Goal: Feedback & Contribution: Contribute content

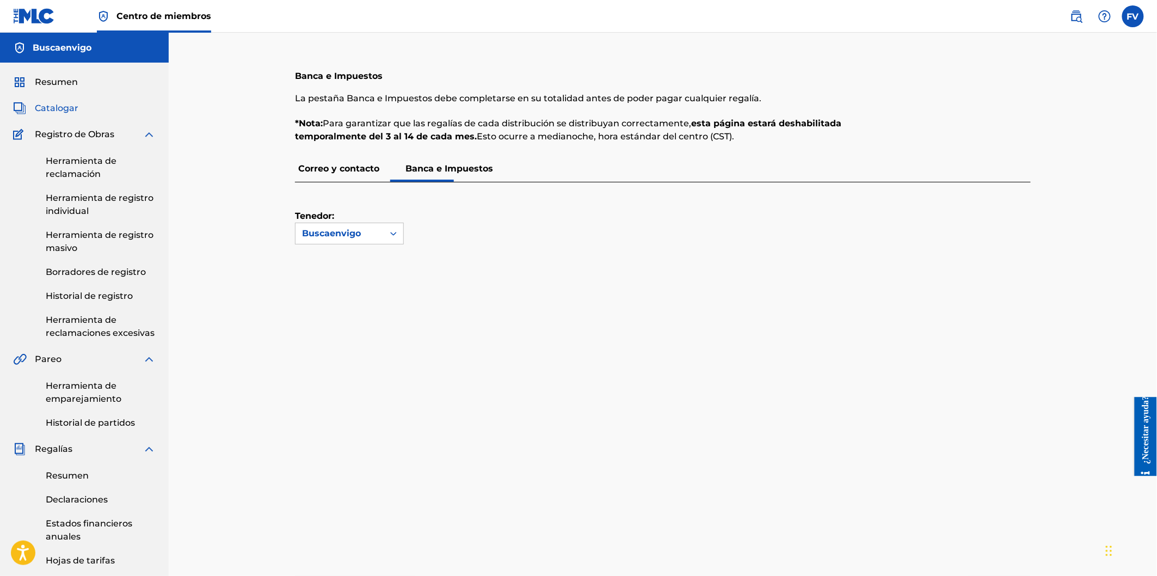
click at [56, 105] on font "Catalogar" at bounding box center [57, 108] width 44 height 10
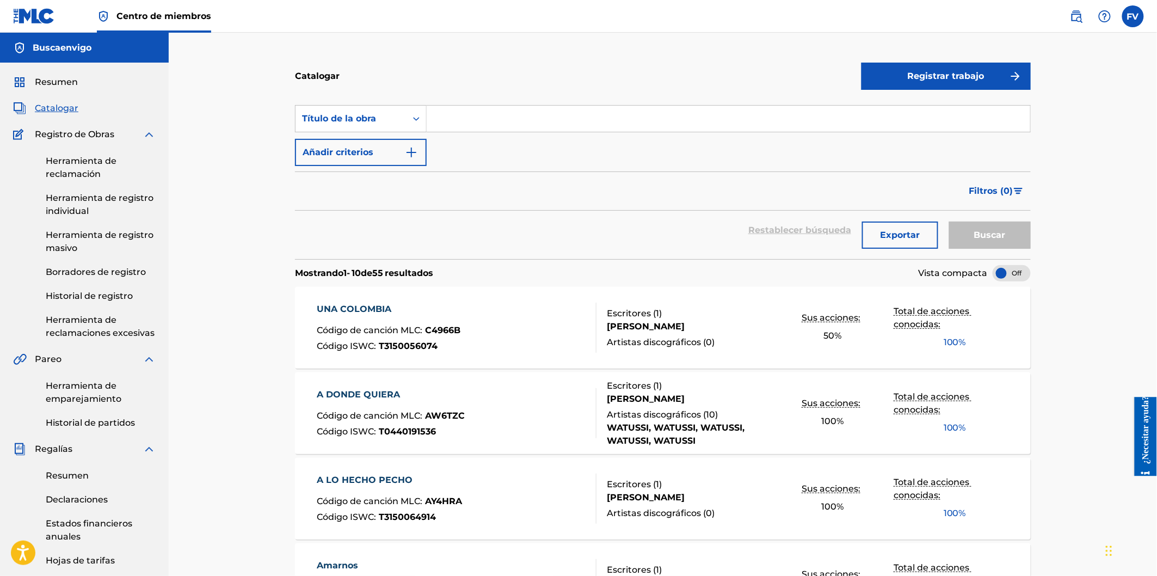
click at [482, 117] on input "Formulario de búsqueda" at bounding box center [729, 119] width 604 height 26
type input "OMNIVERSO"
click at [949, 222] on button "Buscar" at bounding box center [990, 235] width 82 height 27
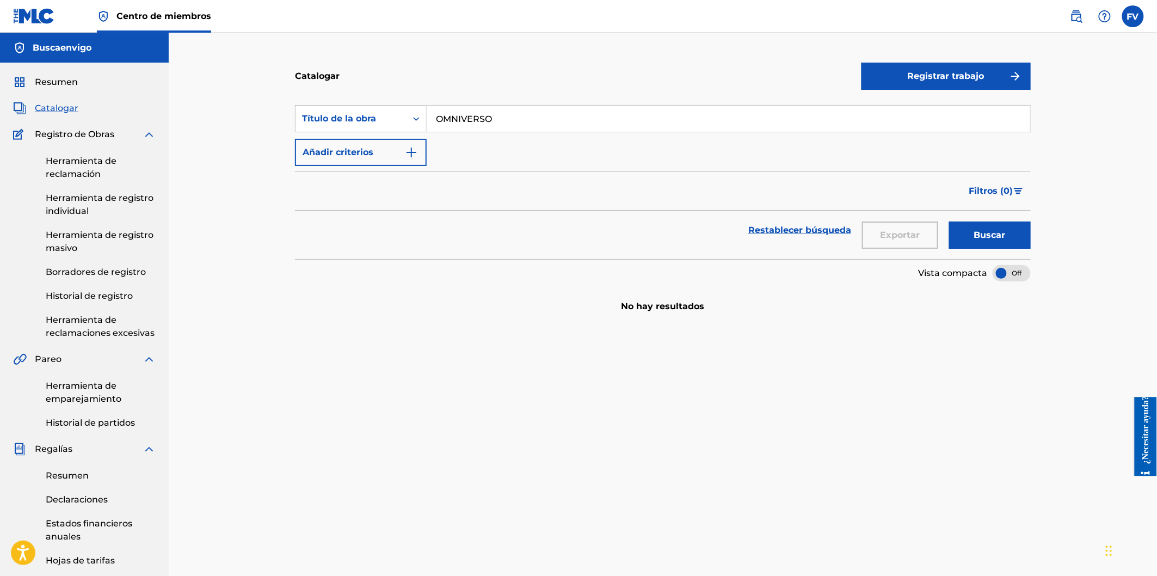
click at [61, 107] on font "Catalogar" at bounding box center [57, 108] width 44 height 10
click at [671, 96] on section "Buscar con criterios027a7ef7-4221-4ab1-82e3-7aeacb9f5b0c Título de la obra OMNI…" at bounding box center [663, 175] width 736 height 167
click at [57, 77] on font "Resumen" at bounding box center [56, 82] width 43 height 10
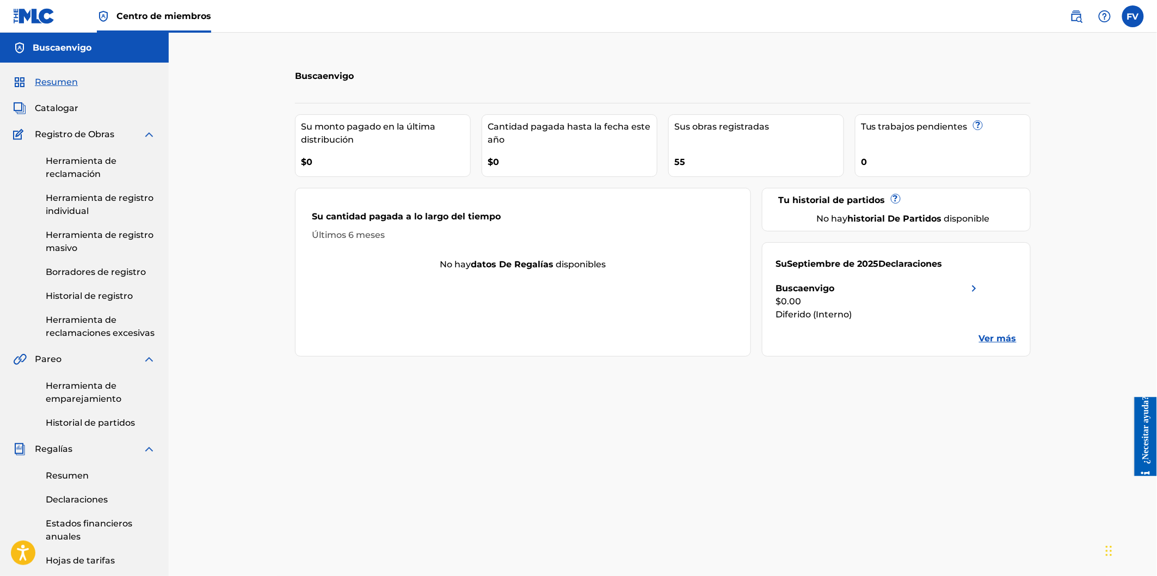
click at [1004, 347] on div "Su Septiembre de 2025 Declaraciones Buscaenvigo $0.00 Diferido (Interno) Ver más" at bounding box center [896, 299] width 269 height 114
click at [1003, 339] on font "Ver más" at bounding box center [998, 338] width 38 height 10
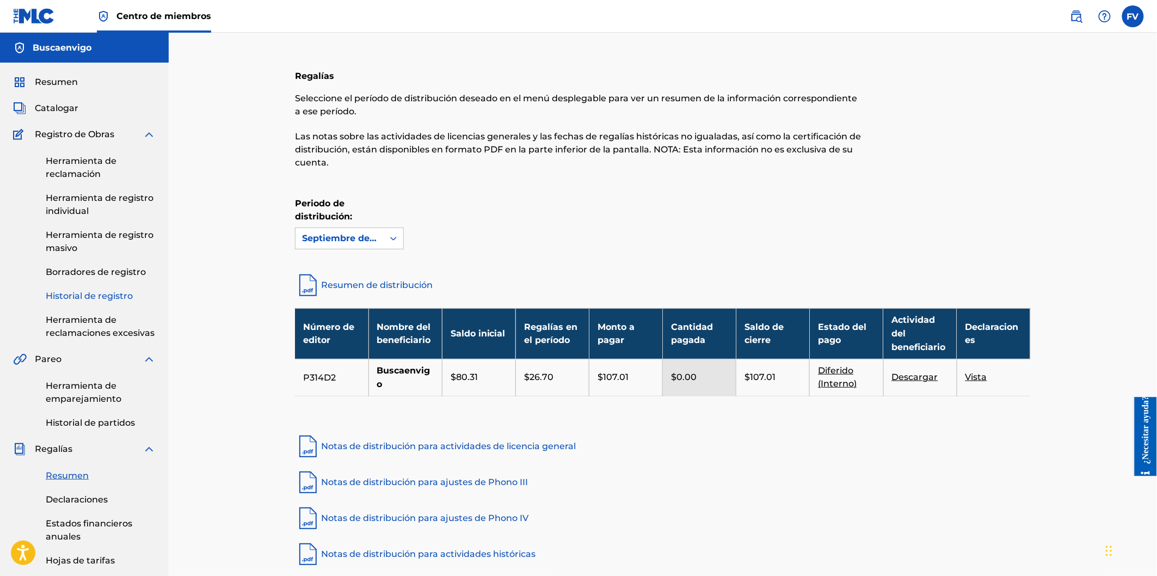
click at [90, 296] on font "Historial de registro" at bounding box center [89, 296] width 87 height 10
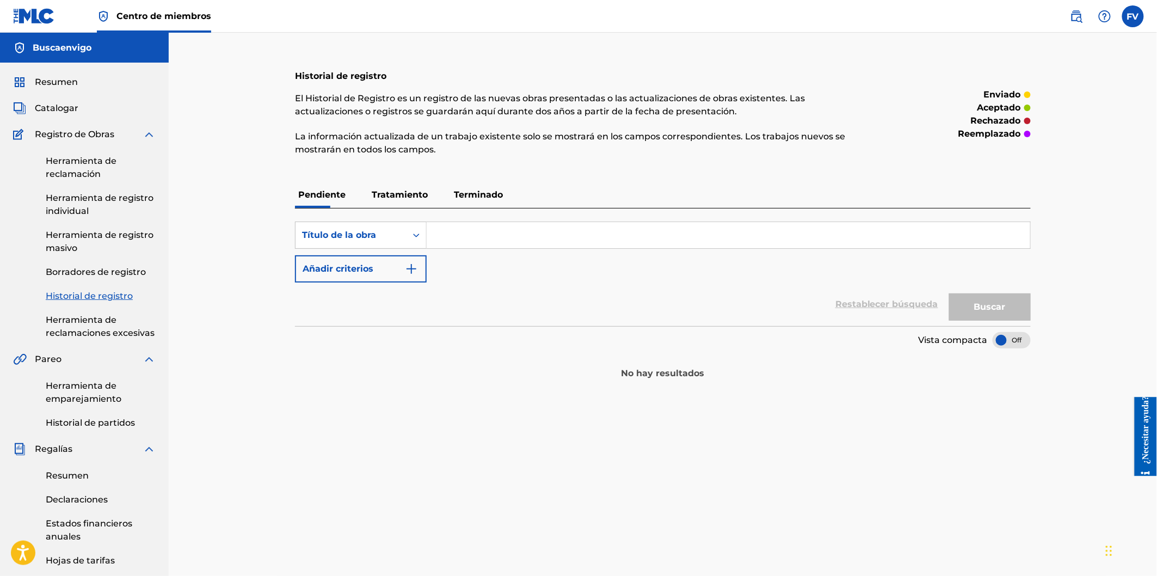
click at [470, 199] on font "Terminado" at bounding box center [478, 194] width 49 height 10
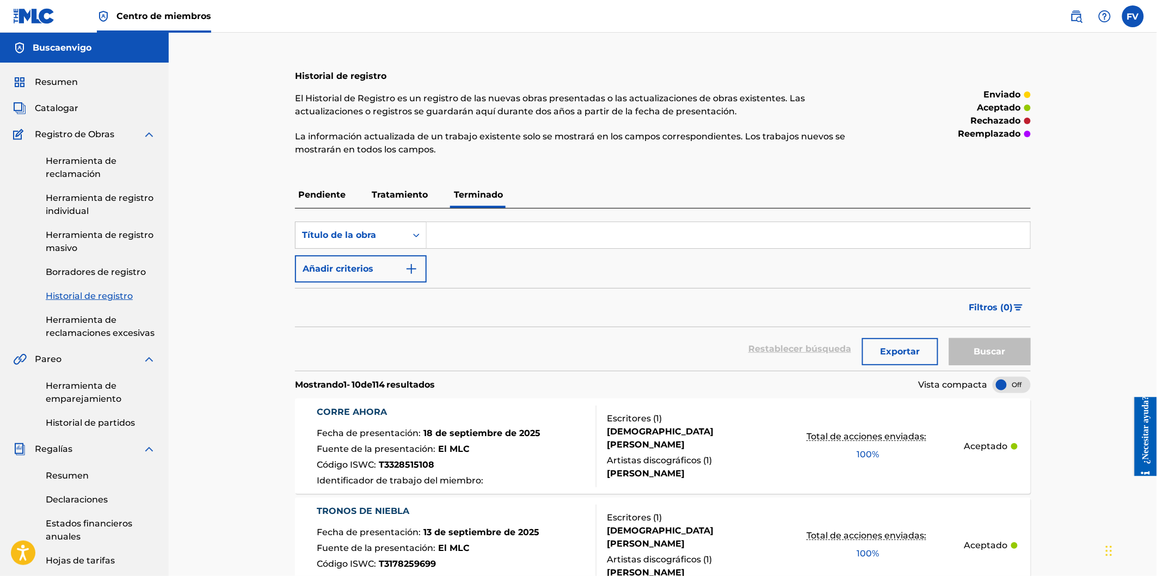
click at [487, 230] on input "Formulario de búsqueda" at bounding box center [729, 235] width 604 height 26
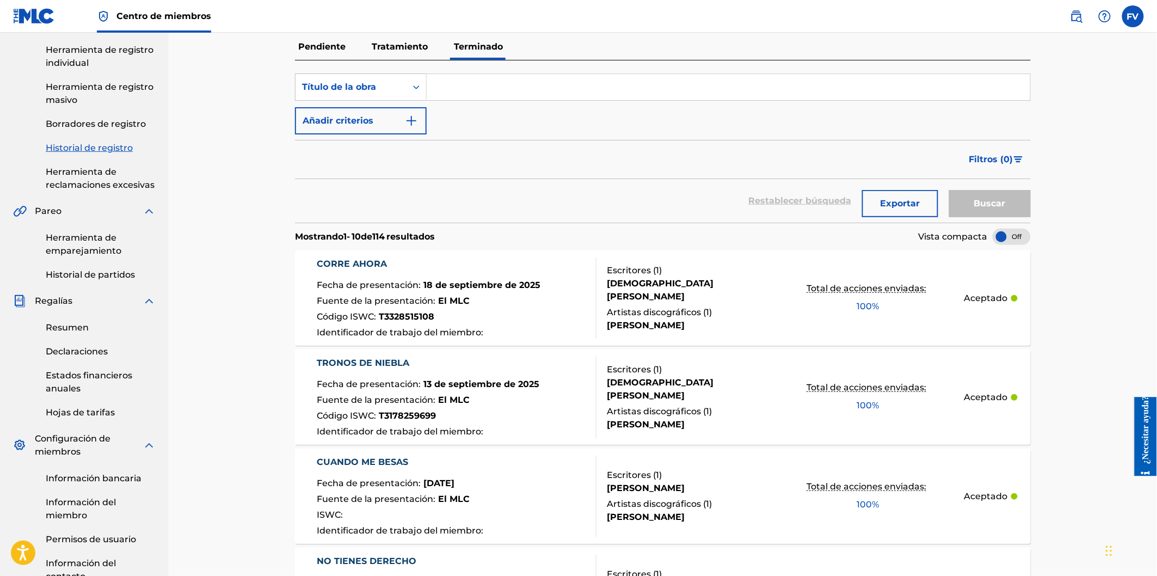
scroll to position [121, 0]
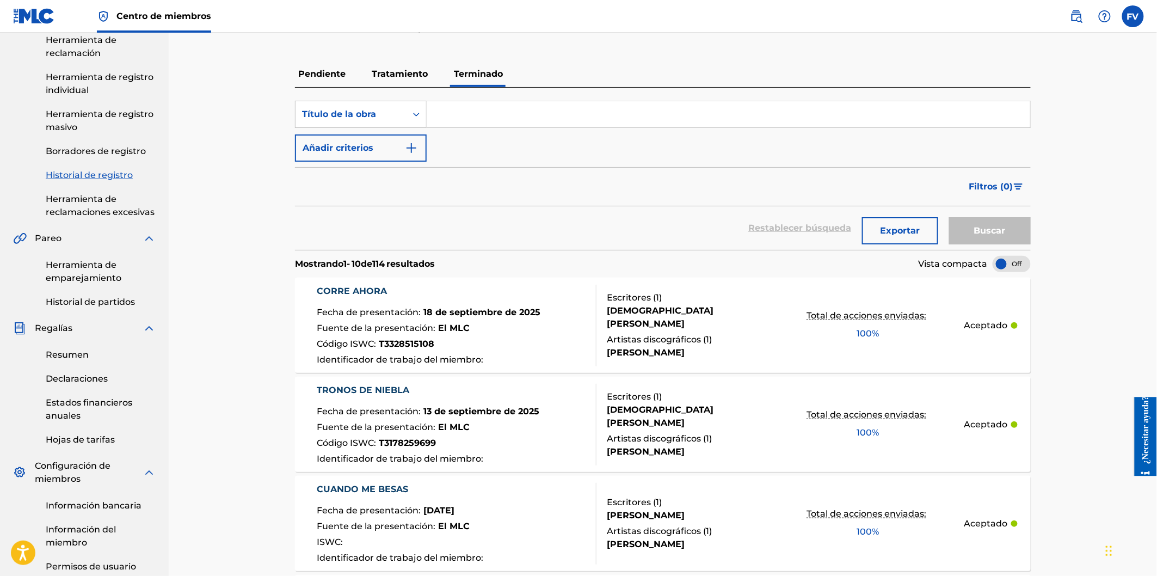
click at [499, 113] on input "Formulario de búsqueda" at bounding box center [729, 114] width 604 height 26
click at [949, 217] on button "Buscar" at bounding box center [990, 230] width 82 height 27
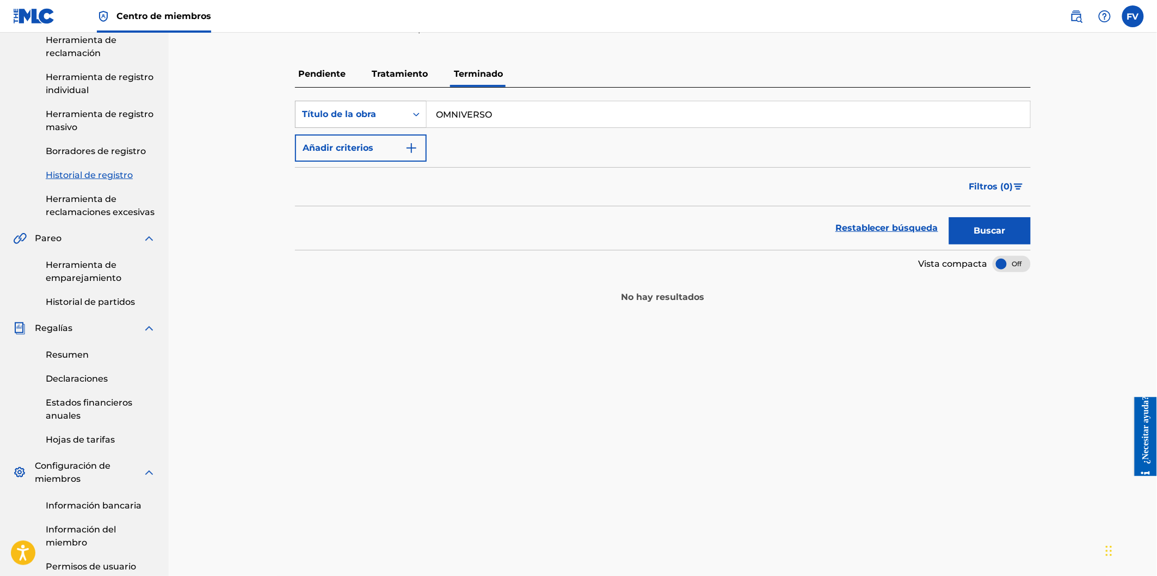
drag, startPoint x: 495, startPoint y: 116, endPoint x: 400, endPoint y: 119, distance: 95.8
click at [400, 119] on div "Buscar con criterios638e93f0-ffd4-4f4a-846b-4444e3b67be3 Título de la obra OMNI…" at bounding box center [663, 114] width 736 height 27
click at [949, 217] on button "Buscar" at bounding box center [990, 230] width 82 height 27
click at [322, 113] on div "Buscar con criterios638e93f0-ffd4-4f4a-846b-4444e3b67be3 Título de la obra CORR…" at bounding box center [663, 114] width 736 height 27
type input "RUN NOW"
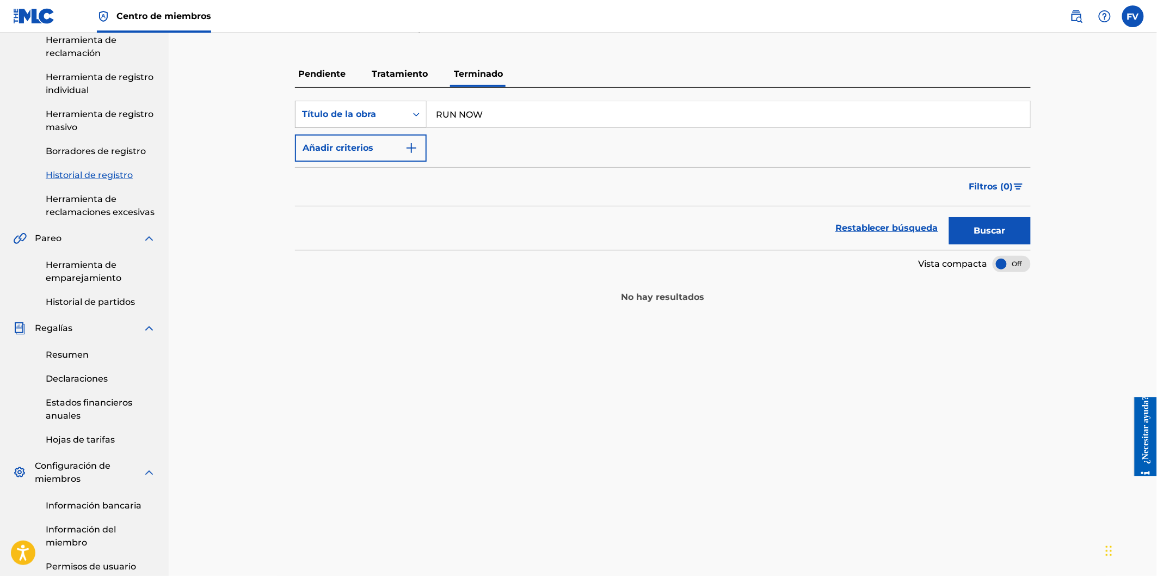
click at [949, 217] on button "Buscar" at bounding box center [990, 230] width 82 height 27
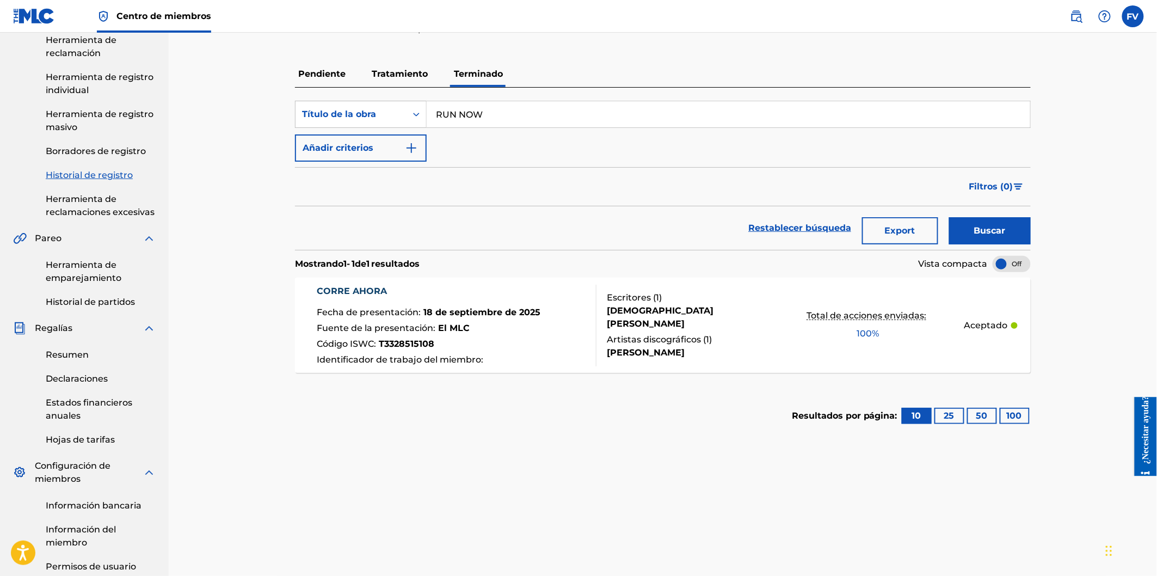
click at [355, 287] on font "CORRE AHORA" at bounding box center [352, 291] width 70 height 10
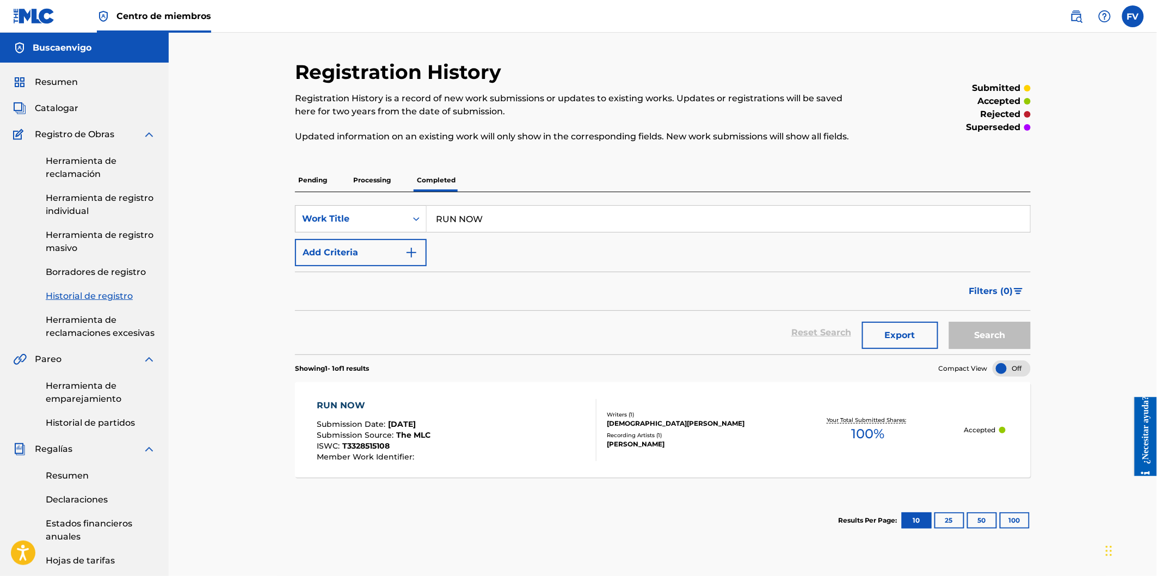
scroll to position [121, 0]
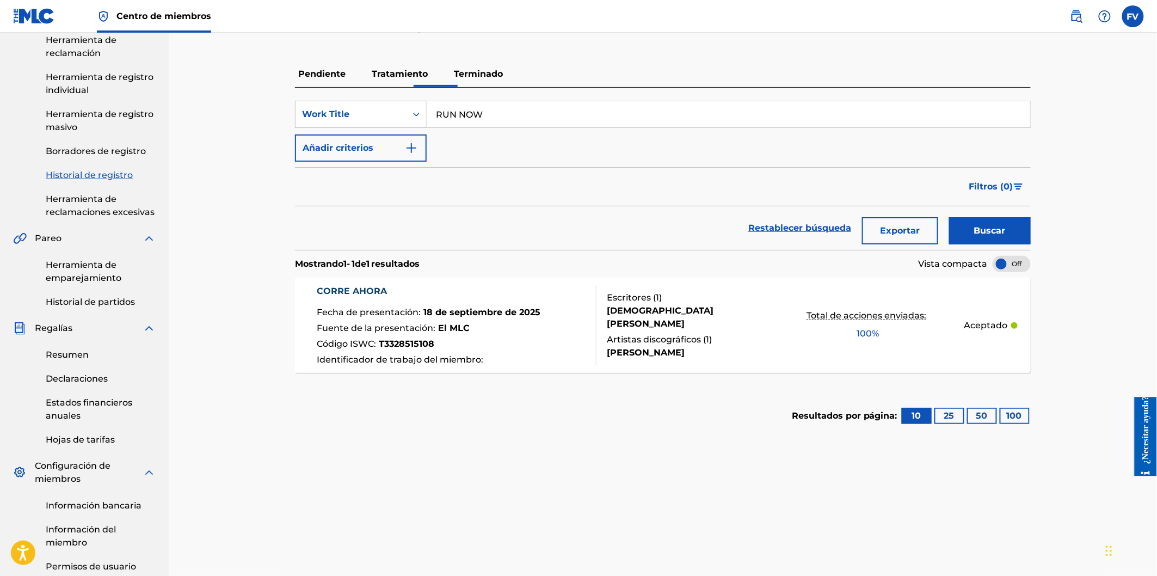
click at [108, 180] on link "Historial de registro" at bounding box center [101, 175] width 110 height 13
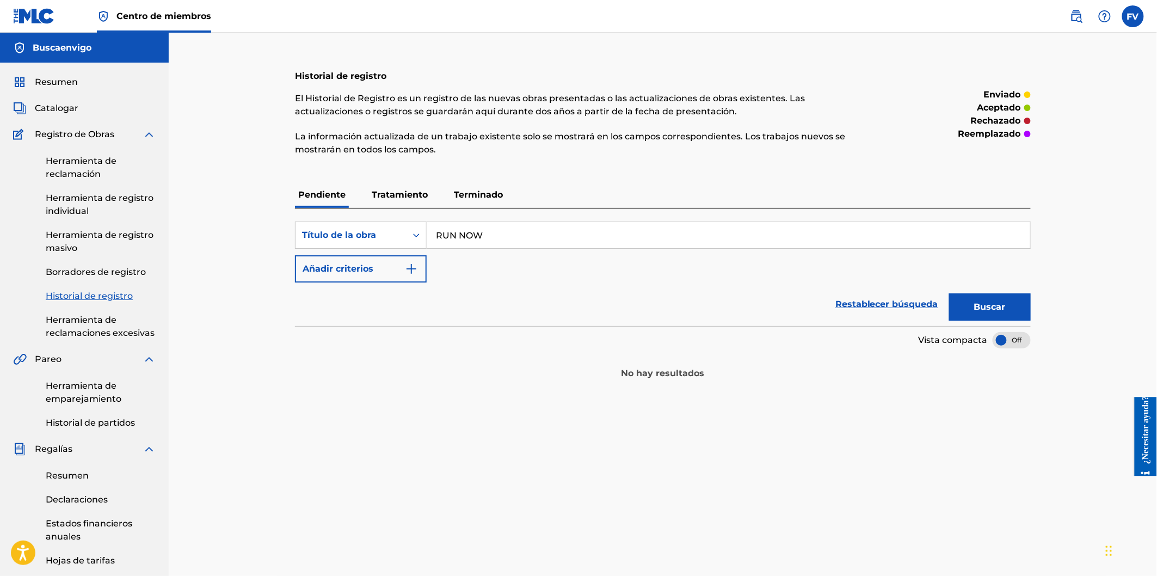
click at [455, 183] on p "Terminado" at bounding box center [479, 195] width 56 height 26
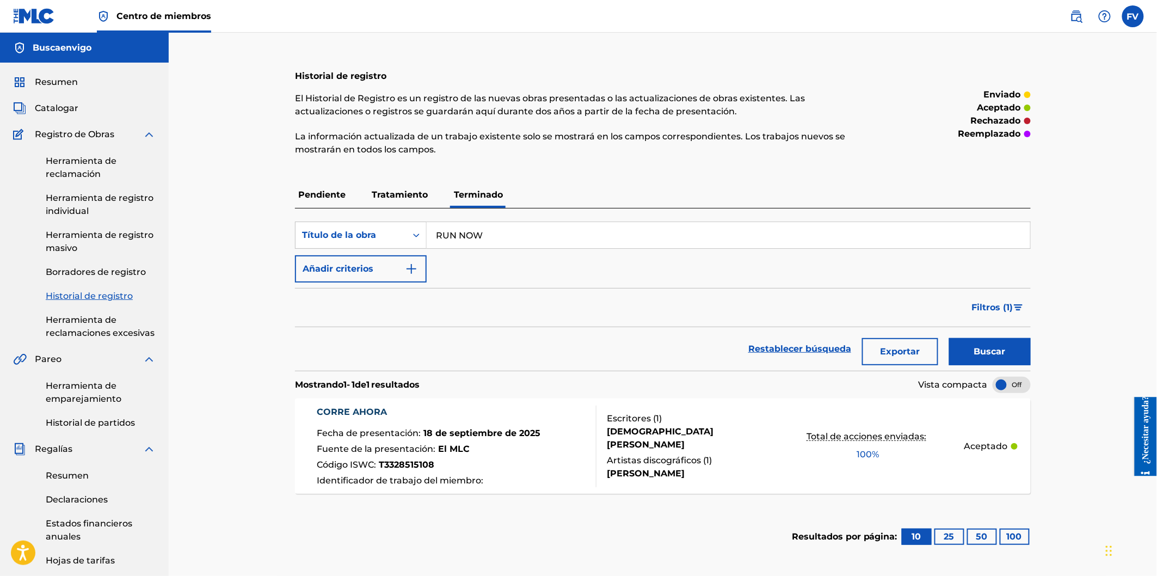
drag, startPoint x: 492, startPoint y: 237, endPoint x: 273, endPoint y: 223, distance: 218.7
click at [273, 223] on div "Historial de registro El Historial de Registro es un registro de las nuevas obr…" at bounding box center [663, 407] width 989 height 748
click at [495, 193] on font "Terminado" at bounding box center [478, 194] width 49 height 10
click at [388, 189] on font "Tratamiento" at bounding box center [400, 194] width 56 height 10
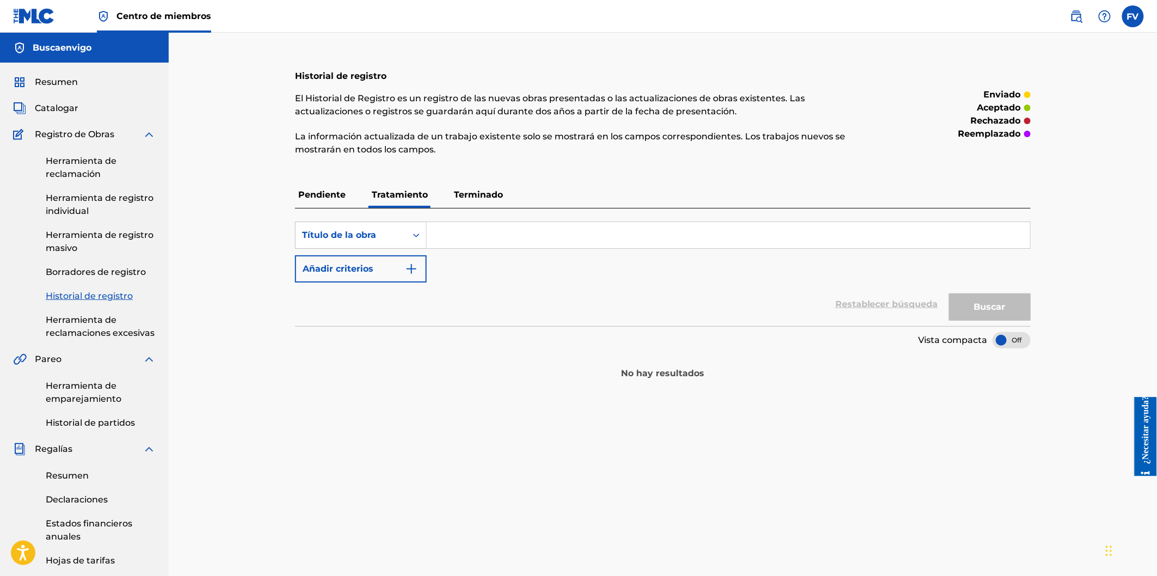
click at [484, 197] on font "Terminado" at bounding box center [478, 194] width 49 height 10
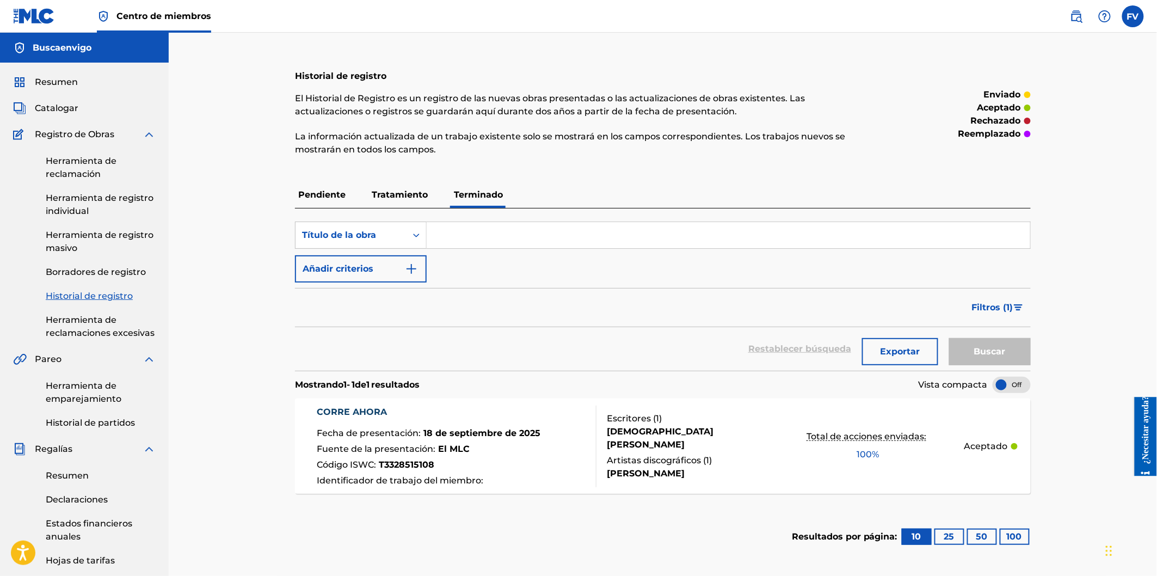
click at [320, 198] on font "Pendiente" at bounding box center [321, 194] width 47 height 10
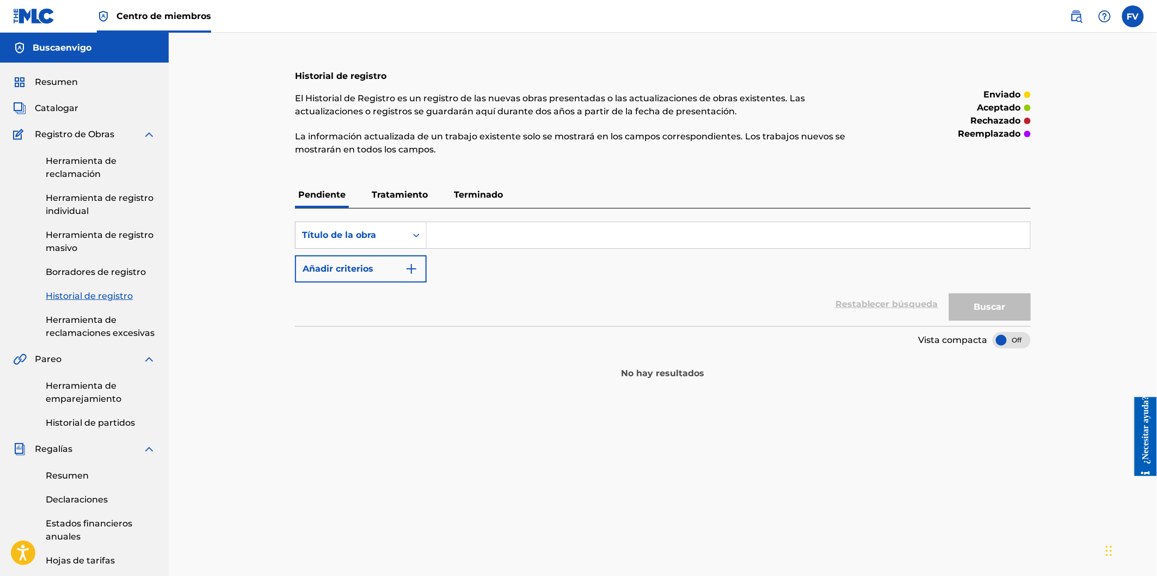
click at [481, 189] on font "Terminado" at bounding box center [478, 194] width 49 height 10
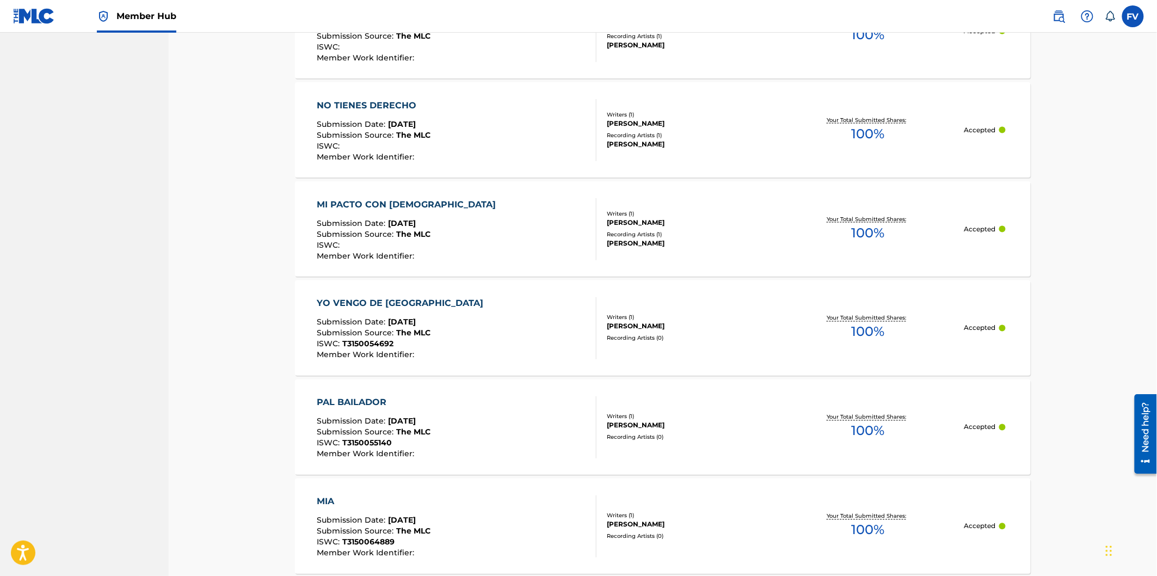
scroll to position [605, 0]
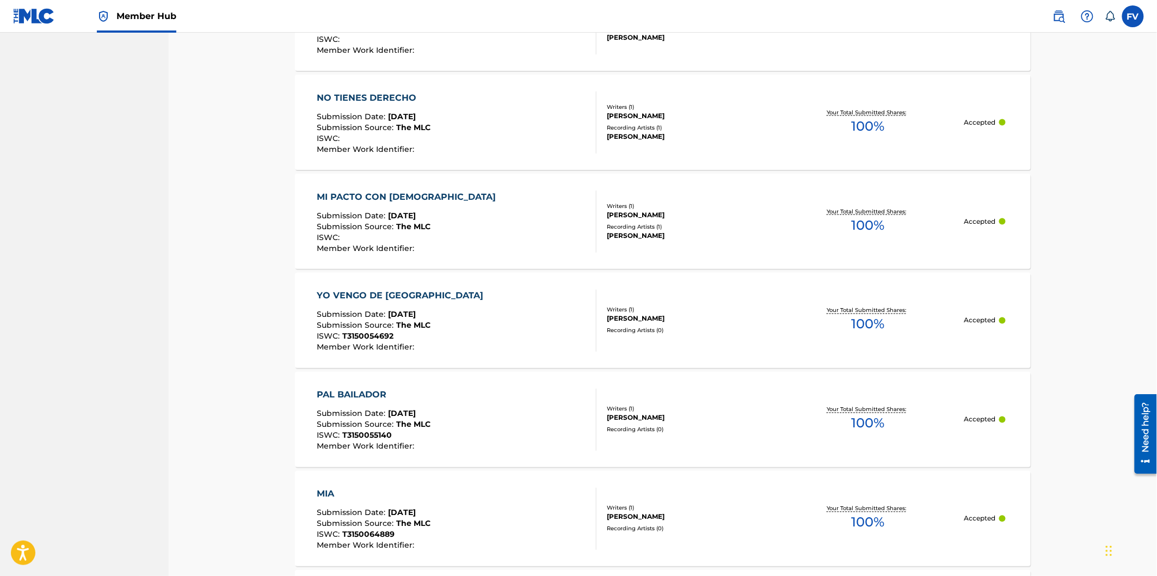
click at [390, 312] on span "[DATE]" at bounding box center [403, 315] width 28 height 10
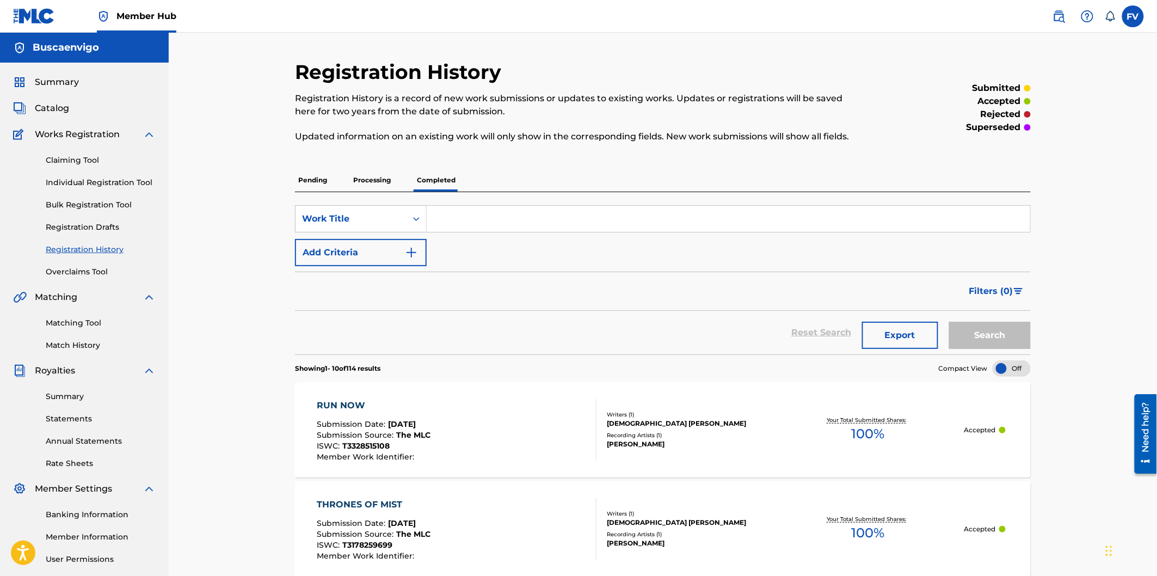
scroll to position [99, 0]
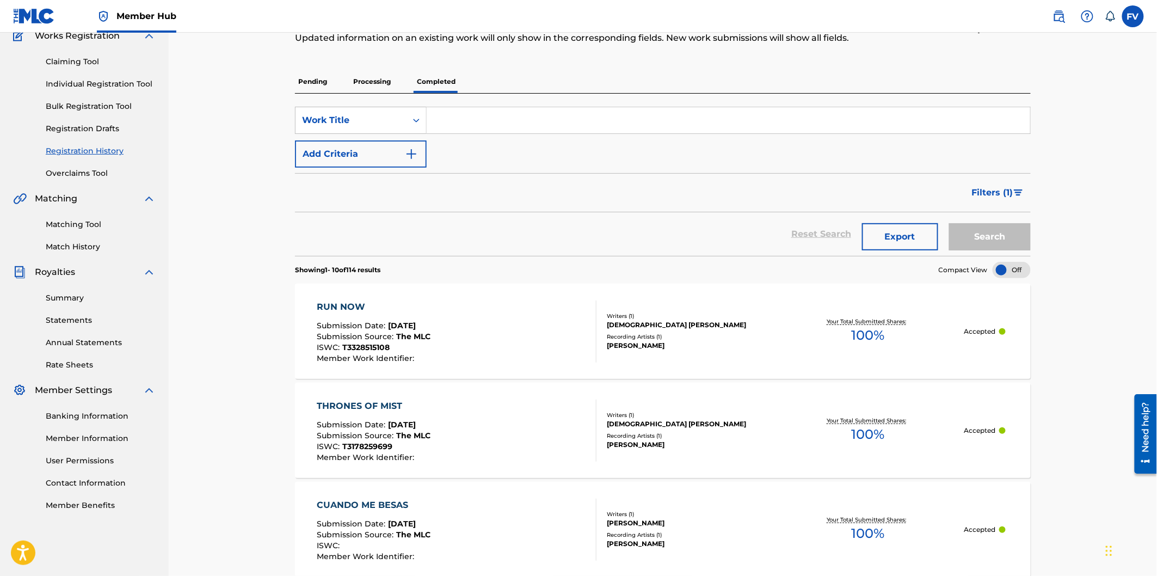
click at [416, 427] on span "[DATE]" at bounding box center [403, 425] width 28 height 10
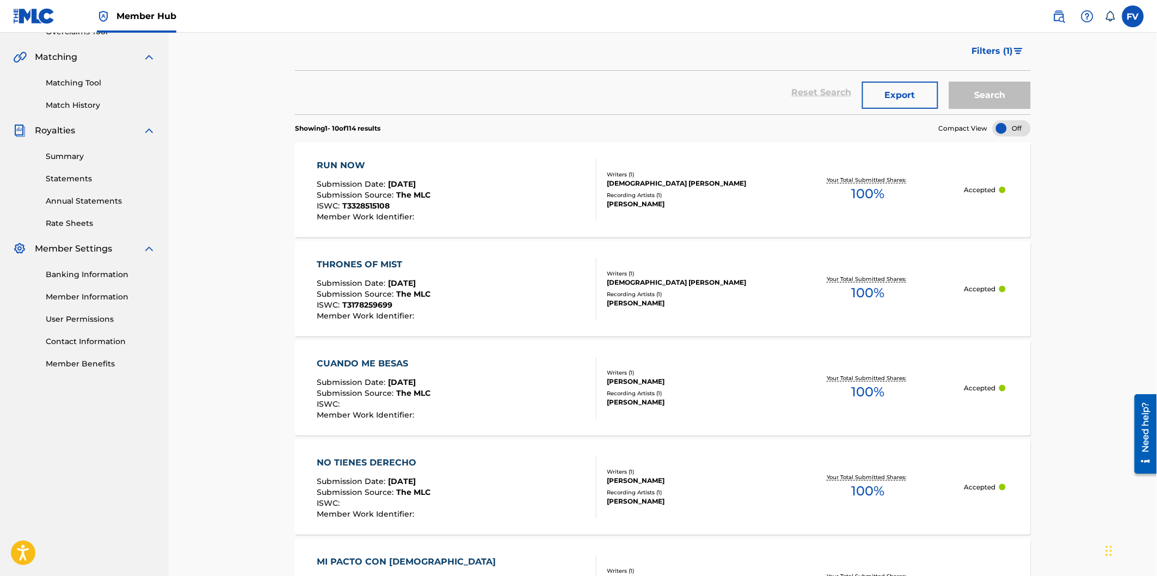
scroll to position [340, 0]
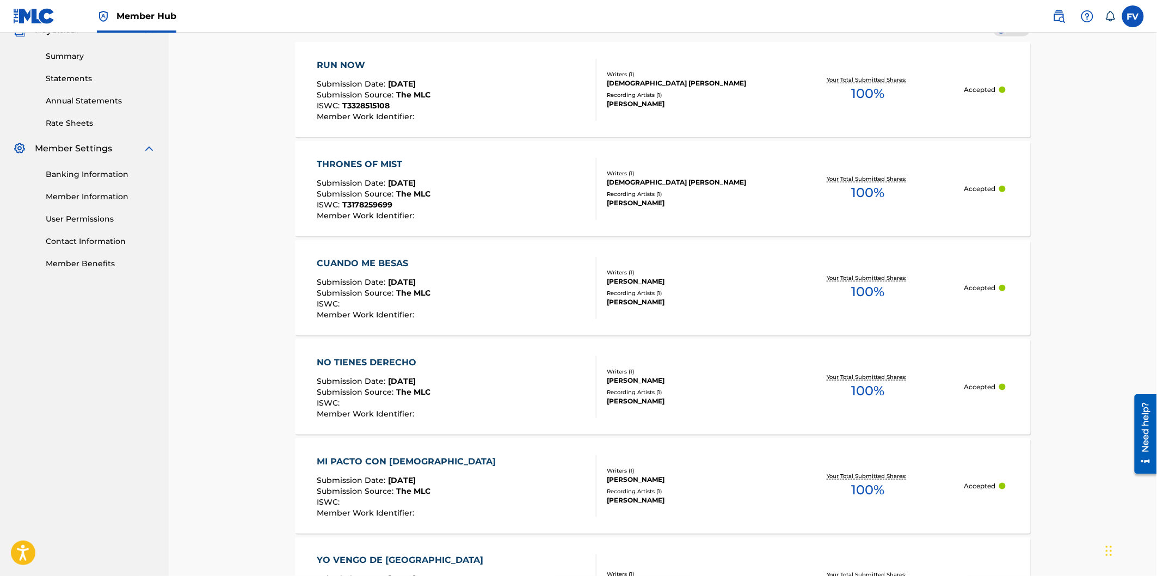
click at [335, 257] on div "CUANDO ME BESAS" at bounding box center [374, 263] width 114 height 13
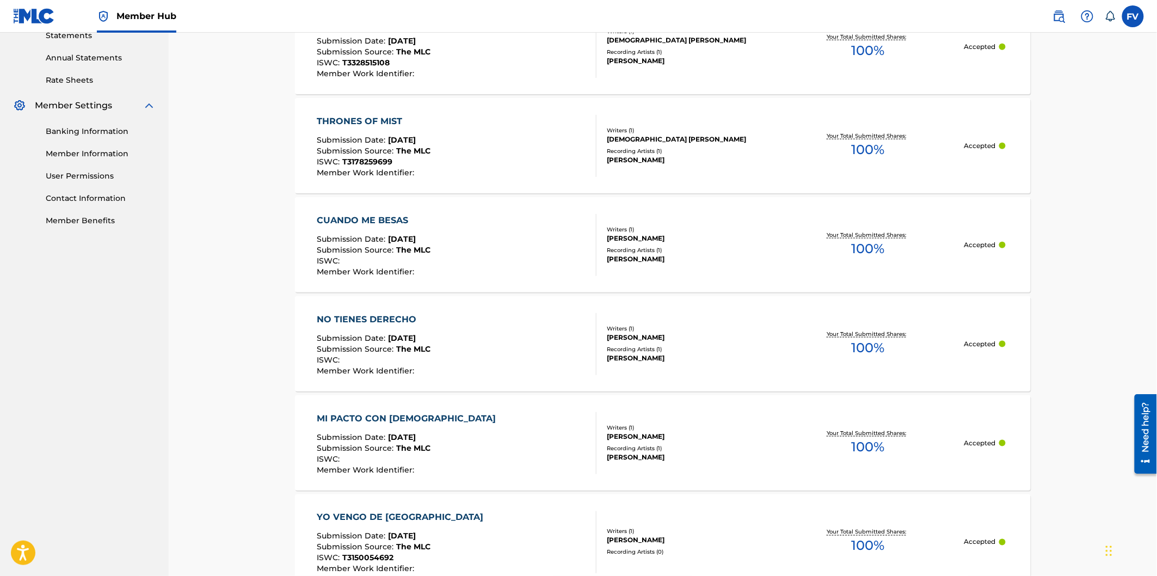
scroll to position [401, 0]
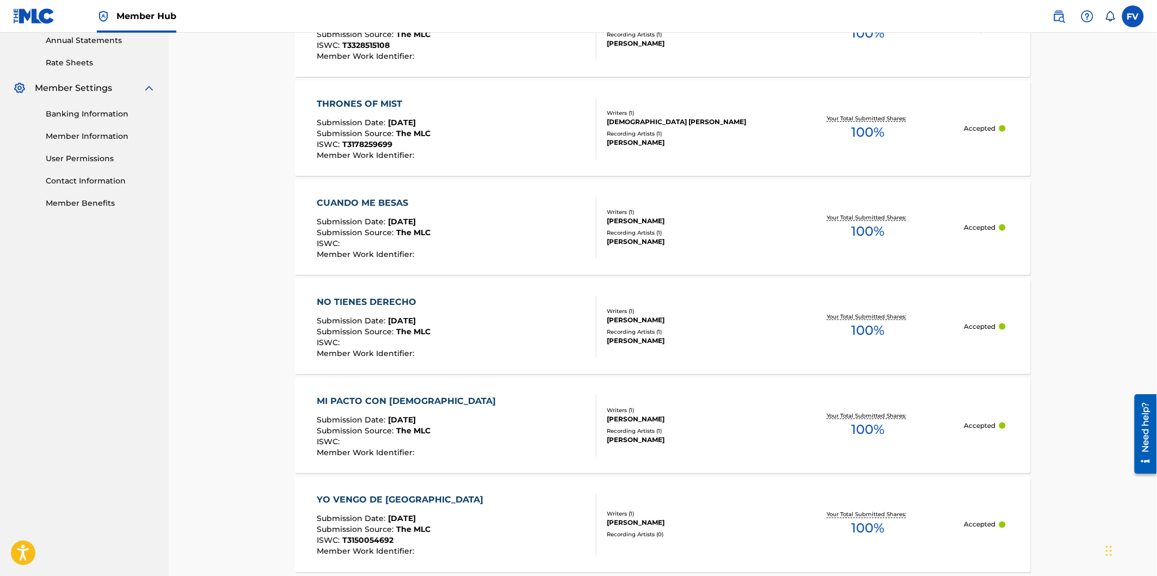
click at [373, 298] on div "NO TIENES DERECHO" at bounding box center [374, 302] width 114 height 13
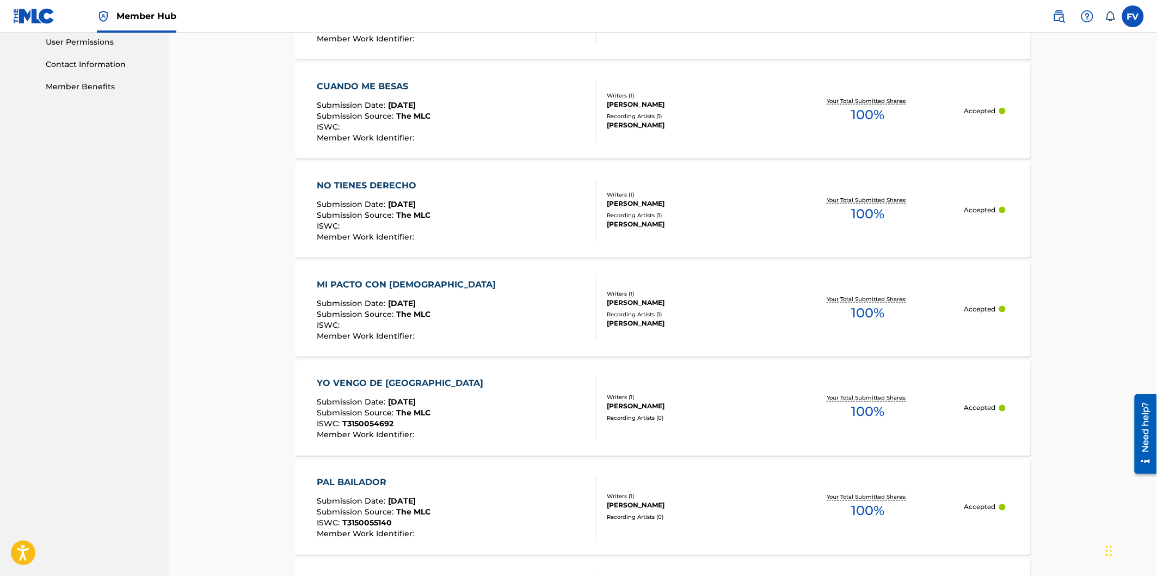
scroll to position [521, 0]
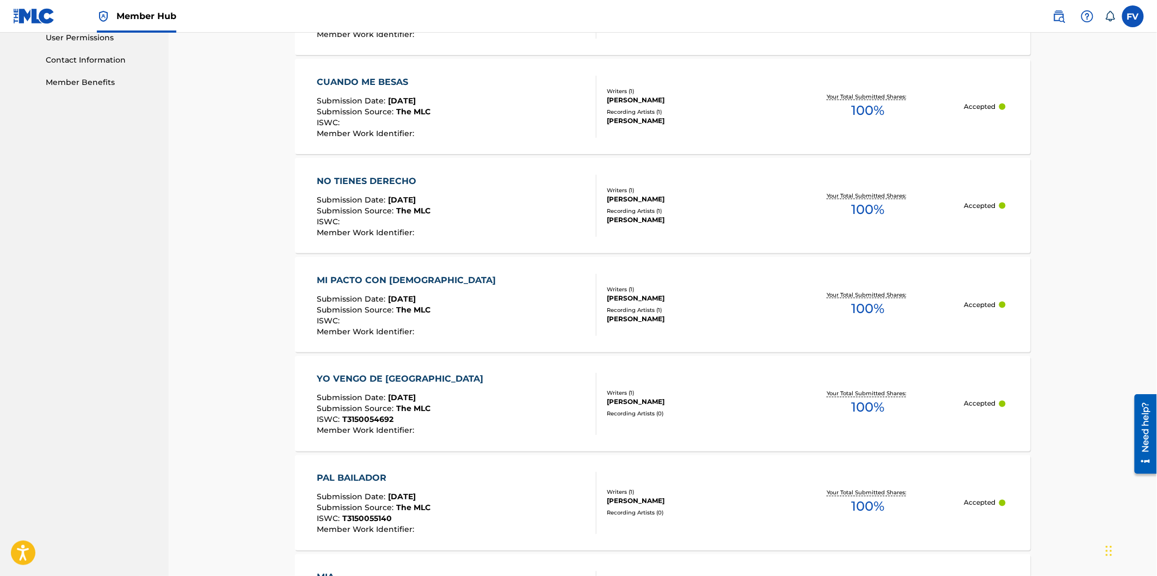
click at [367, 373] on div "YO VENGO DE [GEOGRAPHIC_DATA]" at bounding box center [403, 379] width 172 height 13
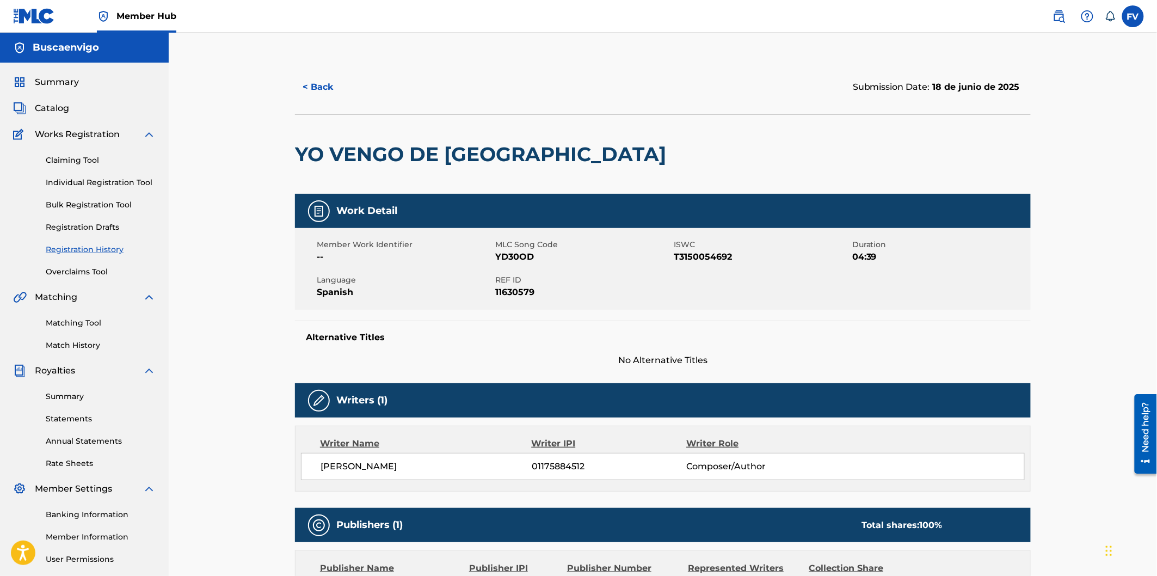
click at [536, 259] on span "YD30OD" at bounding box center [583, 256] width 176 height 13
drag, startPoint x: 558, startPoint y: 242, endPoint x: 483, endPoint y: 232, distance: 75.8
click at [483, 232] on div "Member Work Identifier -- MLC Song Code YD30OD ISWC T3150054692 Duration 04:39 …" at bounding box center [663, 269] width 736 height 82
click at [507, 241] on span "MLC Song Code" at bounding box center [583, 244] width 176 height 11
drag, startPoint x: 561, startPoint y: 250, endPoint x: 516, endPoint y: 245, distance: 45.5
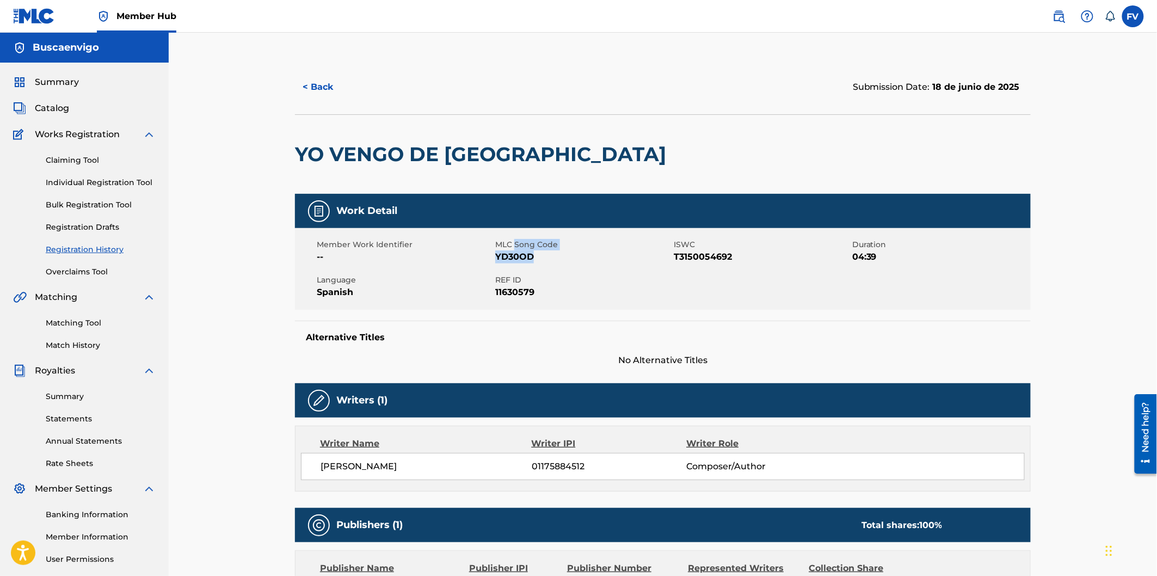
click at [516, 245] on div "MLC Song Code YD30OD" at bounding box center [584, 251] width 179 height 24
click at [530, 246] on span "MLC Song Code" at bounding box center [583, 244] width 176 height 11
drag, startPoint x: 559, startPoint y: 243, endPoint x: 497, endPoint y: 243, distance: 61.5
click at [497, 243] on span "MLC Song Code" at bounding box center [583, 244] width 176 height 11
copy span "MLC Song Code"
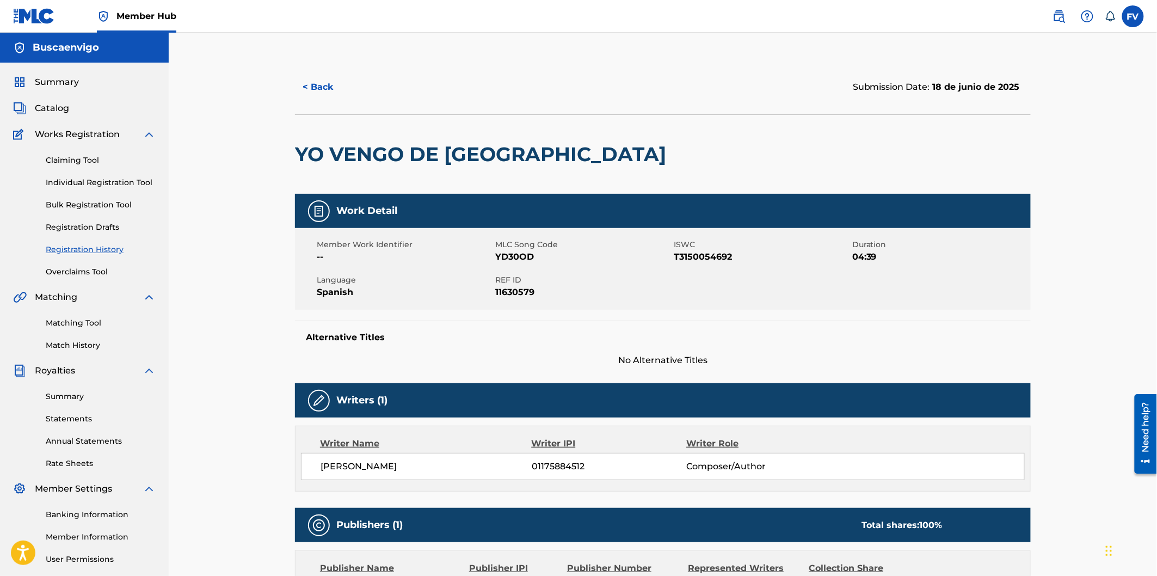
click at [468, 79] on div "< Back" at bounding box center [479, 86] width 368 height 27
click at [110, 181] on link "Individual Registration Tool" at bounding box center [101, 182] width 110 height 11
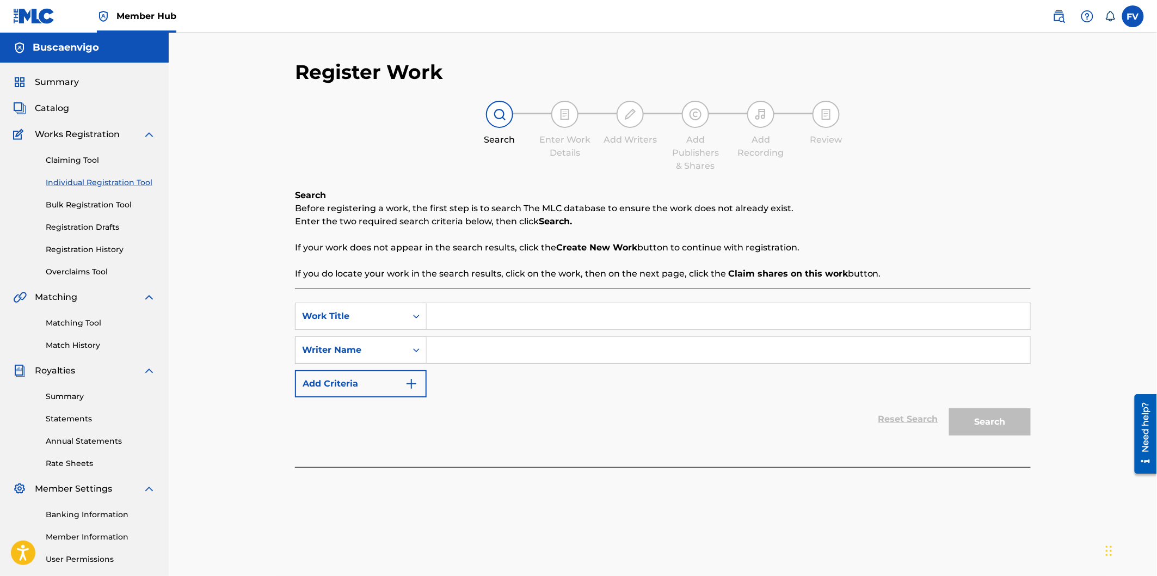
click at [514, 320] on input "Search Form" at bounding box center [729, 316] width 604 height 26
type input "OMNIVERSO"
click at [469, 351] on input "Search Form" at bounding box center [729, 350] width 604 height 26
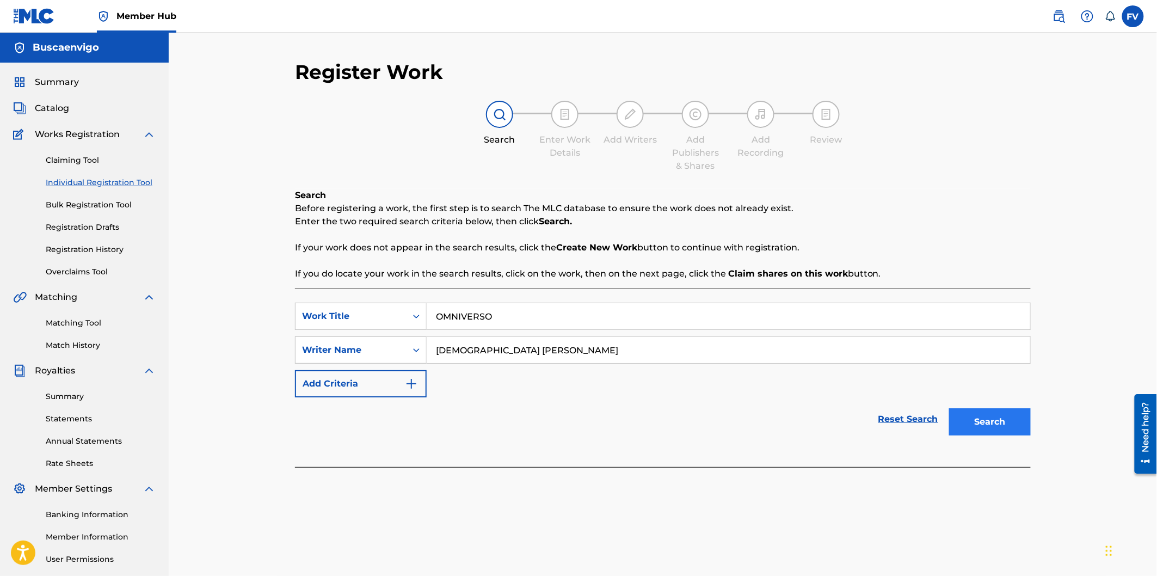
type input "[DEMOGRAPHIC_DATA] [PERSON_NAME]"
click at [1010, 418] on button "Search" at bounding box center [990, 421] width 82 height 27
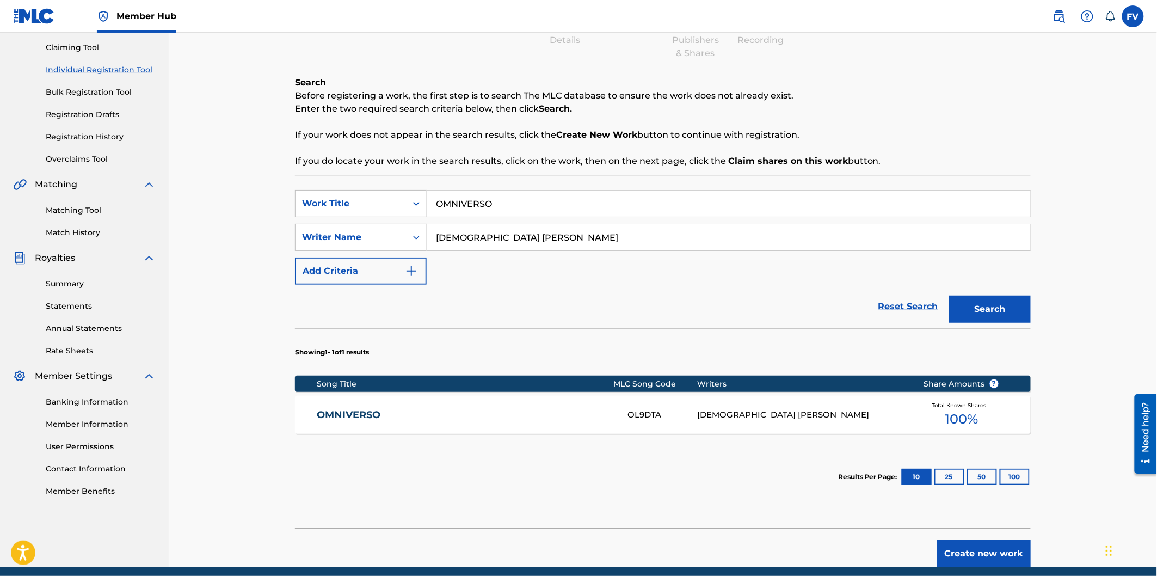
scroll to position [121, 0]
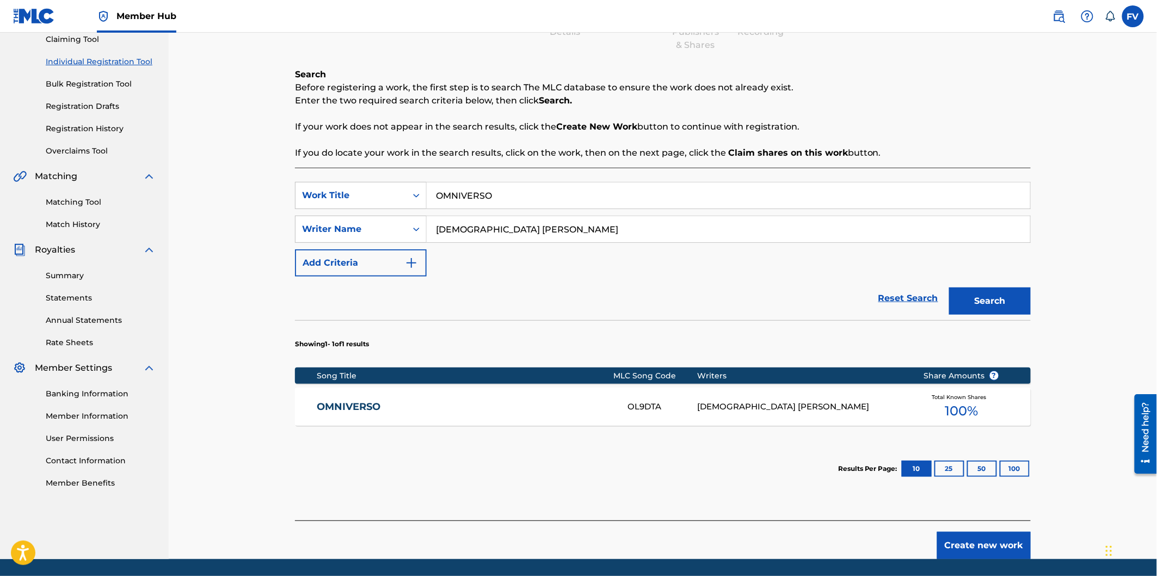
click at [651, 403] on div "OL9DTA" at bounding box center [663, 407] width 70 height 13
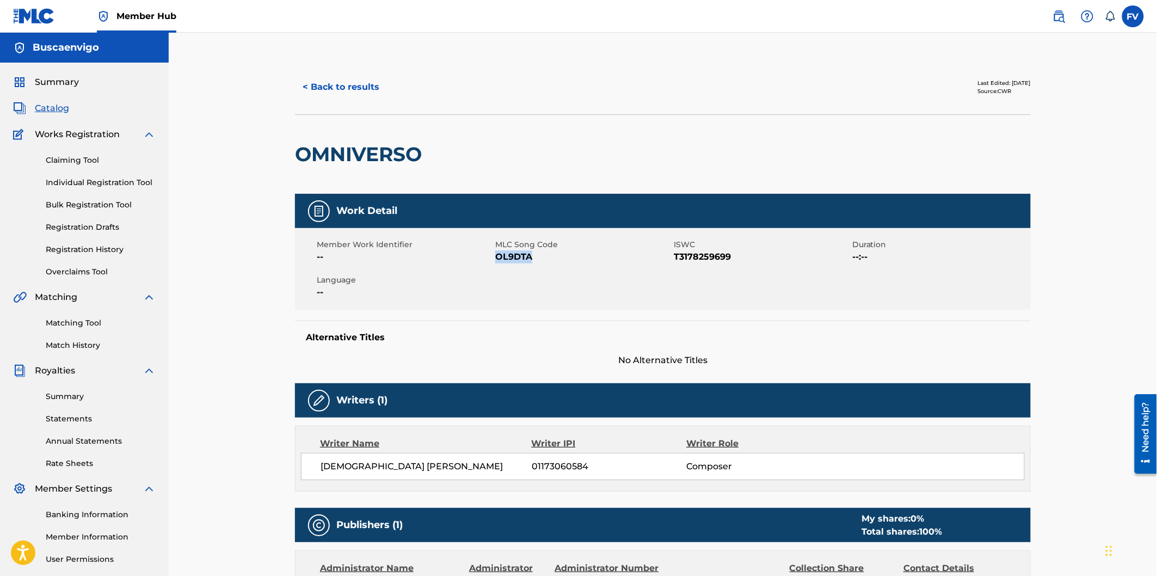
drag, startPoint x: 540, startPoint y: 259, endPoint x: 498, endPoint y: 261, distance: 42.0
click at [498, 261] on span "OL9DTA" at bounding box center [583, 256] width 176 height 13
copy span "OL9DTA"
click at [605, 278] on div "Member Work Identifier -- MLC Song Code OL9DTA ISWC T3178259699 Duration --:-- …" at bounding box center [663, 269] width 736 height 82
click at [316, 402] on img at bounding box center [318, 400] width 13 height 13
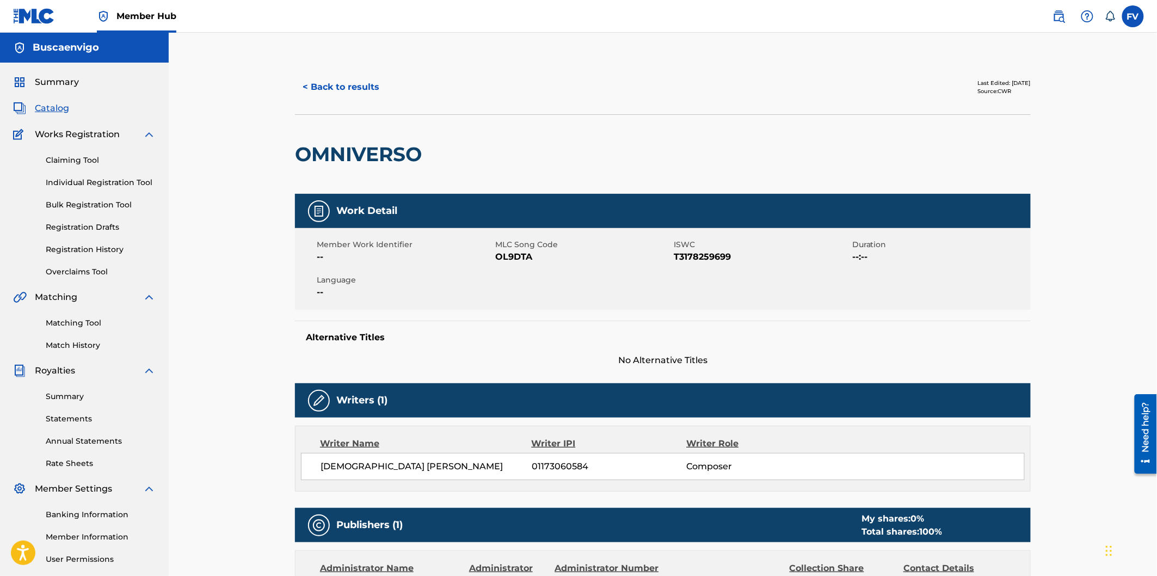
click at [775, 383] on div "Writers (1)" at bounding box center [663, 400] width 736 height 34
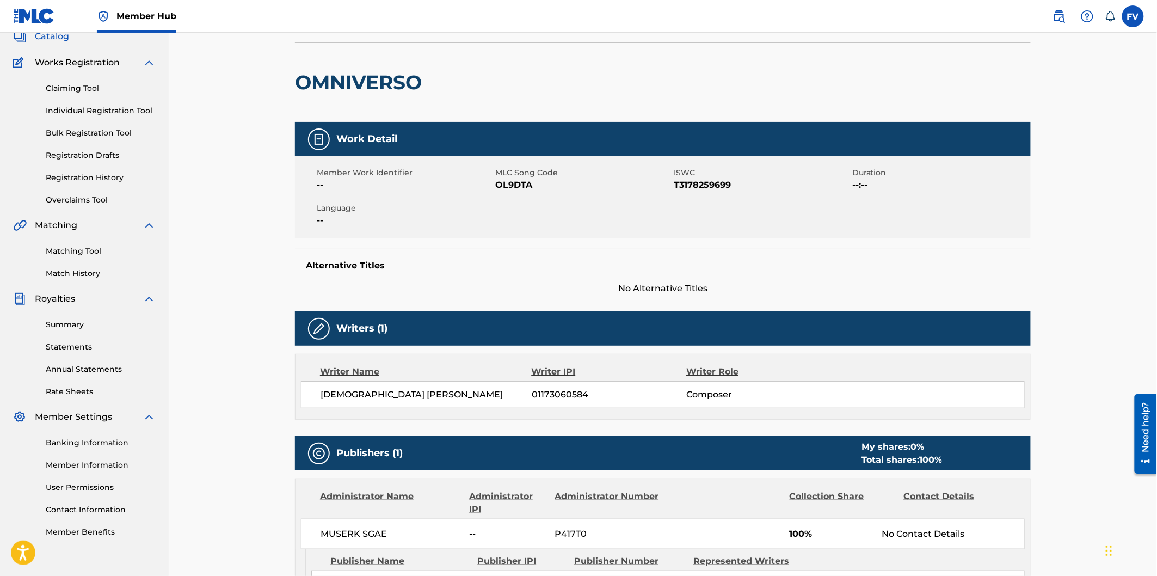
scroll to position [58, 0]
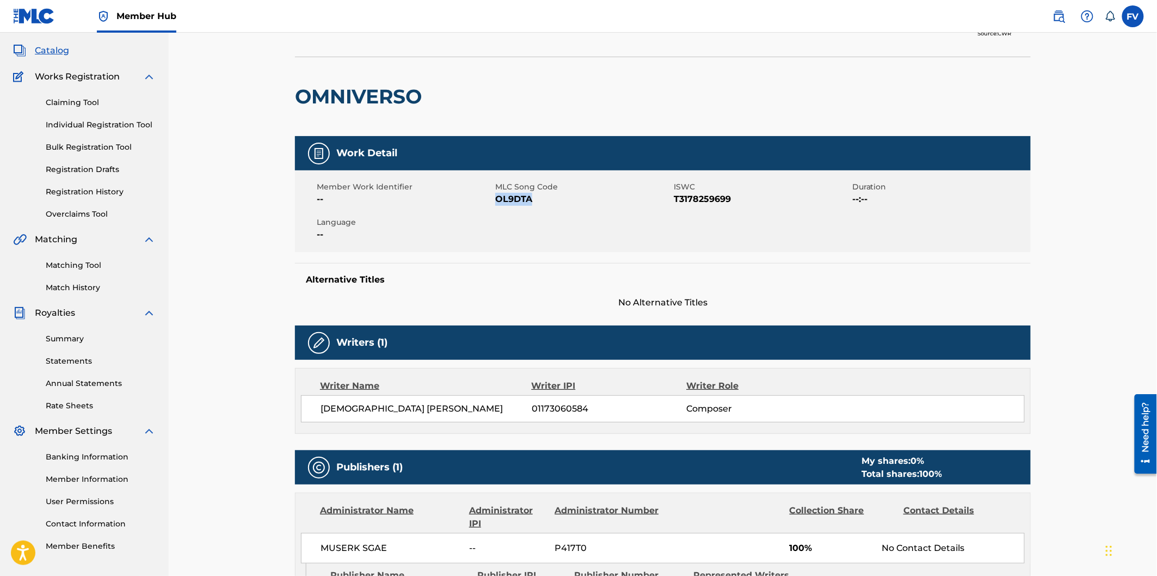
drag, startPoint x: 536, startPoint y: 197, endPoint x: 498, endPoint y: 201, distance: 38.9
click at [498, 201] on span "OL9DTA" at bounding box center [583, 199] width 176 height 13
copy span "OL9DTA"
click at [567, 218] on div "Member Work Identifier -- MLC Song Code OL9DTA ISWC T3178259699 Duration --:-- …" at bounding box center [663, 211] width 736 height 82
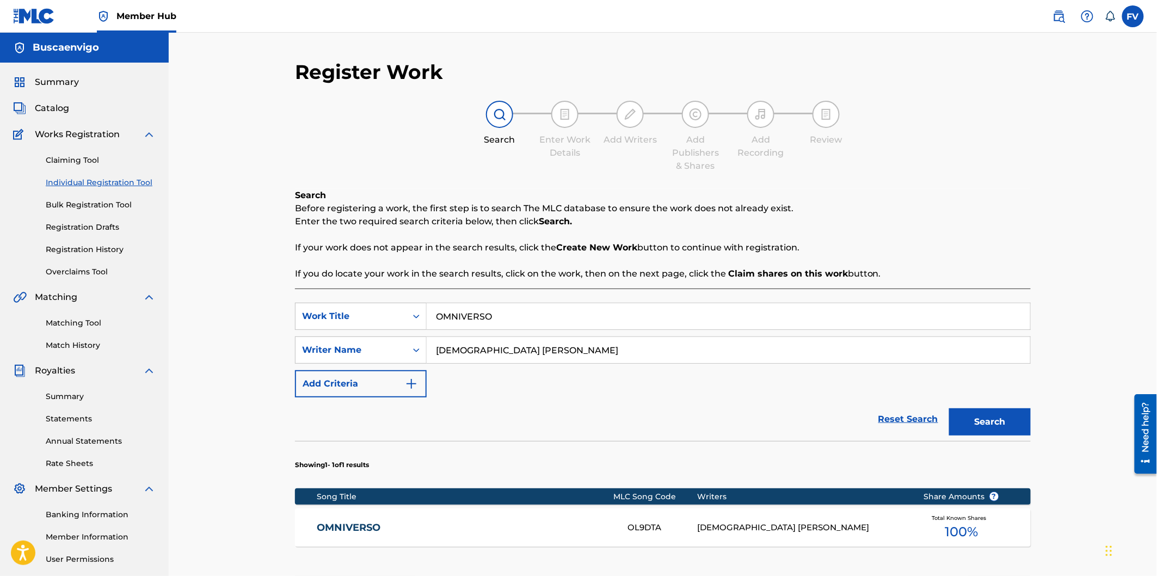
scroll to position [99, 0]
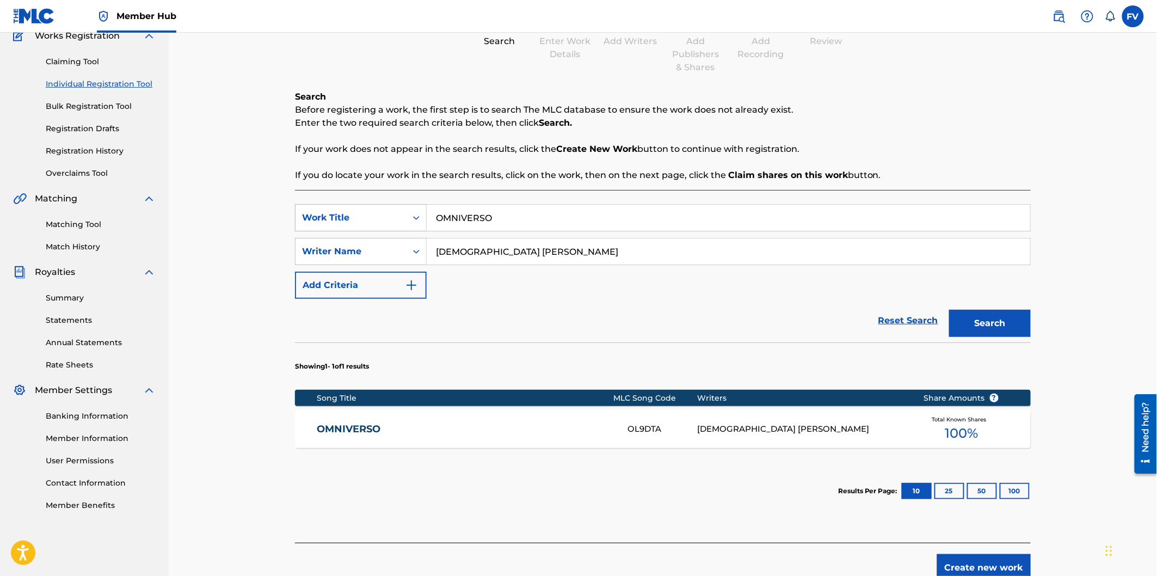
drag, startPoint x: 513, startPoint y: 219, endPoint x: 306, endPoint y: 219, distance: 206.9
click at [309, 222] on div "SearchWithCriteriaccaaa5d9-6513-4d13-ae5d-cc6883144fb3 Work Title OMNIVERSO" at bounding box center [663, 217] width 736 height 27
type input "VIGO BEAT"
click at [949, 310] on button "Search" at bounding box center [990, 323] width 82 height 27
click at [349, 431] on link "VIGO BEAT" at bounding box center [465, 429] width 296 height 13
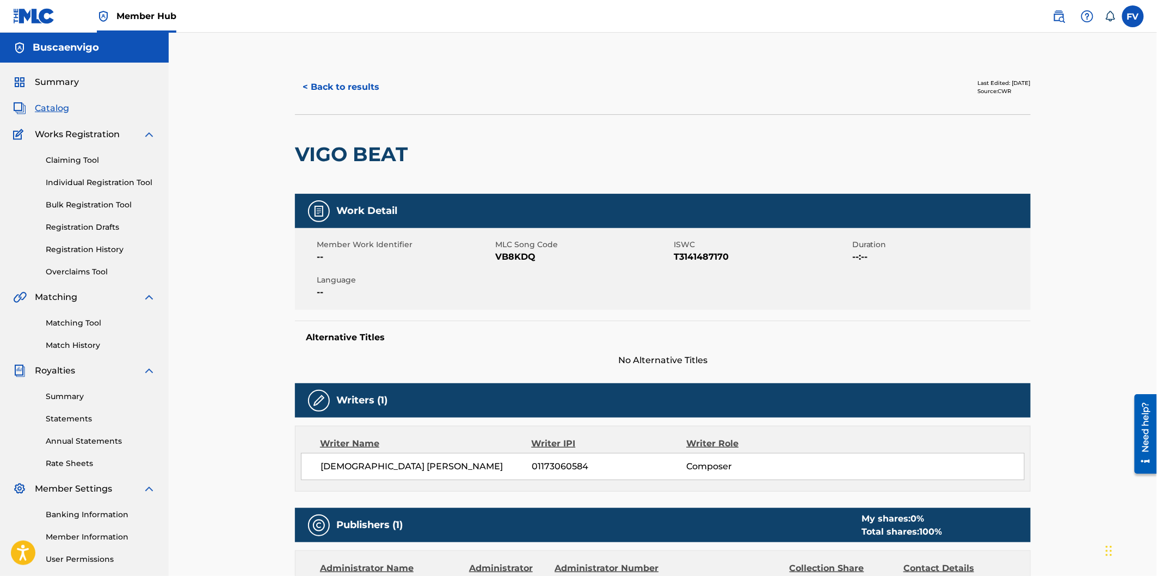
click at [634, 180] on div "VIGO BEAT" at bounding box center [663, 153] width 736 height 79
click at [652, 235] on div "Member Work Identifier -- MLC Song Code VB8KDQ ISWC T3141487170 Duration --:-- …" at bounding box center [663, 269] width 736 height 82
click at [720, 248] on span "ISWC" at bounding box center [762, 244] width 176 height 11
click at [752, 305] on div "Member Work Identifier -- MLC Song Code VB8KDQ ISWC T3141487170 Duration --:-- …" at bounding box center [663, 269] width 736 height 82
drag, startPoint x: 540, startPoint y: 254, endPoint x: 498, endPoint y: 258, distance: 42.6
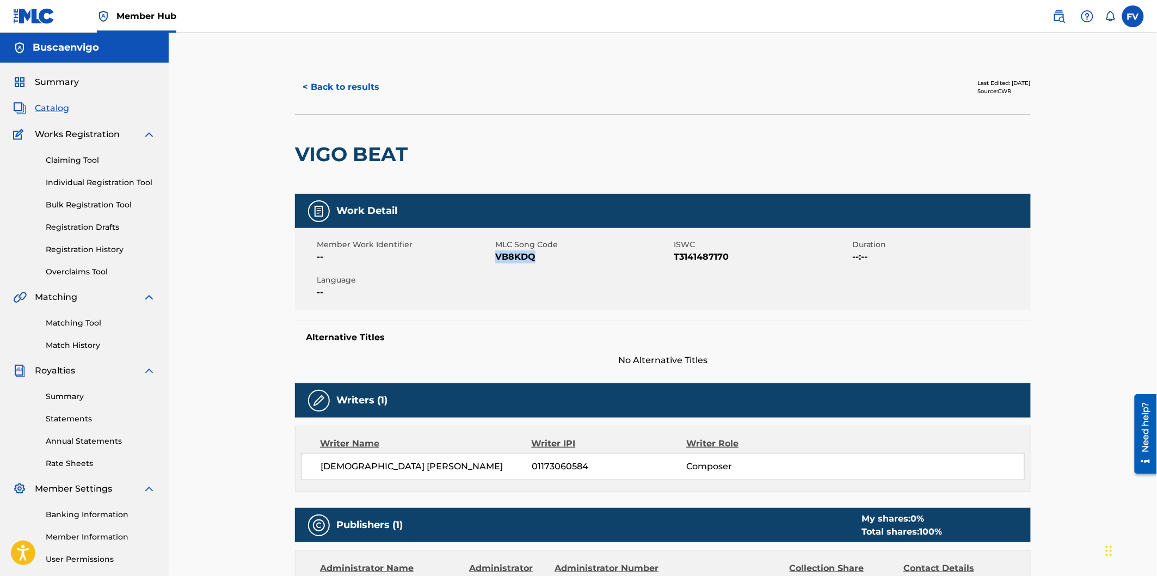
click at [498, 258] on span "VB8KDQ" at bounding box center [583, 256] width 176 height 13
copy span "VB8KDQ"
click at [570, 260] on span "VB8KDQ" at bounding box center [583, 256] width 176 height 13
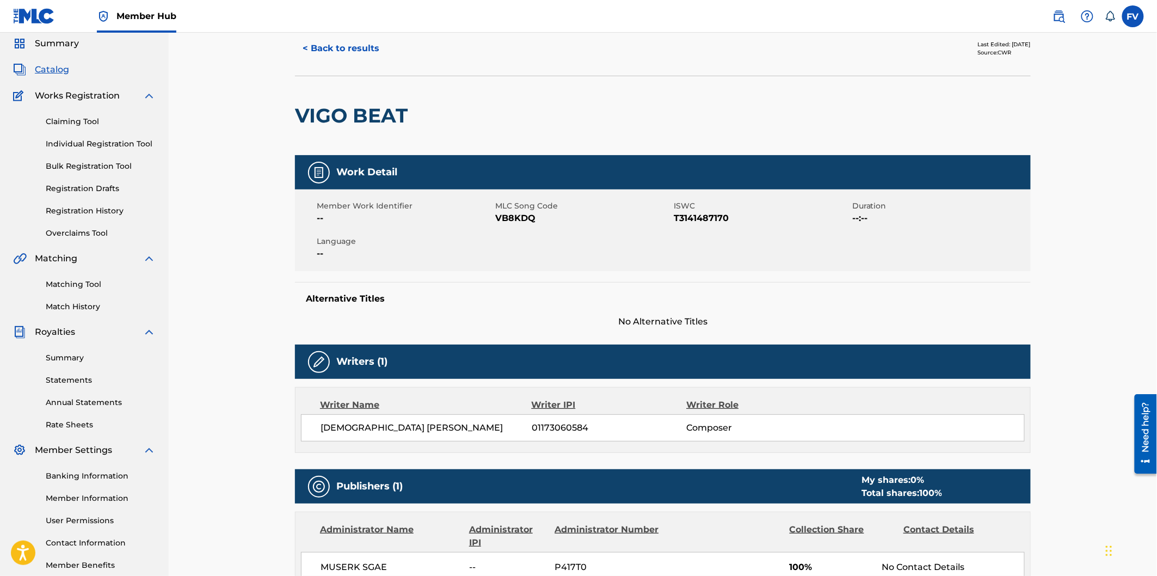
scroll to position [60, 0]
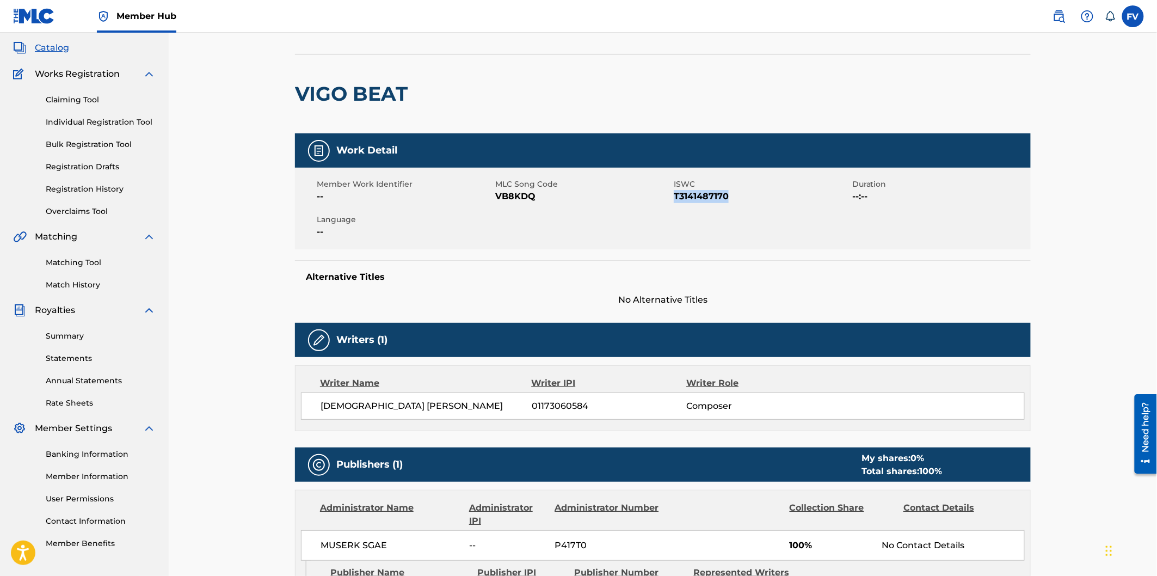
drag, startPoint x: 728, startPoint y: 194, endPoint x: 673, endPoint y: 191, distance: 55.1
click at [674, 191] on span "T3141487170" at bounding box center [762, 196] width 176 height 13
copy span "T3141487170"
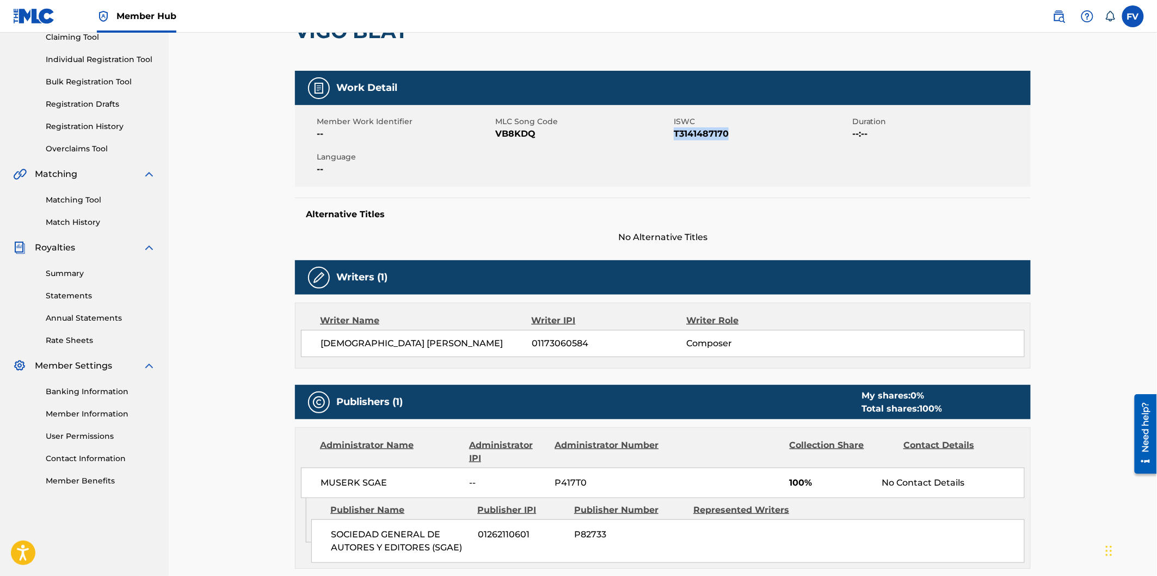
scroll to position [116, 0]
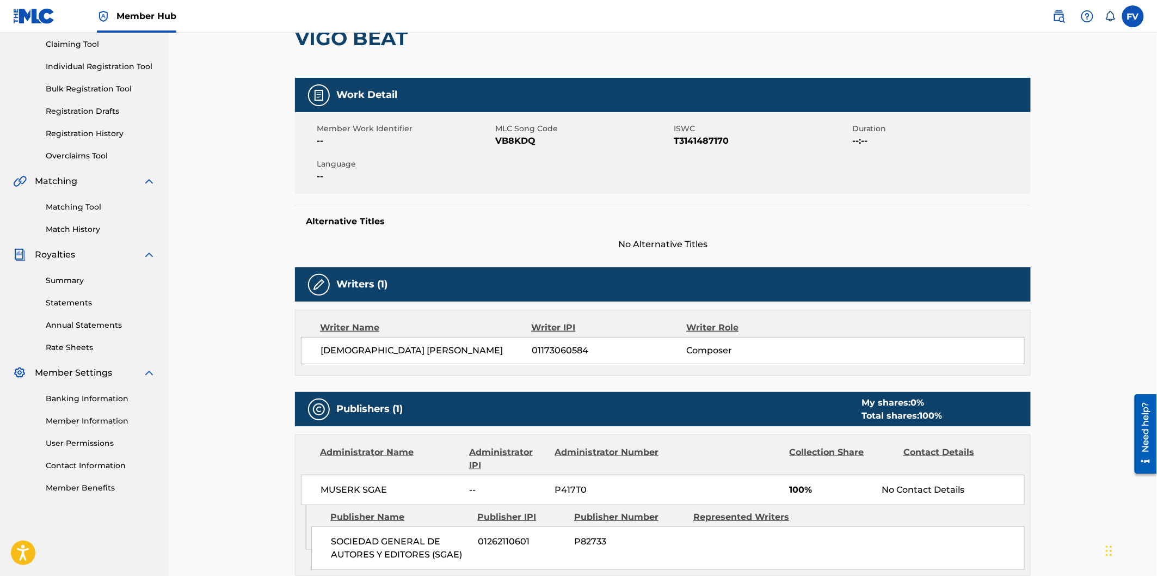
click at [861, 329] on div "Writer Name Writer IPI Writer Role" at bounding box center [663, 327] width 724 height 13
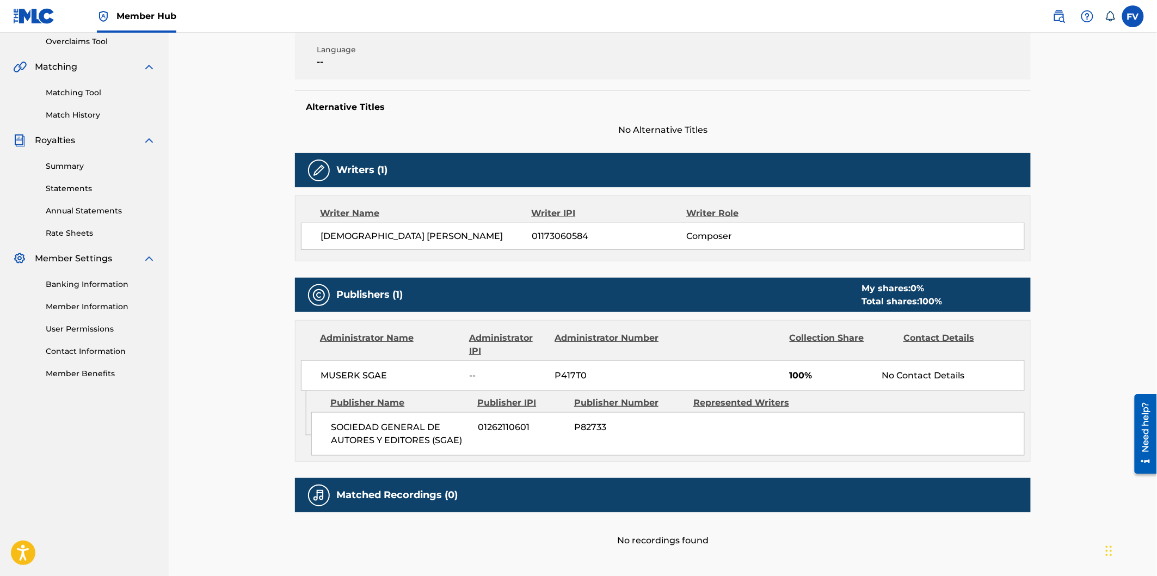
scroll to position [237, 0]
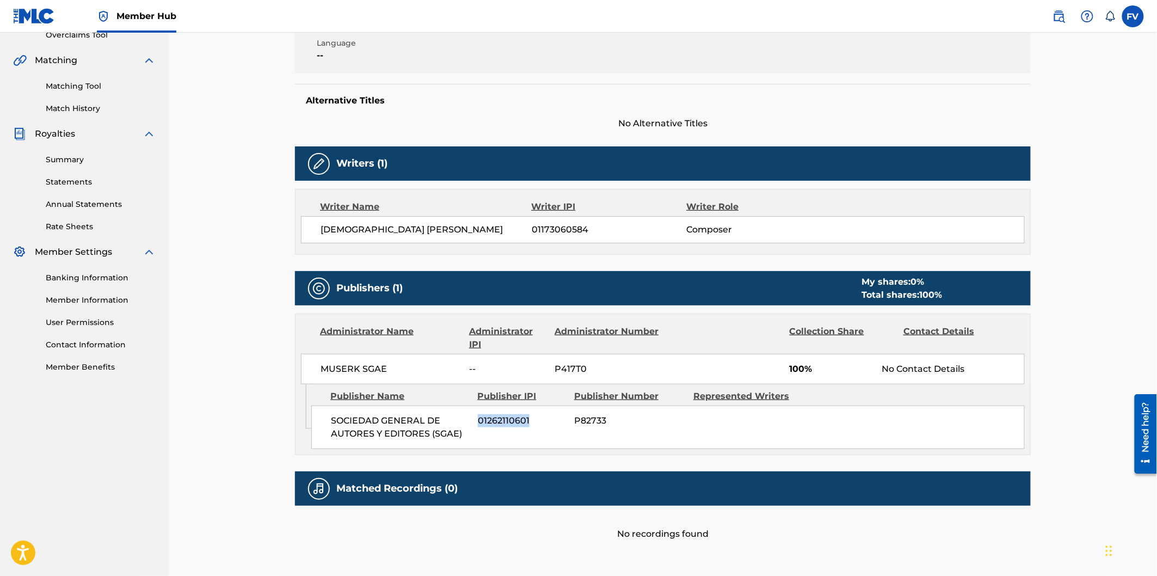
drag, startPoint x: 537, startPoint y: 421, endPoint x: 476, endPoint y: 411, distance: 61.3
click at [476, 411] on div "SOCIEDAD GENERAL DE AUTORES Y EDITORES (SGAE) 01262110601 P82733" at bounding box center [668, 428] width 714 height 44
copy span "01262110601"
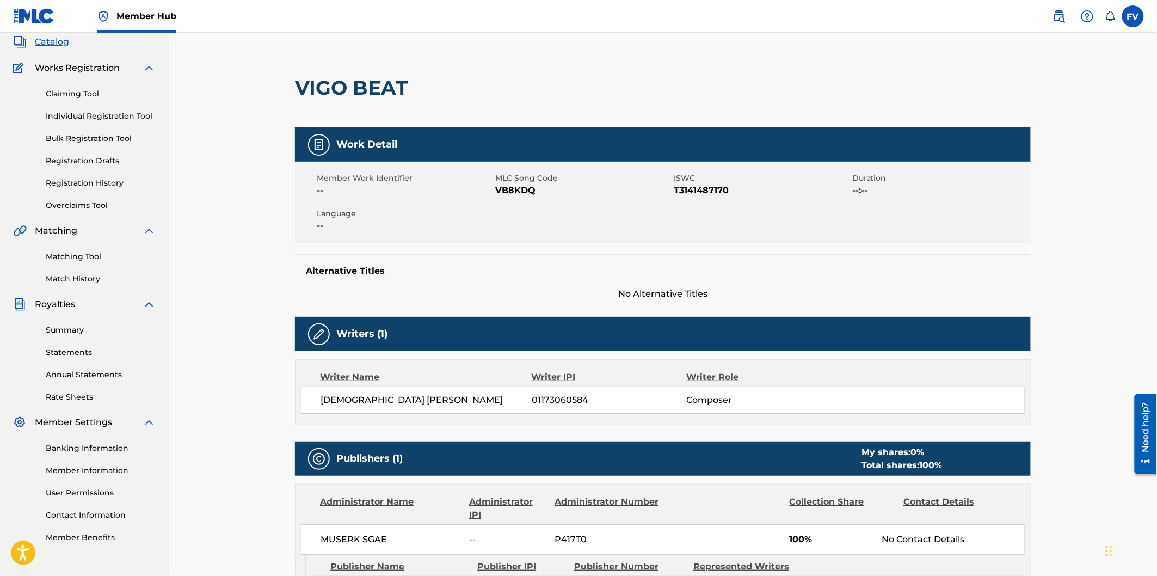
scroll to position [0, 0]
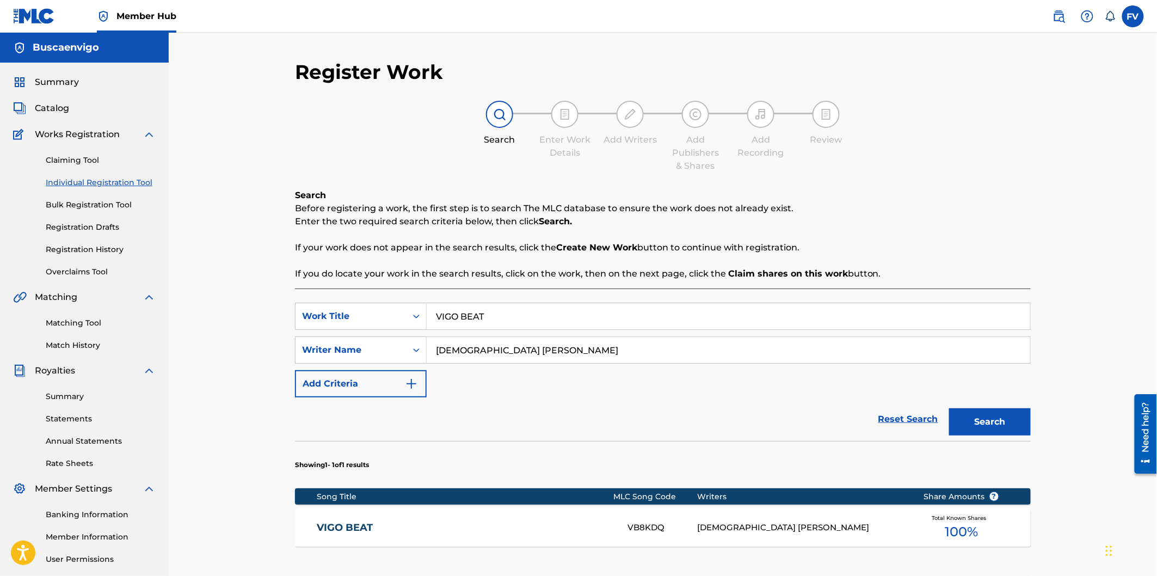
scroll to position [99, 0]
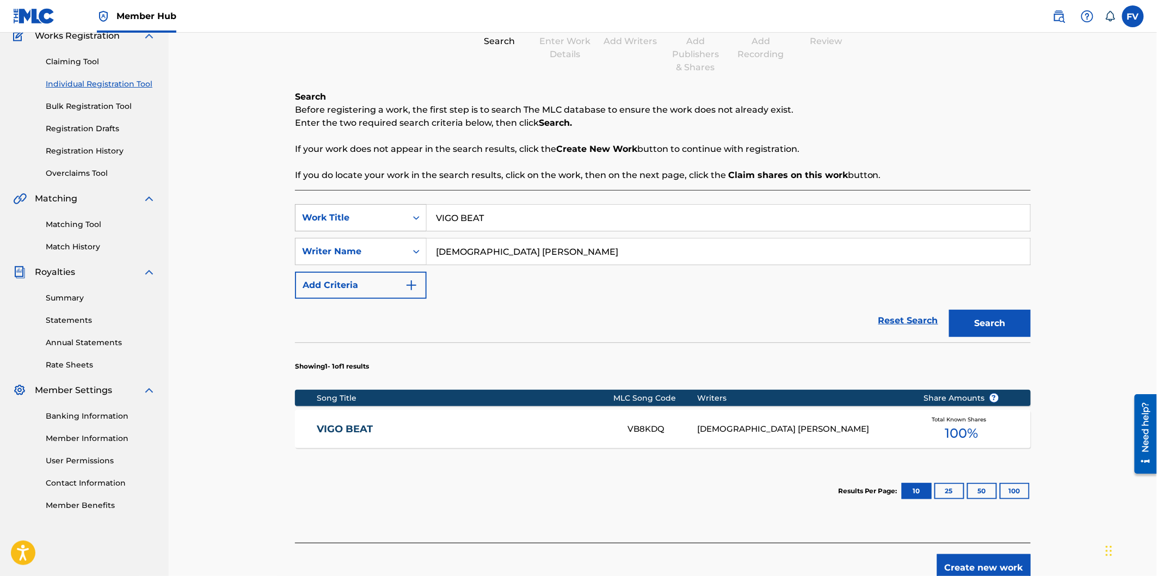
drag, startPoint x: 508, startPoint y: 223, endPoint x: 395, endPoint y: 224, distance: 113.2
click at [395, 224] on div "SearchWithCriteriaccaaa5d9-6513-4d13-ae5d-cc6883144fb3 Work Title VIGO BEAT" at bounding box center [663, 217] width 736 height 27
type input "RUN NOW"
click at [949, 310] on button "Search" at bounding box center [990, 323] width 82 height 27
click at [733, 423] on div "[DEMOGRAPHIC_DATA] [PERSON_NAME]" at bounding box center [803, 429] width 210 height 13
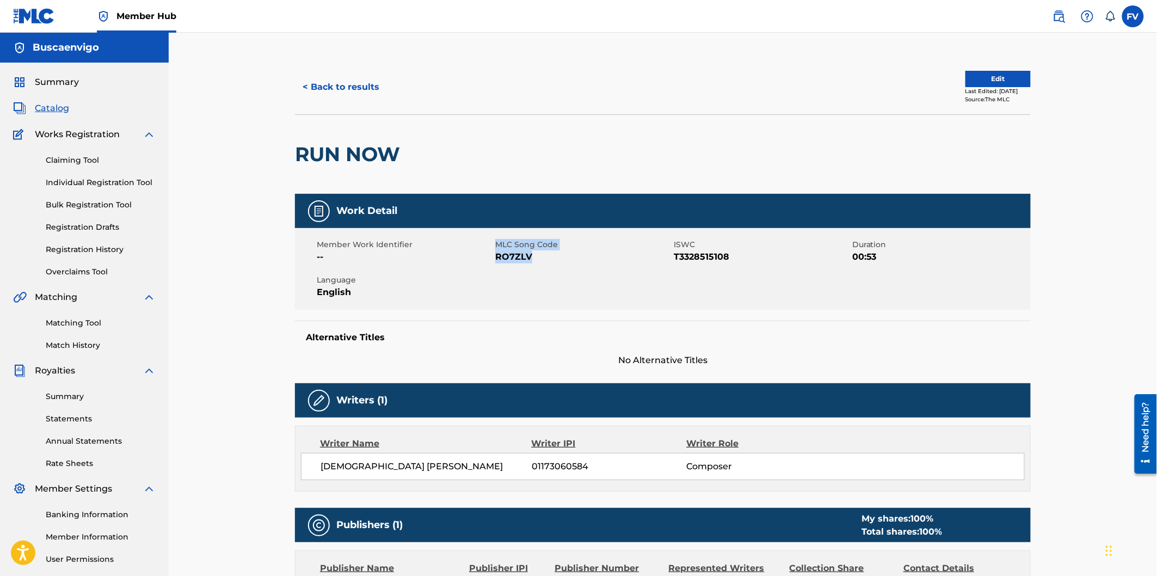
drag, startPoint x: 529, startPoint y: 257, endPoint x: 486, endPoint y: 255, distance: 42.5
click at [486, 255] on div "Member Work Identifier -- MLC Song Code RO7ZLV ISWC T3328515108 Duration 00:53 …" at bounding box center [663, 269] width 736 height 82
copy div "MLC Song Code RO7ZLV"
click at [560, 257] on span "RO7ZLV" at bounding box center [583, 256] width 176 height 13
drag, startPoint x: 533, startPoint y: 259, endPoint x: 498, endPoint y: 256, distance: 35.4
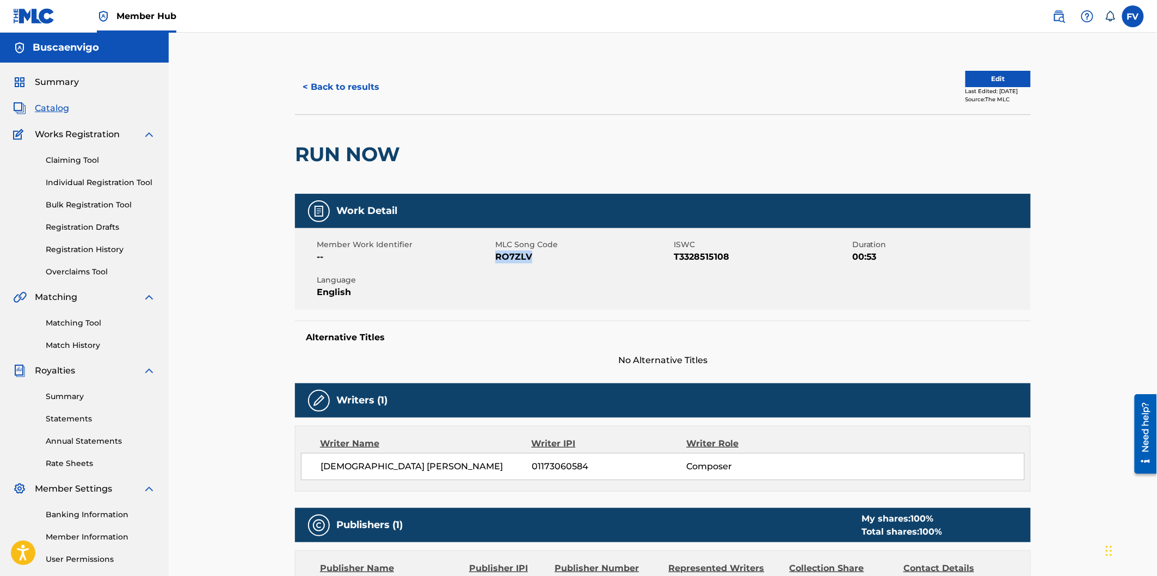
click at [498, 256] on span "RO7ZLV" at bounding box center [583, 256] width 176 height 13
copy span "RO7ZLV"
click at [609, 293] on div "Member Work Identifier -- MLC Song Code RO7ZLV ISWC T3328515108 Duration 00:53 …" at bounding box center [663, 269] width 736 height 82
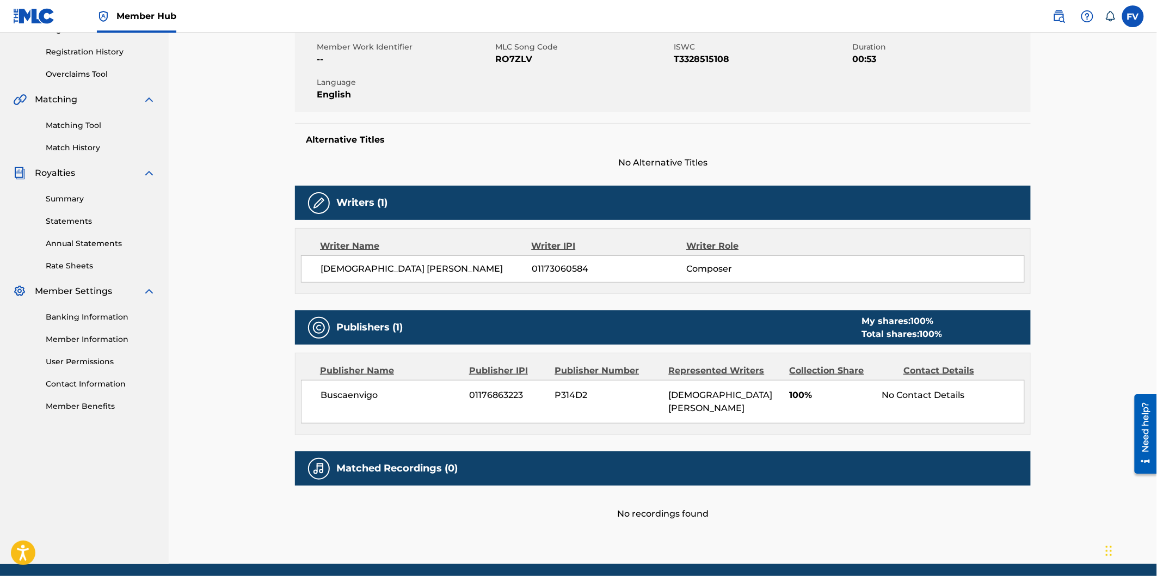
scroll to position [237, 0]
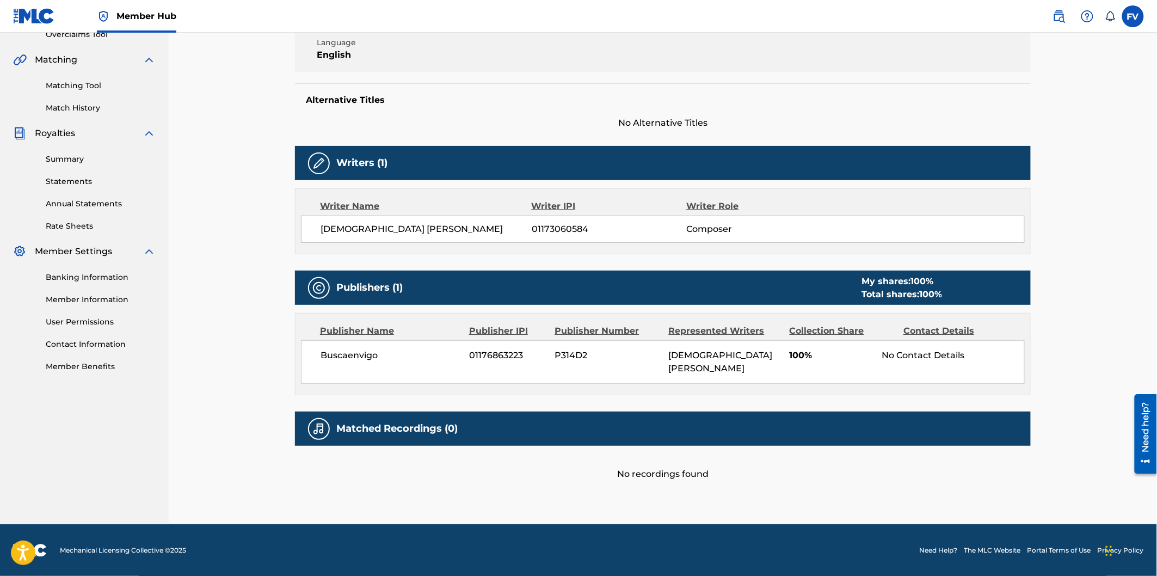
click at [695, 475] on div "No recordings found" at bounding box center [663, 463] width 736 height 35
click at [415, 425] on h5 "Matched Recordings (0)" at bounding box center [396, 428] width 121 height 13
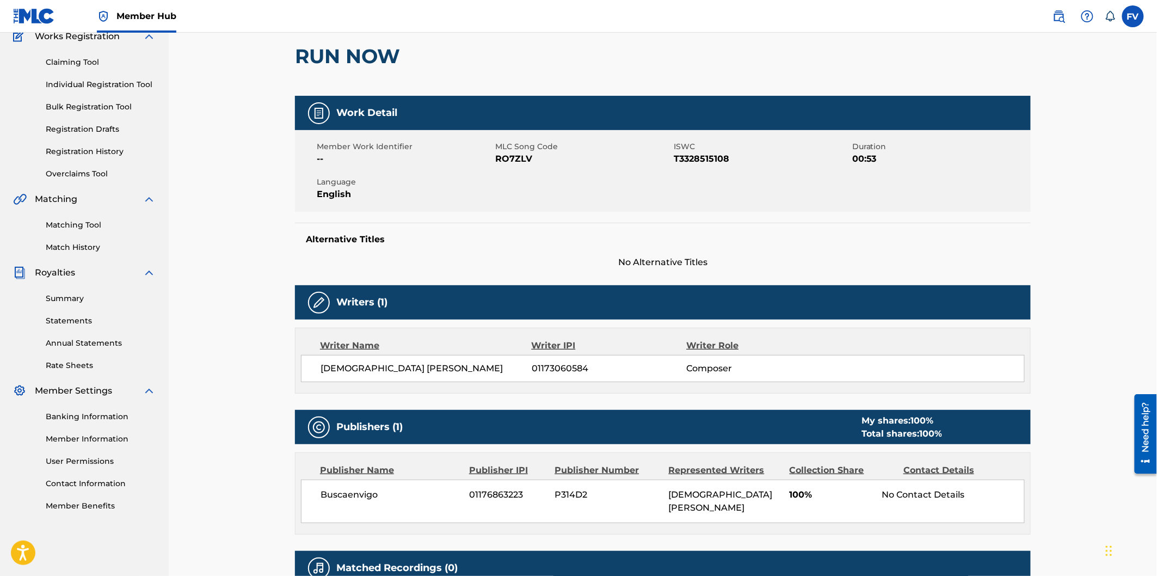
scroll to position [0, 0]
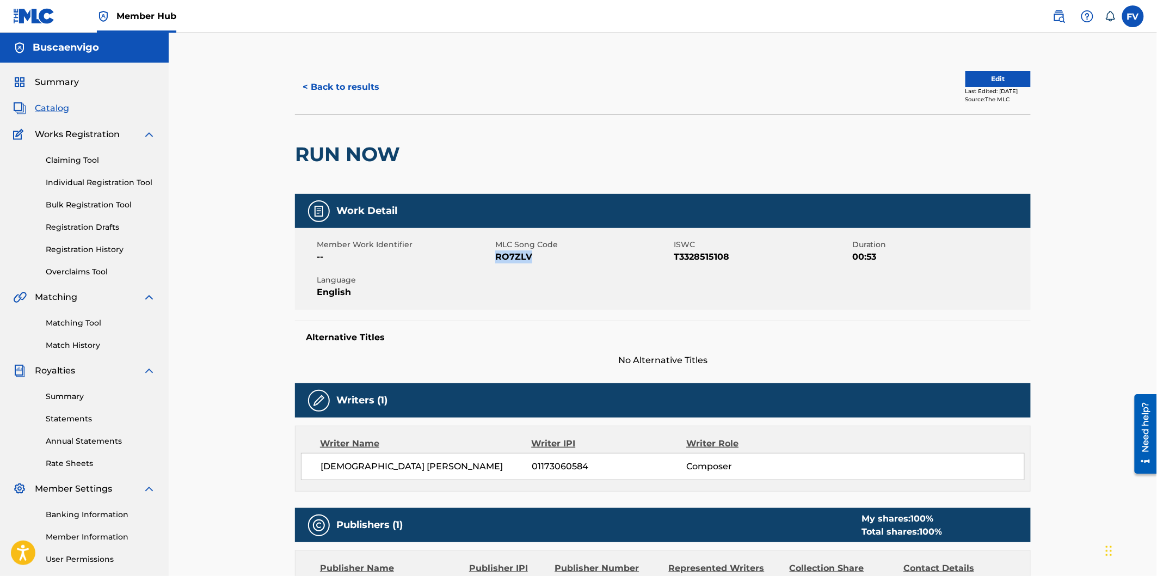
drag, startPoint x: 532, startPoint y: 259, endPoint x: 496, endPoint y: 255, distance: 35.6
click at [496, 255] on span "RO7ZLV" at bounding box center [583, 256] width 176 height 13
copy span "RO7ZLV"
click at [970, 71] on button "Edit" at bounding box center [998, 79] width 65 height 16
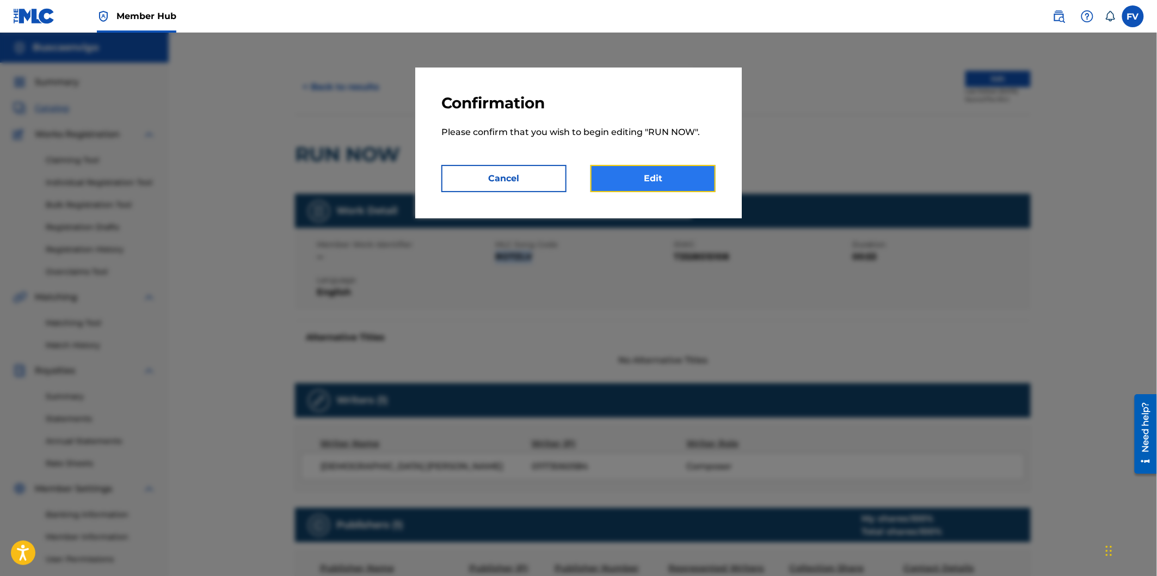
click at [671, 168] on link "Edit" at bounding box center [653, 178] width 125 height 27
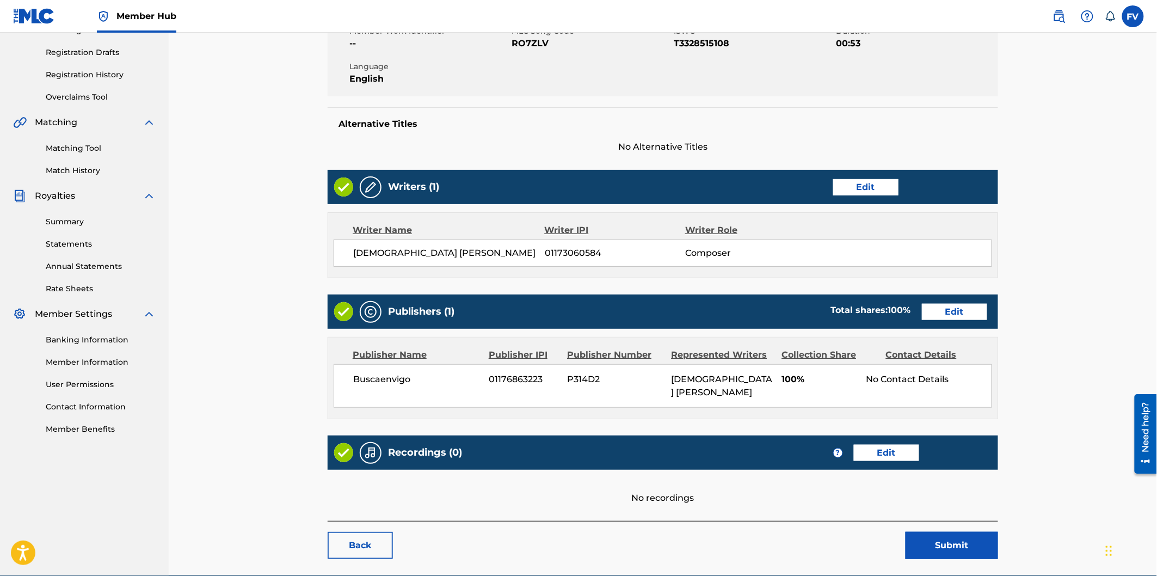
scroll to position [226, 0]
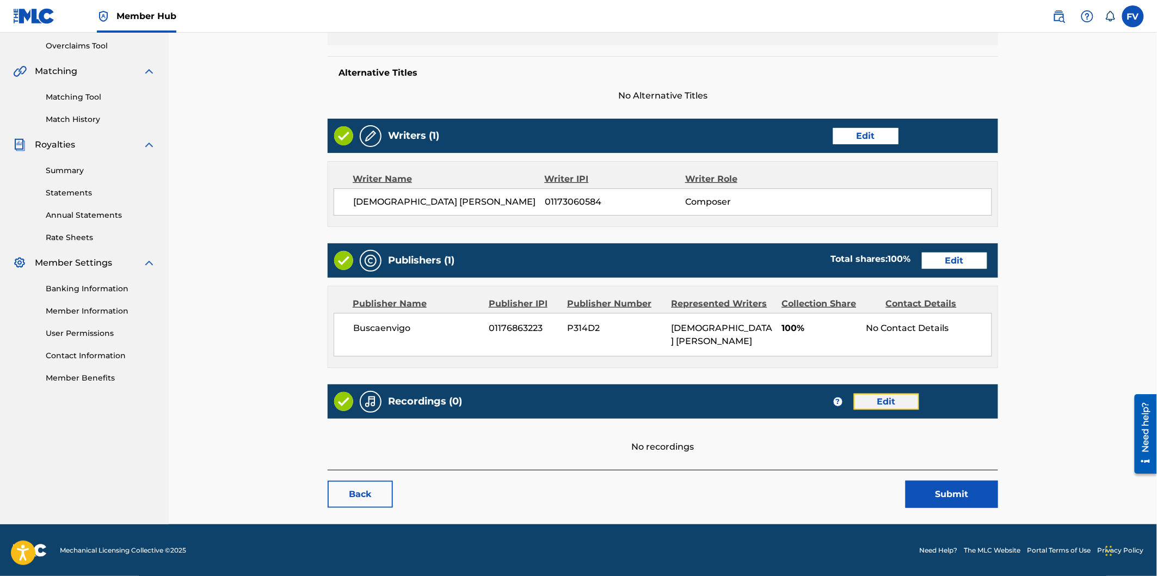
click at [882, 398] on link "Edit" at bounding box center [886, 402] width 65 height 16
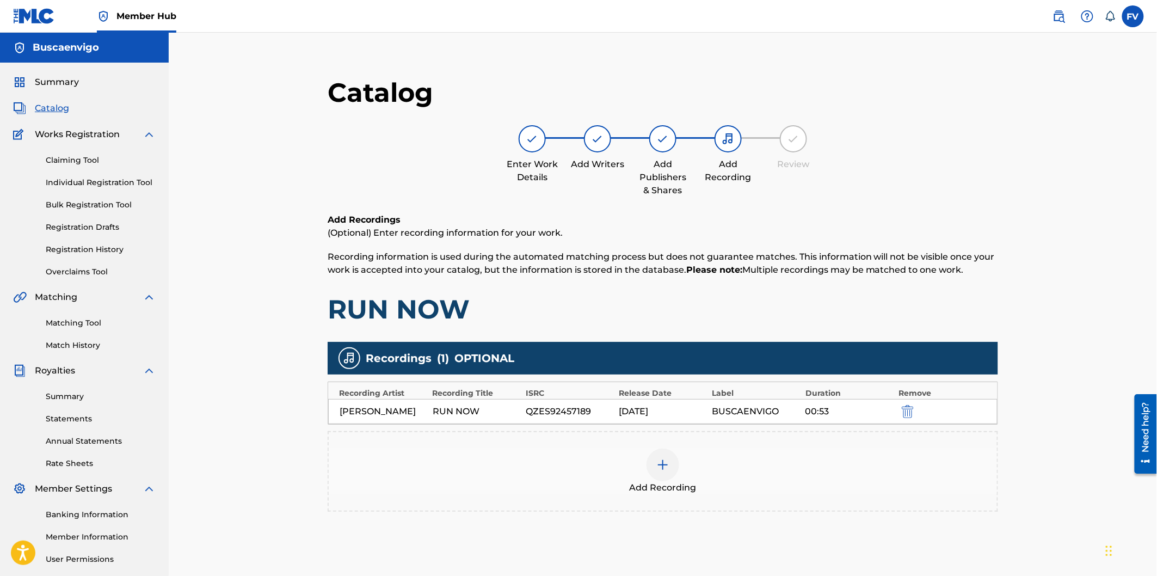
click at [665, 459] on img at bounding box center [662, 464] width 13 height 13
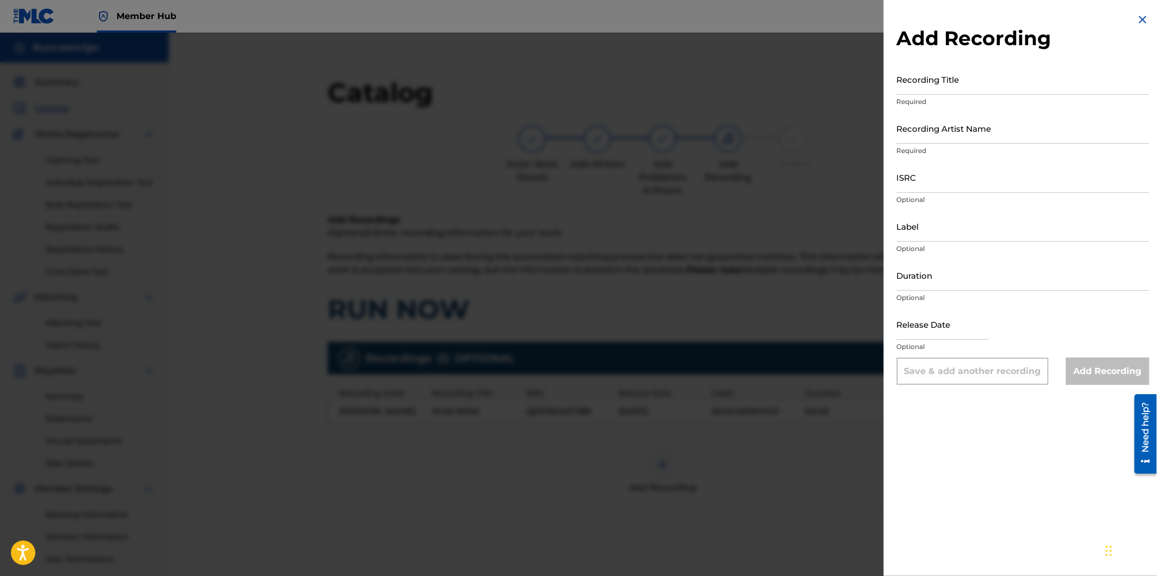
click at [823, 455] on div at bounding box center [578, 321] width 1157 height 576
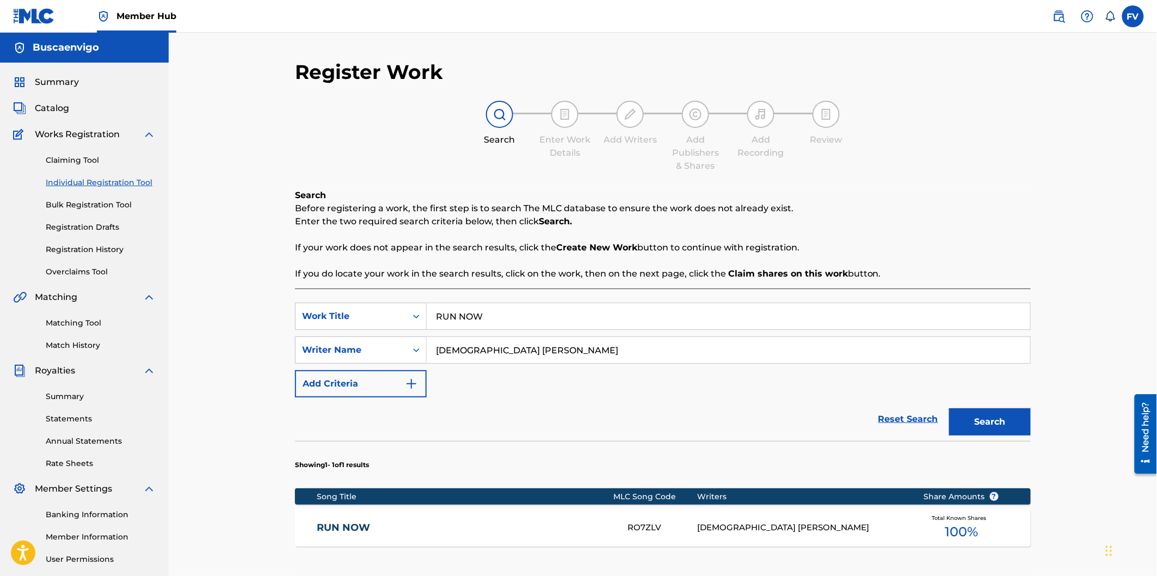
scroll to position [99, 0]
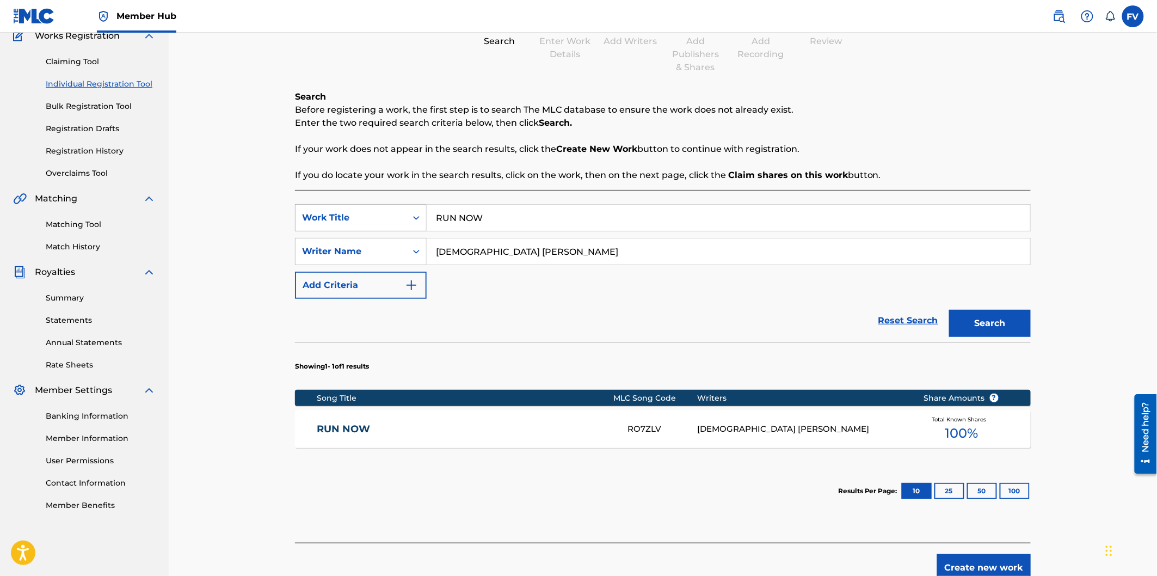
drag, startPoint x: 501, startPoint y: 223, endPoint x: 367, endPoint y: 224, distance: 133.9
click at [367, 224] on div "SearchWithCriteriaccaaa5d9-6513-4d13-ae5d-cc6883144fb3 Work Title RUN NOW" at bounding box center [663, 217] width 736 height 27
type input "SCRACHT"
click at [971, 317] on button "Search" at bounding box center [990, 323] width 82 height 27
click at [357, 430] on link "SCRACHT" at bounding box center [465, 429] width 296 height 13
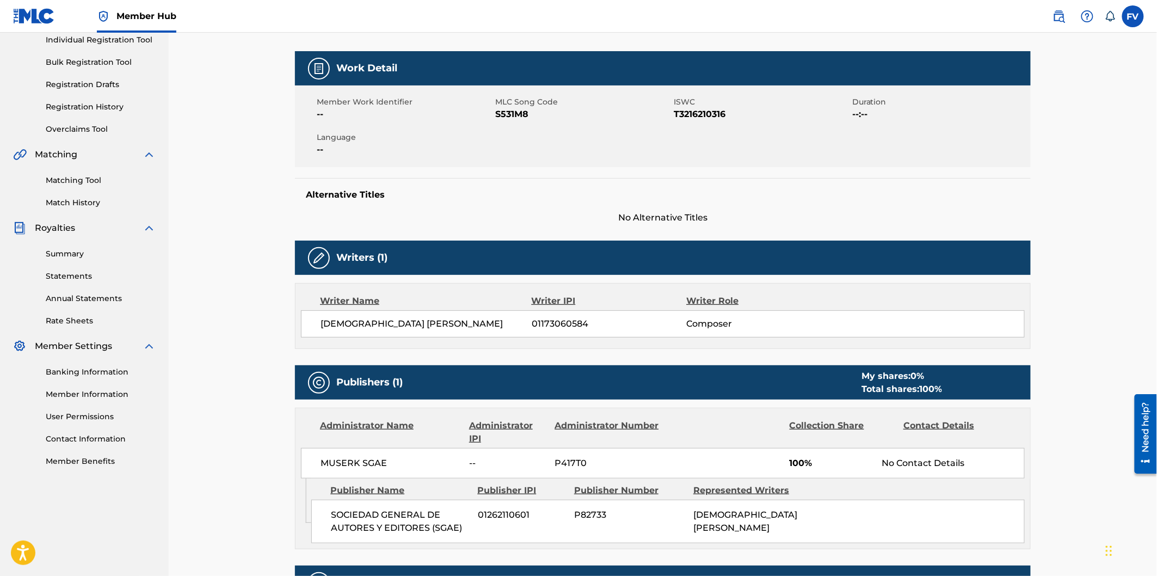
scroll to position [121, 0]
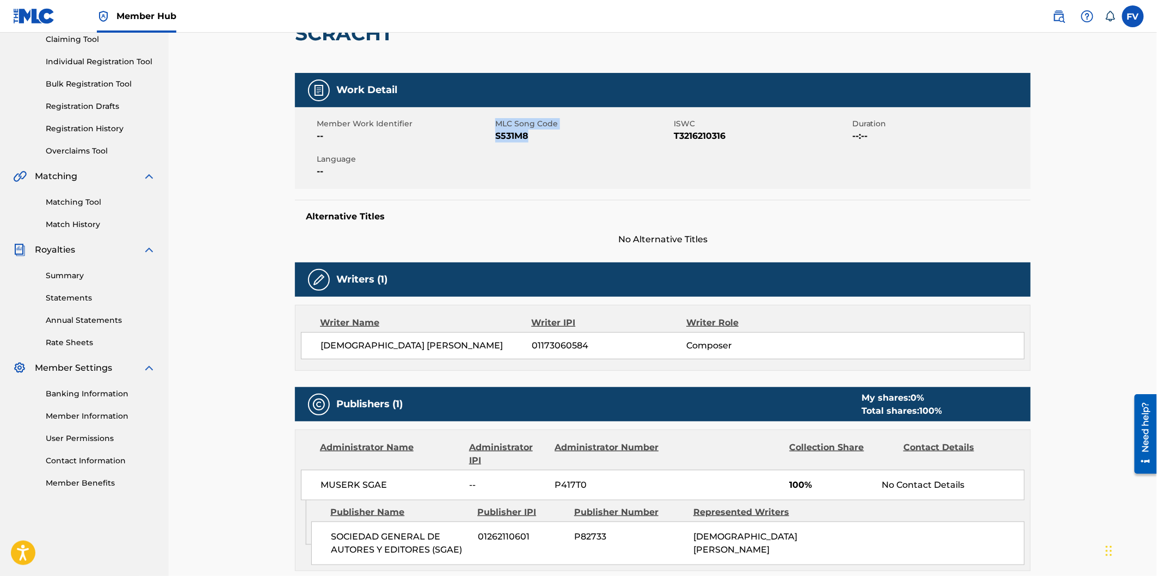
drag, startPoint x: 531, startPoint y: 139, endPoint x: 492, endPoint y: 135, distance: 38.8
click at [492, 135] on div "Member Work Identifier -- MLC Song Code S531M8 ISWC T3216210316 Duration --:-- …" at bounding box center [663, 148] width 736 height 82
click at [502, 135] on span "S531M8" at bounding box center [583, 136] width 176 height 13
drag, startPoint x: 529, startPoint y: 136, endPoint x: 494, endPoint y: 138, distance: 35.4
click at [494, 138] on div "Member Work Identifier -- MLC Song Code S531M8 ISWC T3216210316 Duration --:-- …" at bounding box center [663, 148] width 736 height 82
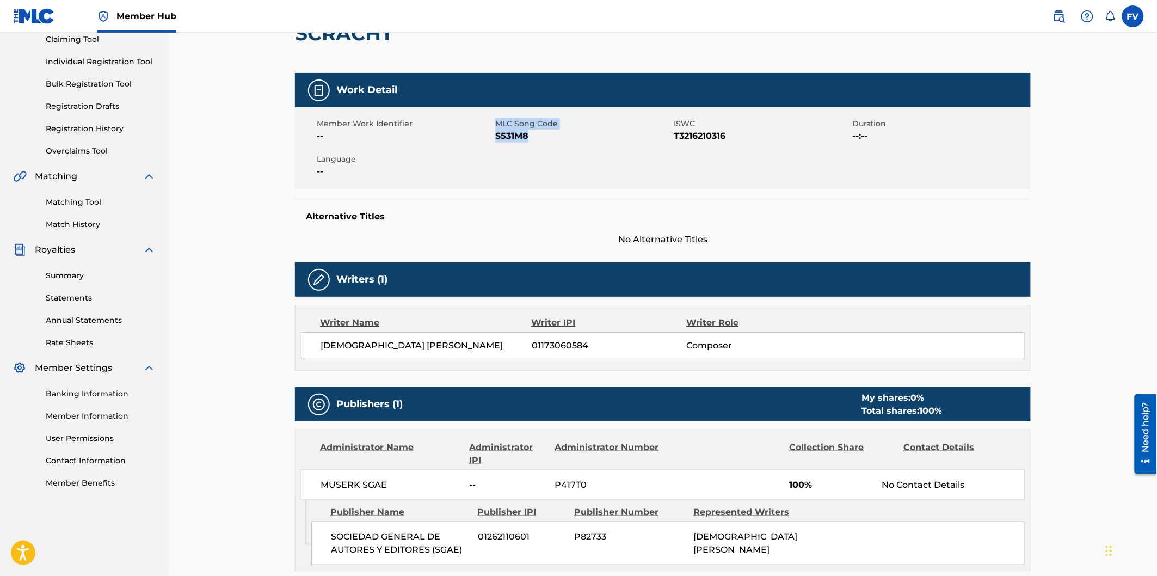
click at [495, 138] on span "S531M8" at bounding box center [583, 136] width 176 height 13
drag, startPoint x: 529, startPoint y: 138, endPoint x: 498, endPoint y: 137, distance: 31.0
click at [498, 137] on span "S531M8" at bounding box center [583, 136] width 176 height 13
copy span "S531M8"
drag, startPoint x: 390, startPoint y: 482, endPoint x: 320, endPoint y: 486, distance: 69.8
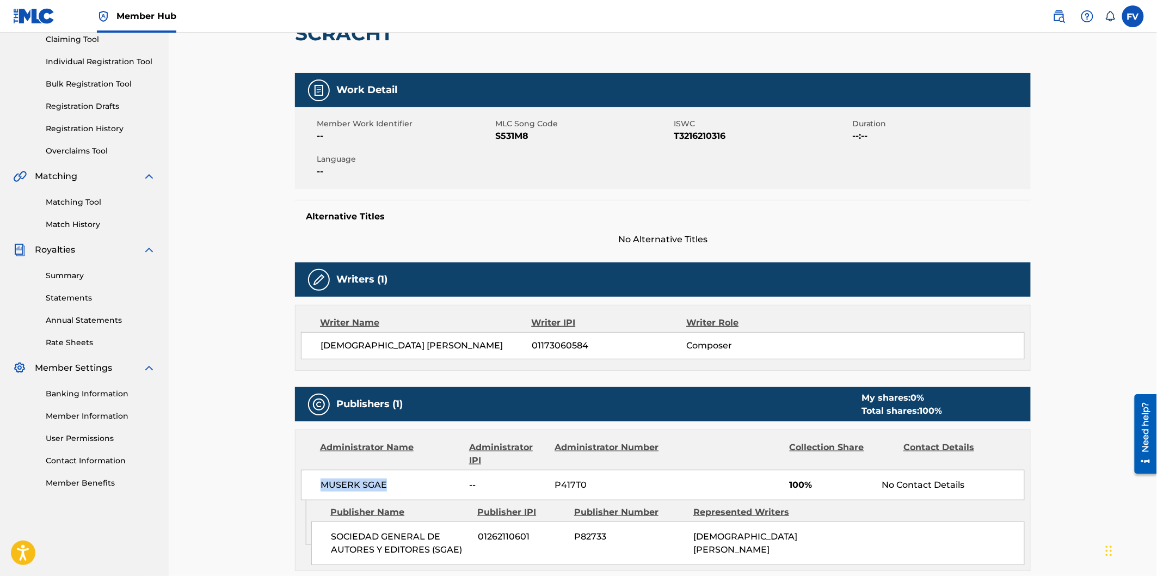
click at [321, 486] on span "MUSERK SGAE" at bounding box center [391, 484] width 141 height 13
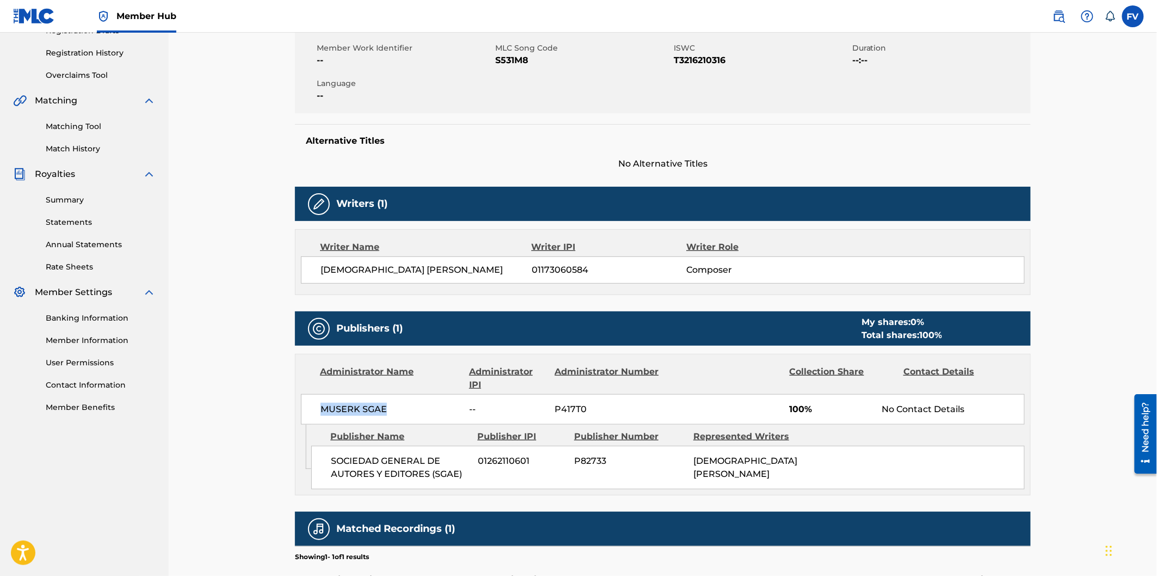
scroll to position [333, 0]
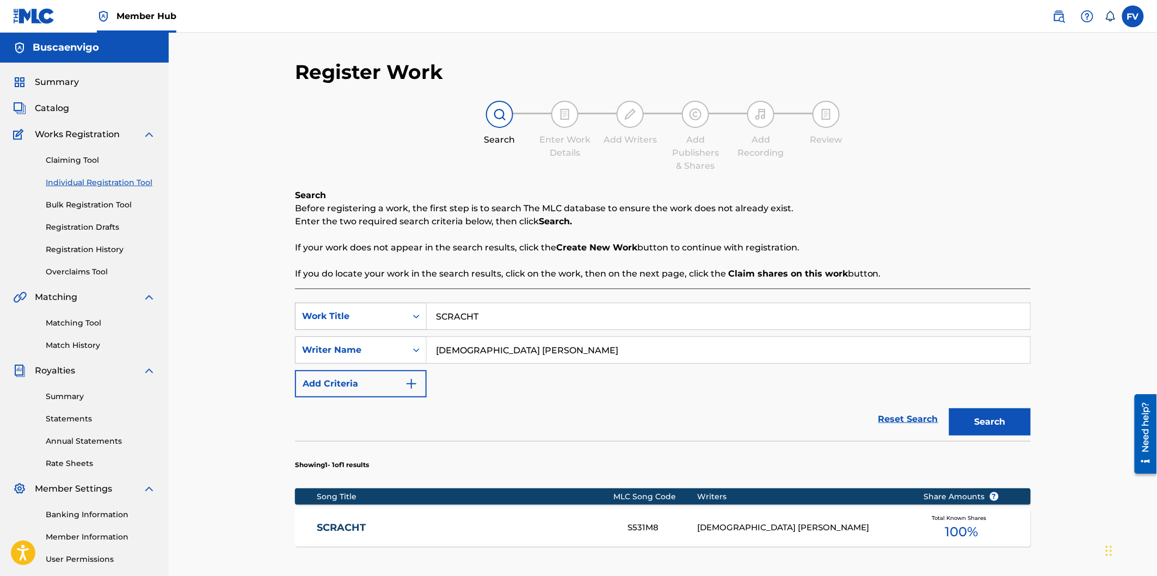
drag, startPoint x: 477, startPoint y: 317, endPoint x: 395, endPoint y: 316, distance: 82.7
click at [395, 316] on div "SearchWithCriteriaccaaa5d9-6513-4d13-ae5d-cc6883144fb3 Work Title SCRACHT" at bounding box center [663, 316] width 736 height 27
paste input "THRONES OF MIS"
type input "THRONES OF MIST"
drag, startPoint x: 965, startPoint y: 412, endPoint x: 971, endPoint y: 416, distance: 7.9
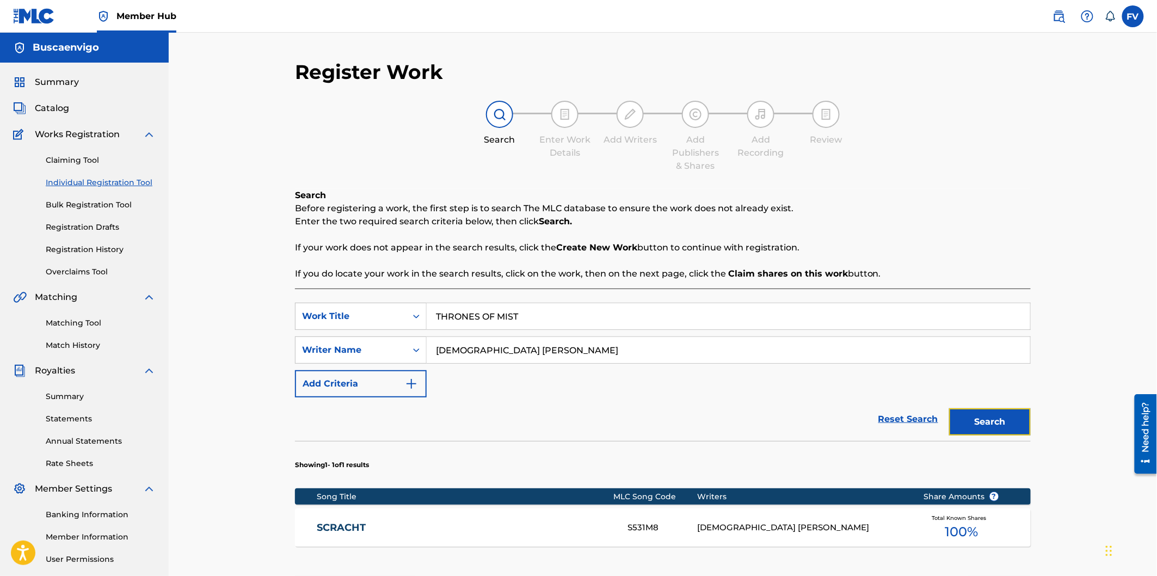
click at [966, 414] on button "Search" at bounding box center [990, 421] width 82 height 27
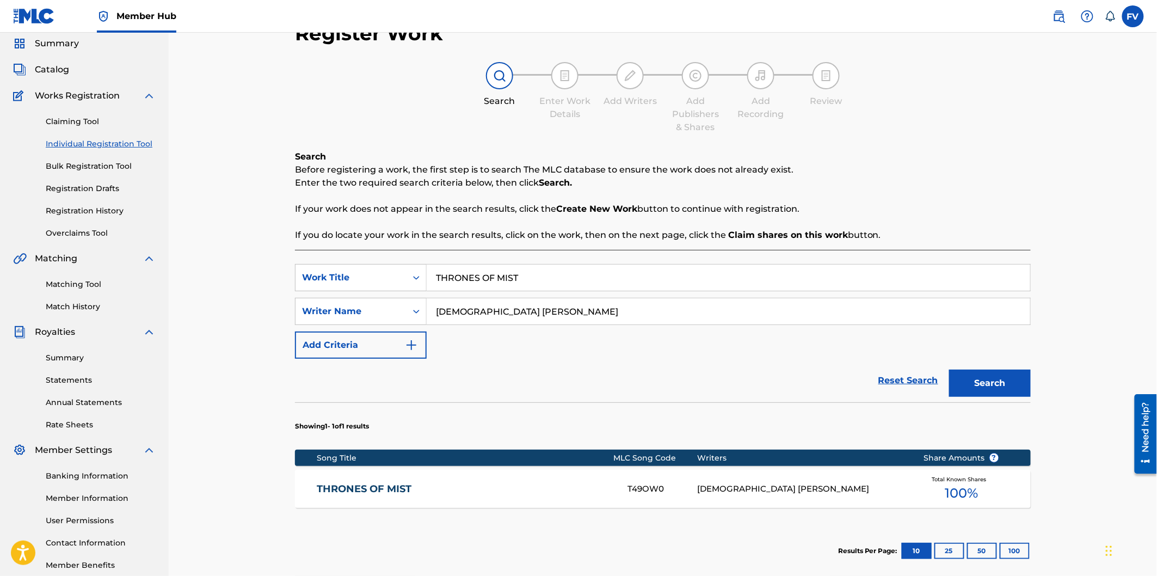
scroll to position [60, 0]
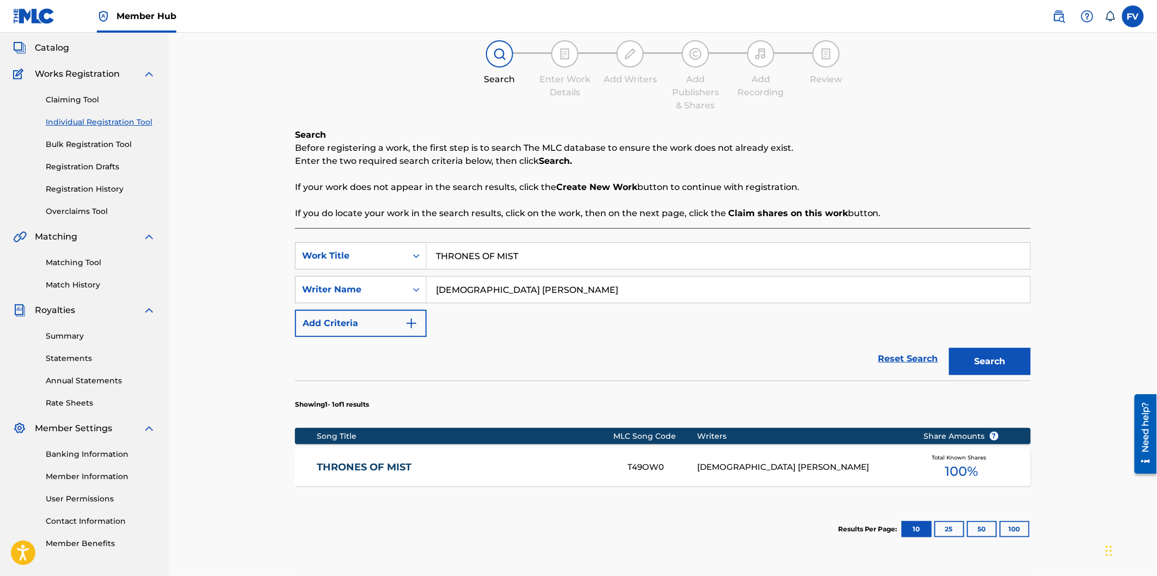
click at [403, 468] on link "THRONES OF MIST" at bounding box center [465, 467] width 296 height 13
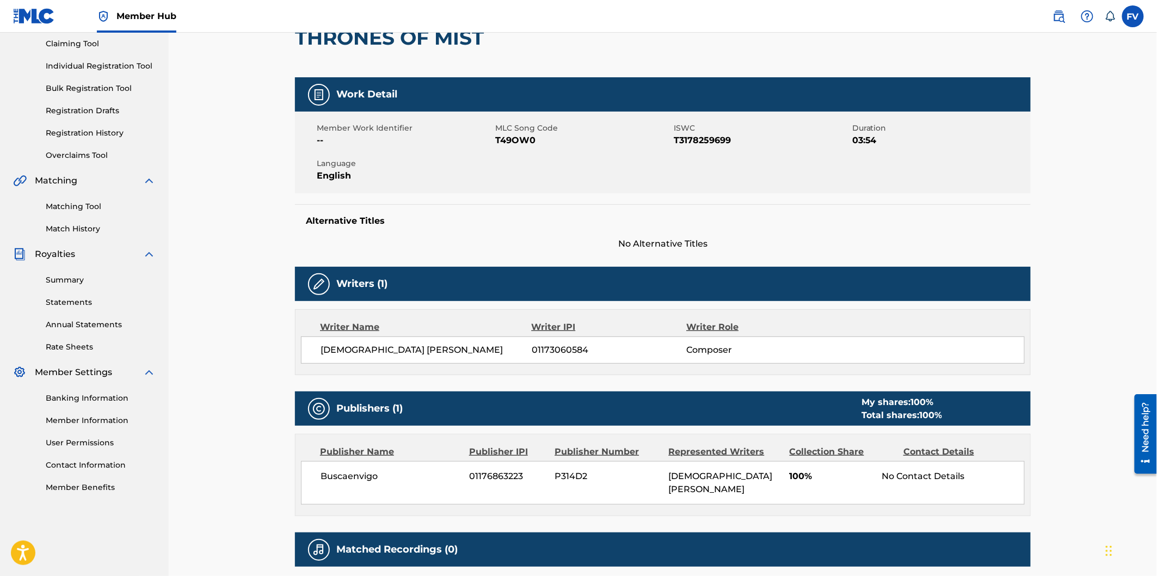
scroll to position [56, 0]
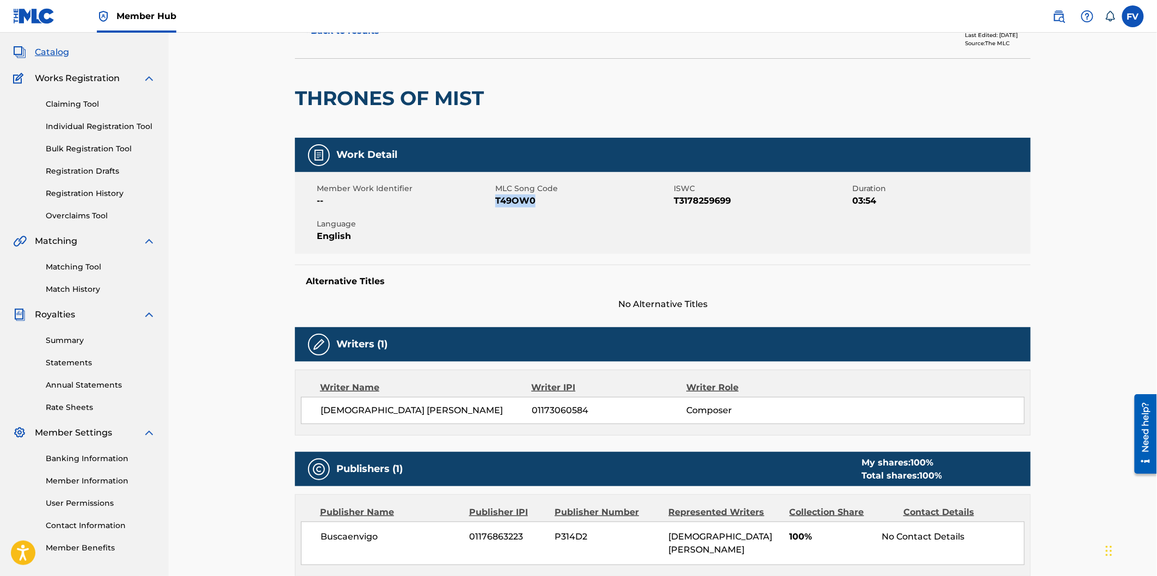
drag, startPoint x: 534, startPoint y: 198, endPoint x: 496, endPoint y: 200, distance: 37.7
click at [496, 200] on span "T49OW0" at bounding box center [583, 200] width 176 height 13
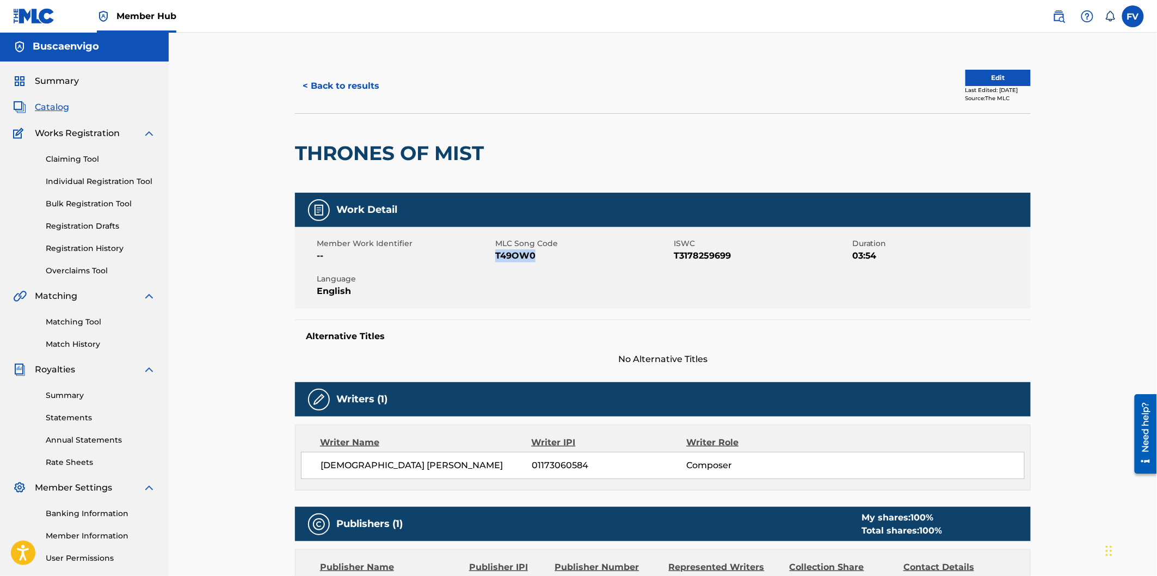
scroll to position [0, 0]
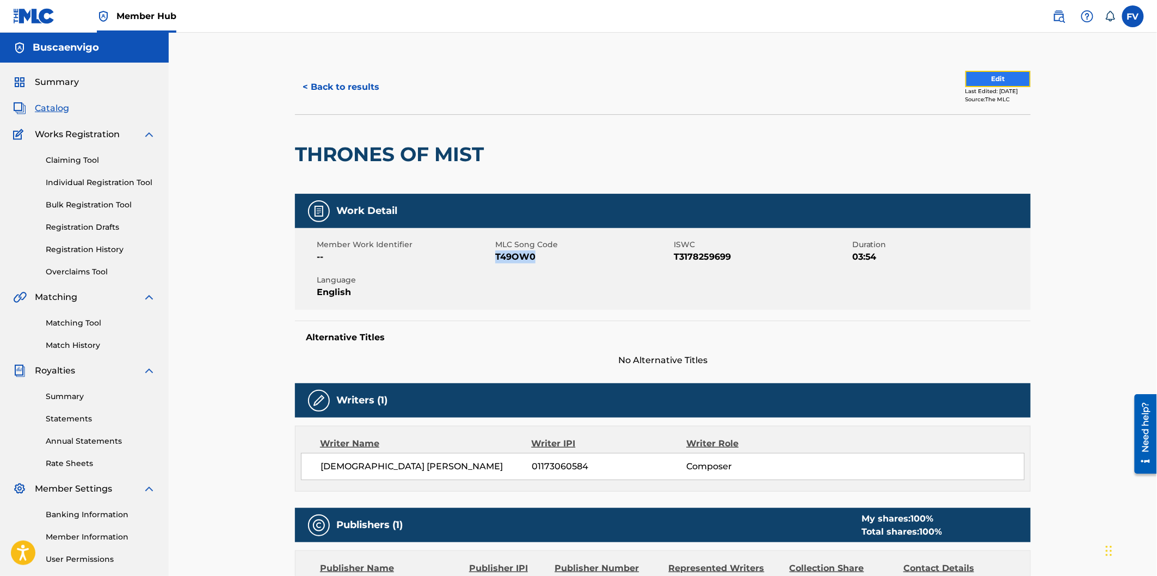
click at [969, 75] on button "Edit" at bounding box center [998, 79] width 65 height 16
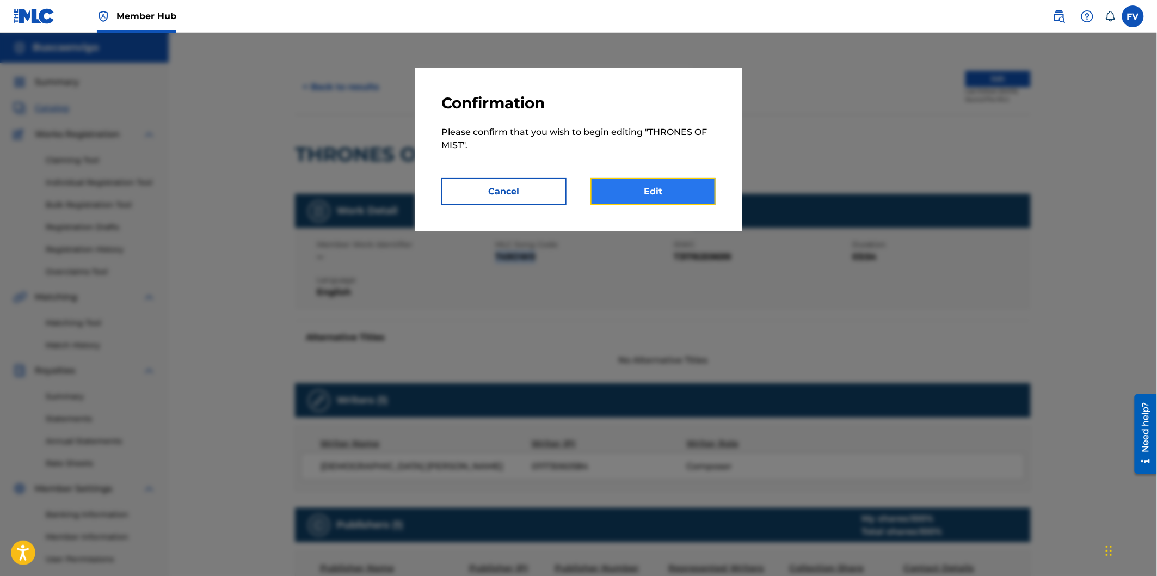
click at [645, 195] on link "Edit" at bounding box center [653, 191] width 125 height 27
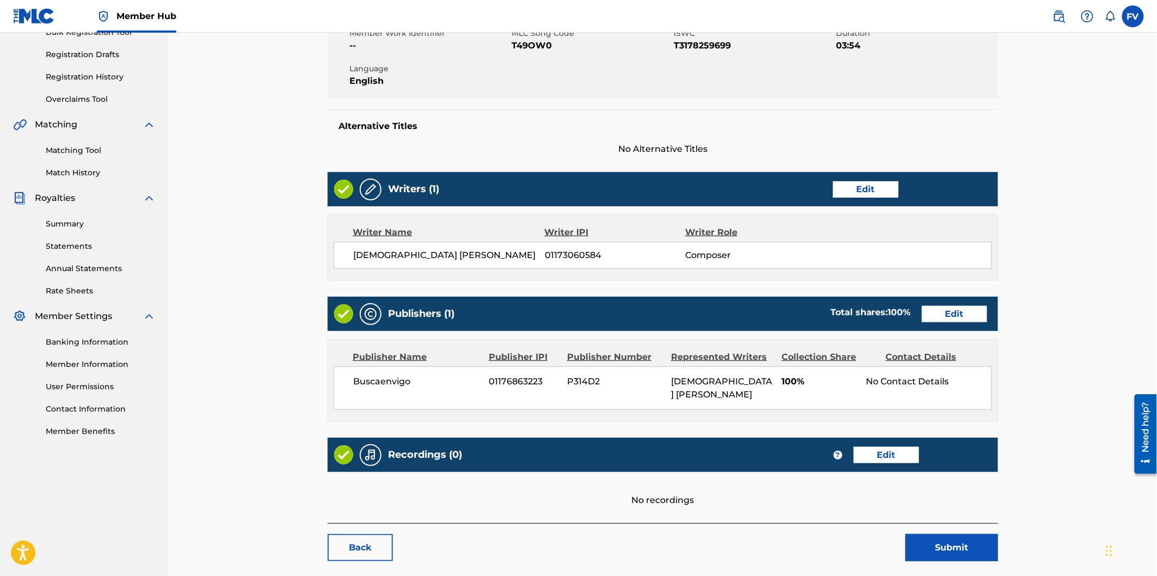
scroll to position [226, 0]
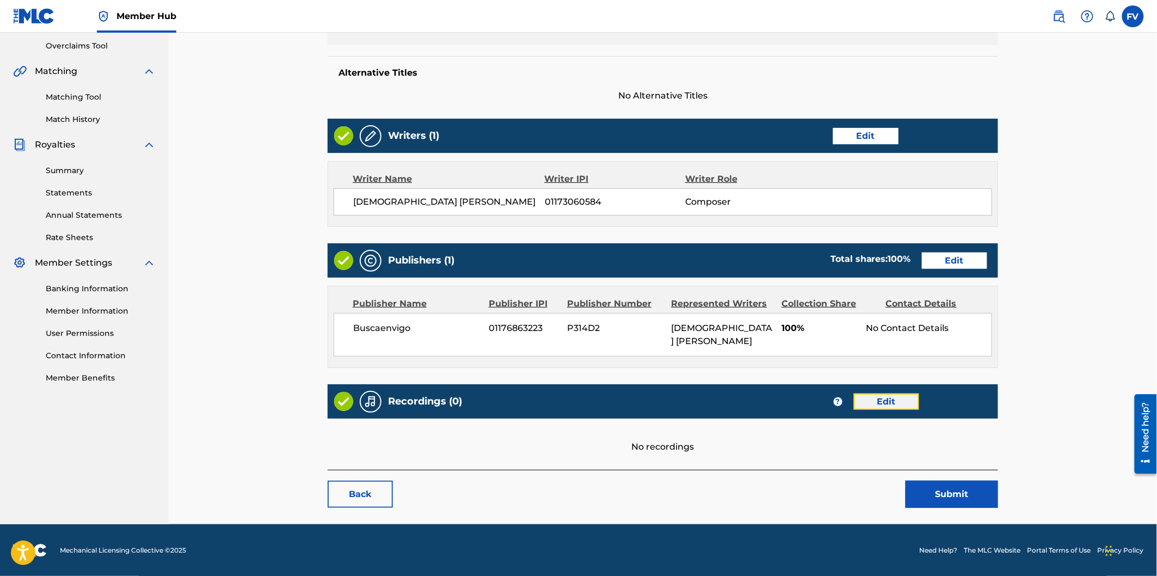
click at [893, 404] on link "Edit" at bounding box center [886, 402] width 65 height 16
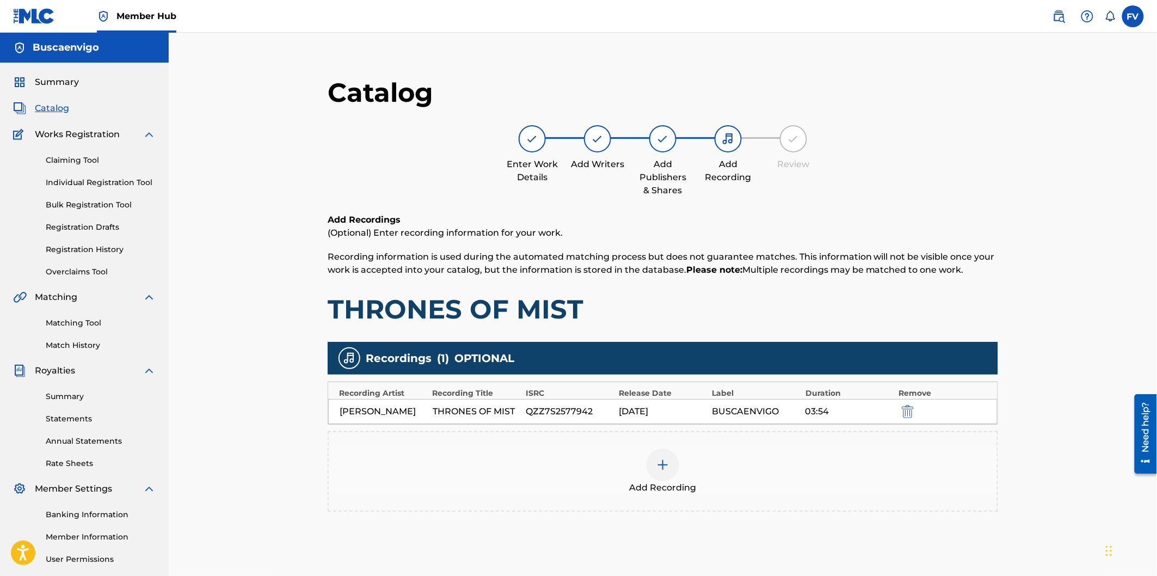
click at [893, 465] on div "Add Recording" at bounding box center [663, 472] width 668 height 46
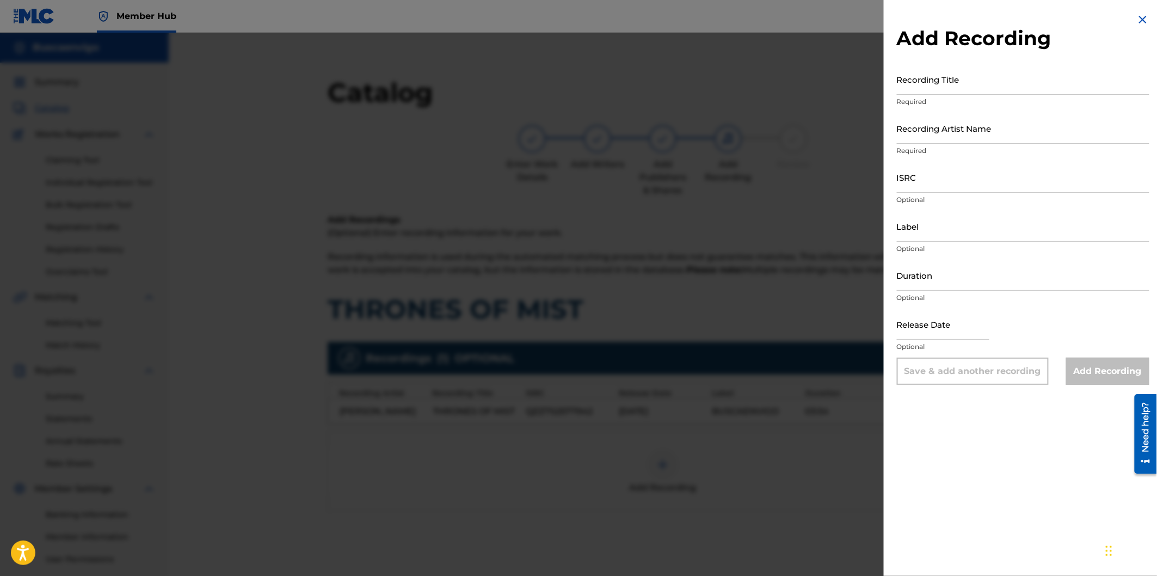
click at [852, 467] on div at bounding box center [578, 321] width 1157 height 576
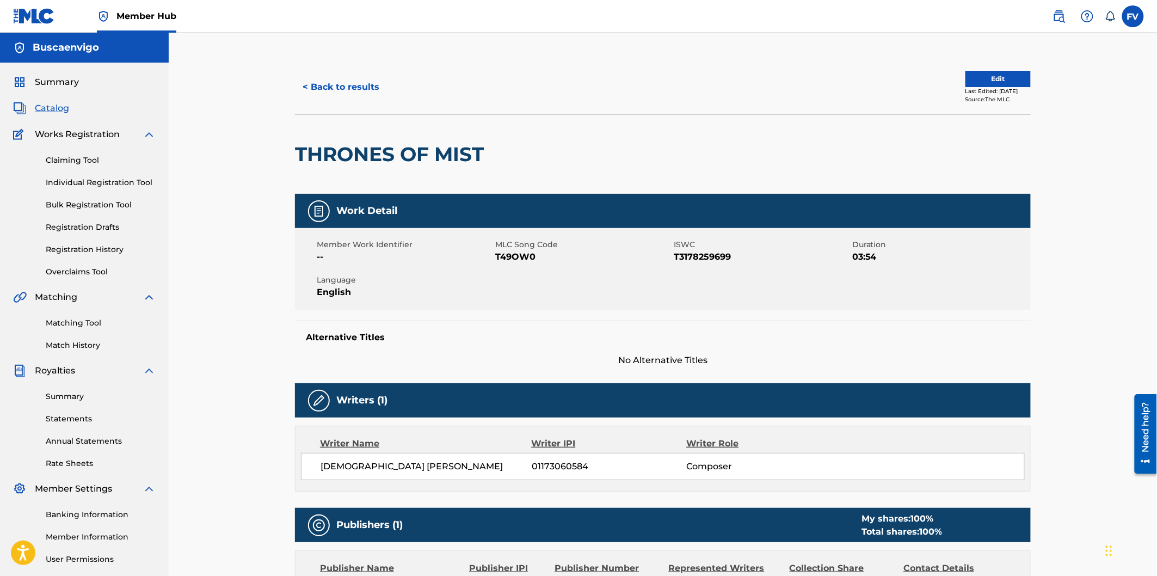
scroll to position [60, 0]
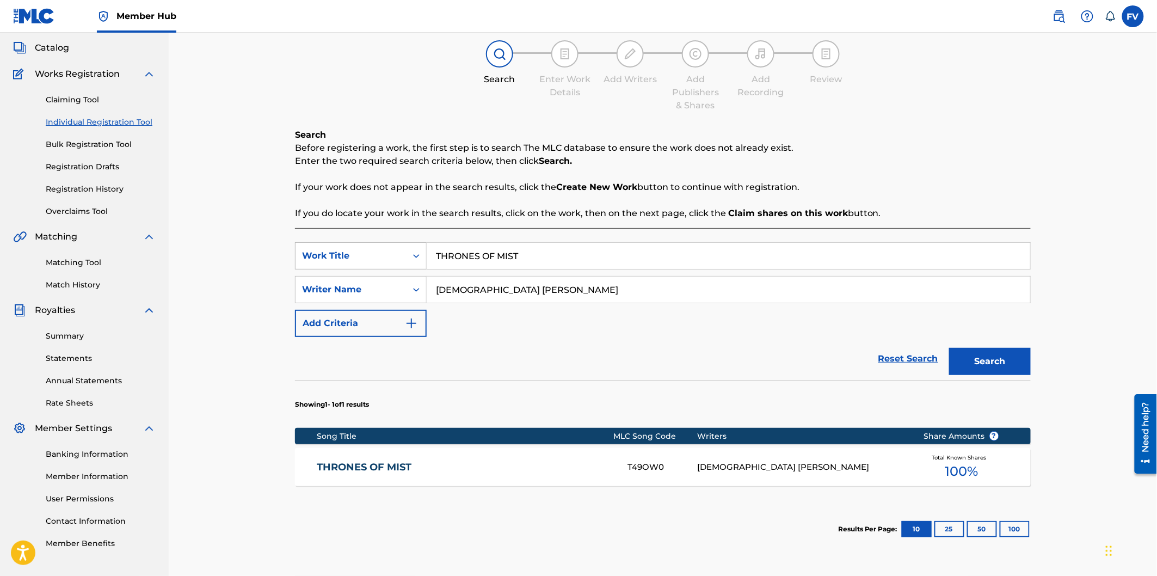
drag, startPoint x: 525, startPoint y: 252, endPoint x: 334, endPoint y: 255, distance: 191.1
click at [334, 255] on div "SearchWithCriteriaccaaa5d9-6513-4d13-ae5d-cc6883144fb3 Work Title THRONES OF MI…" at bounding box center [663, 255] width 736 height 27
paste input "3353206658"
type input "T3353206658"
drag, startPoint x: 505, startPoint y: 262, endPoint x: 331, endPoint y: 241, distance: 174.9
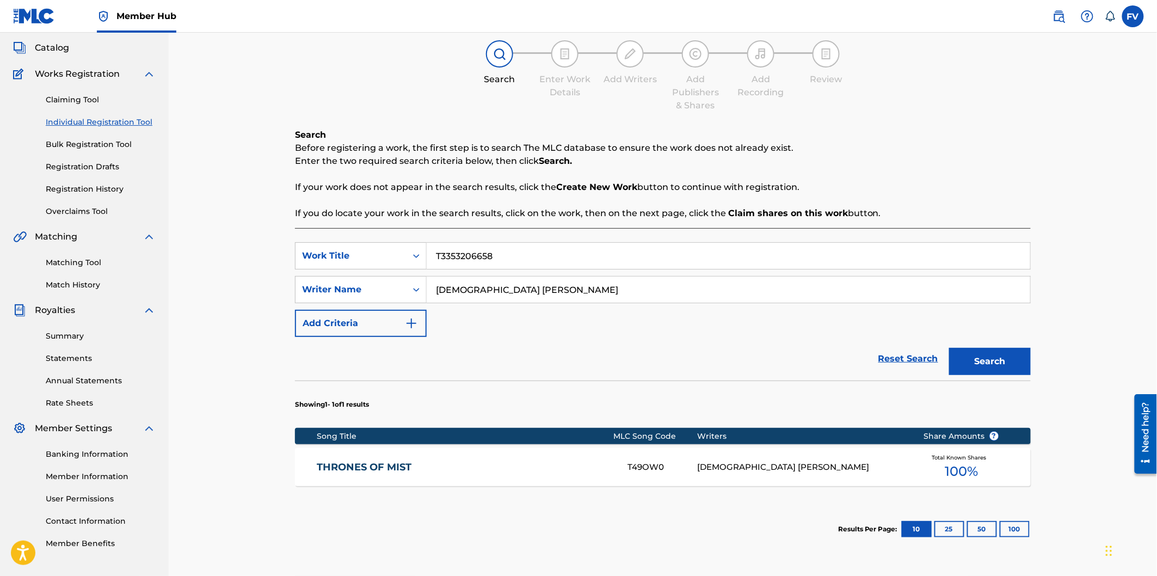
click at [331, 241] on div "SearchWithCriteriaccaaa5d9-6513-4d13-ae5d-cc6883144fb3 Work Title T3353206658 S…" at bounding box center [663, 404] width 736 height 353
type input "ASCENDENCY"
click at [1002, 359] on button "Search" at bounding box center [990, 361] width 82 height 27
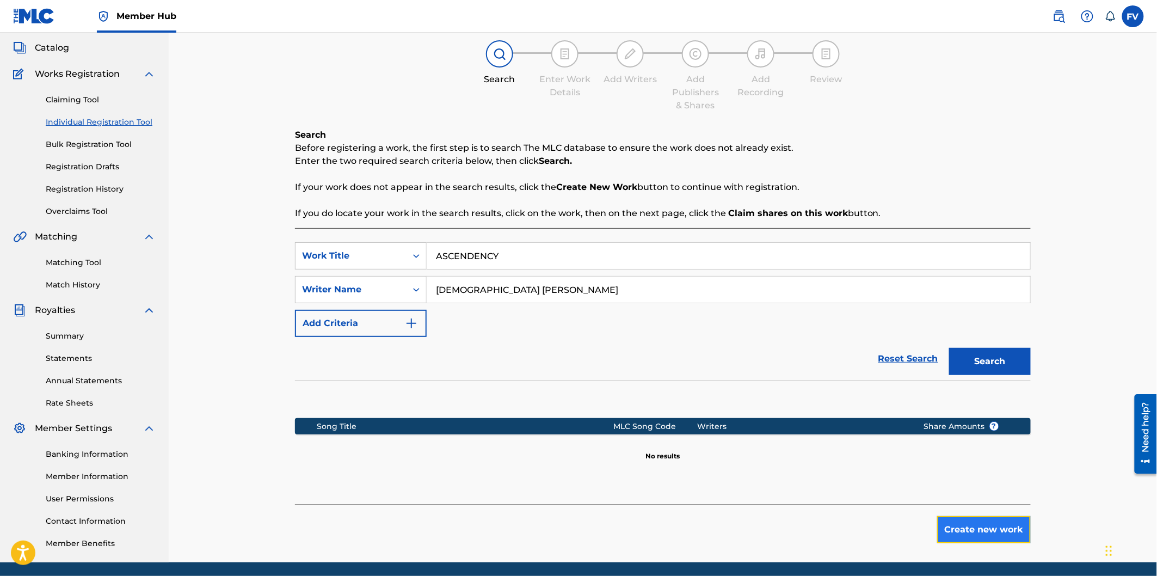
click at [977, 525] on button "Create new work" at bounding box center [984, 529] width 94 height 27
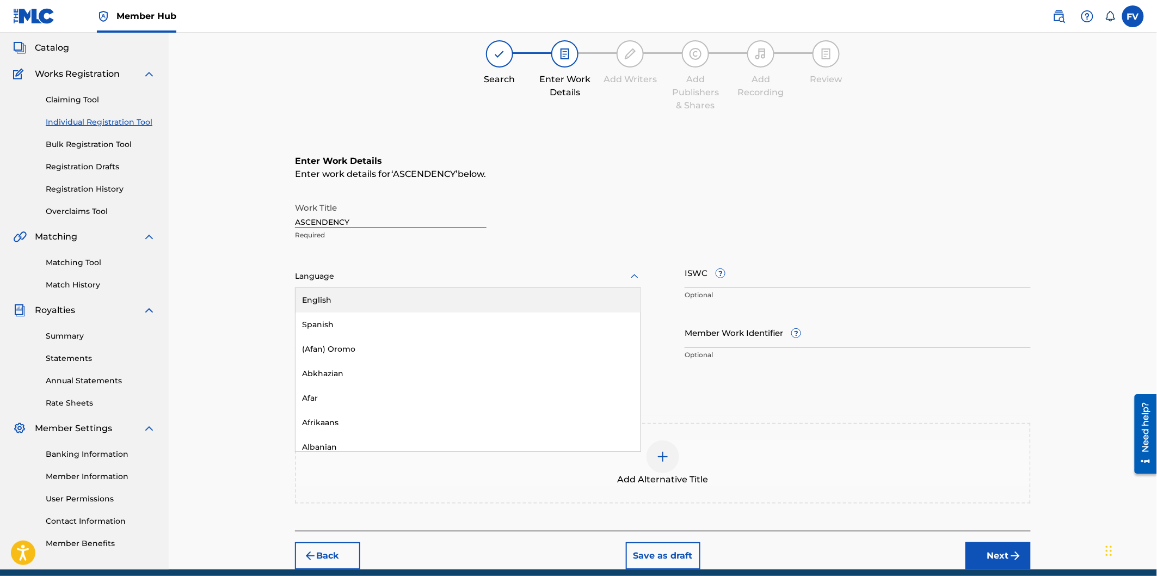
click at [605, 279] on div at bounding box center [468, 276] width 346 height 14
click at [567, 300] on div "English" at bounding box center [468, 300] width 345 height 24
click at [768, 284] on input "ISWC ?" at bounding box center [858, 272] width 346 height 31
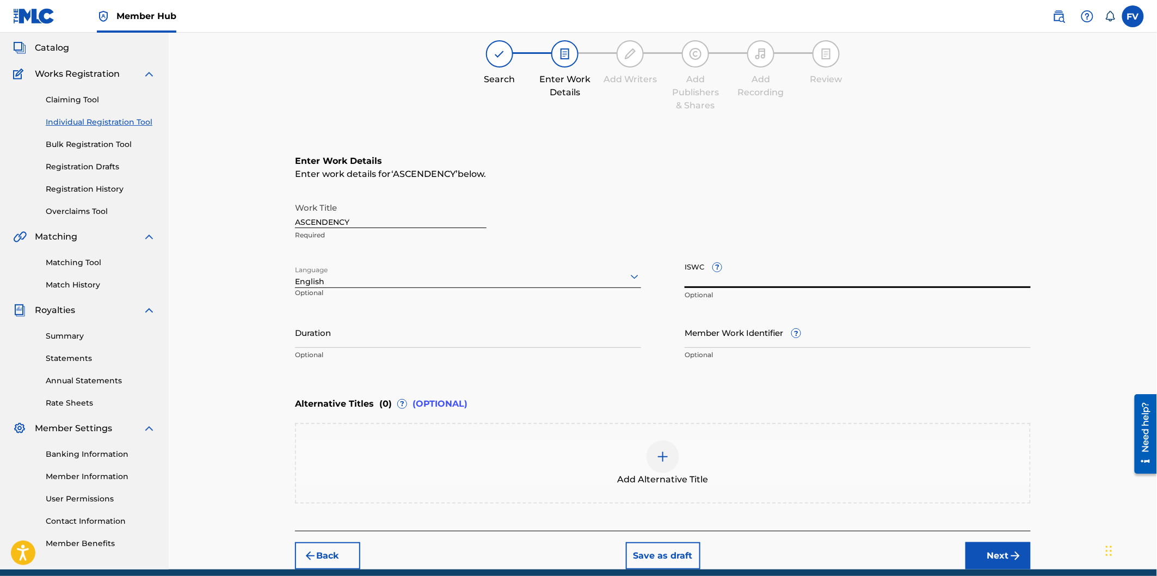
paste input "T3353206658"
type input "T3353206658"
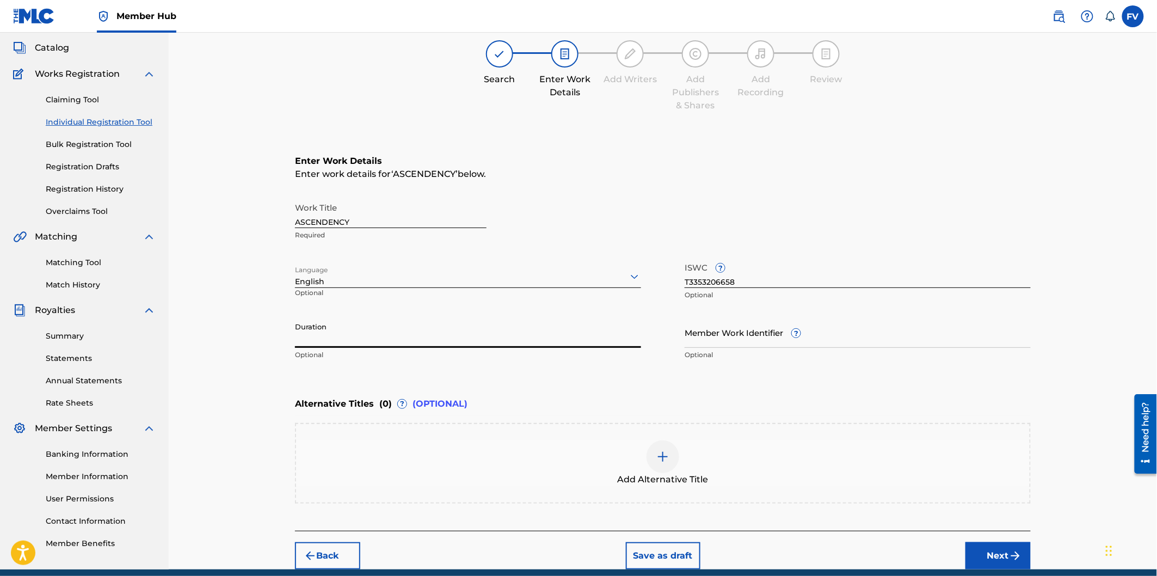
click at [482, 341] on input "Duration" at bounding box center [468, 332] width 346 height 31
type input "02:09"
click at [745, 344] on input "Member Work Identifier ?" at bounding box center [858, 332] width 346 height 31
click at [649, 354] on div "Work Title ASCENDENCY Required Language English Optional ISWC ? T3353206658 Opt…" at bounding box center [663, 281] width 736 height 169
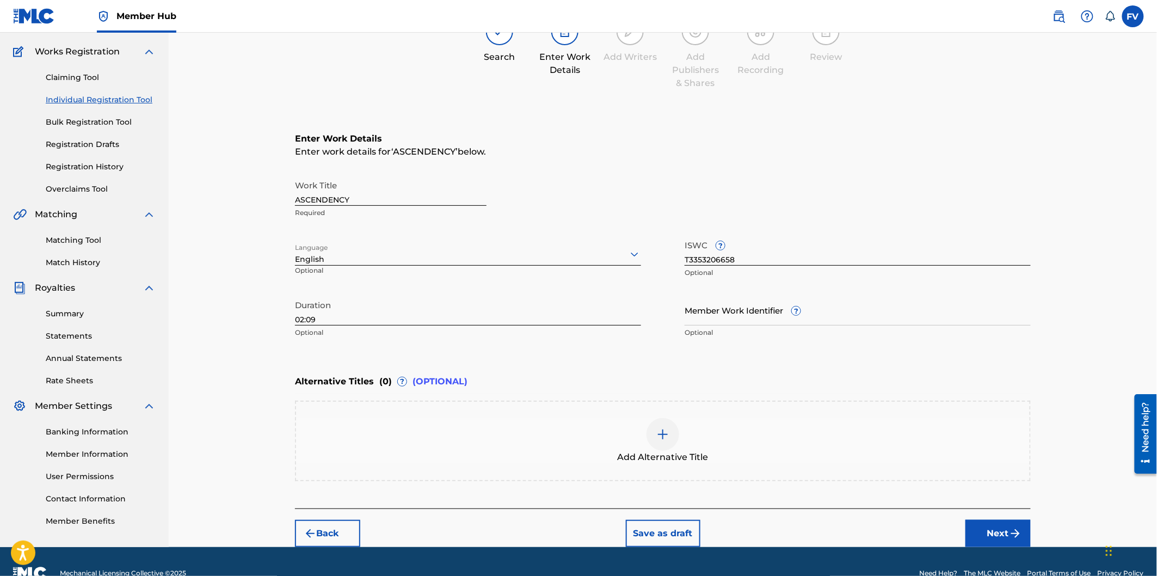
scroll to position [105, 0]
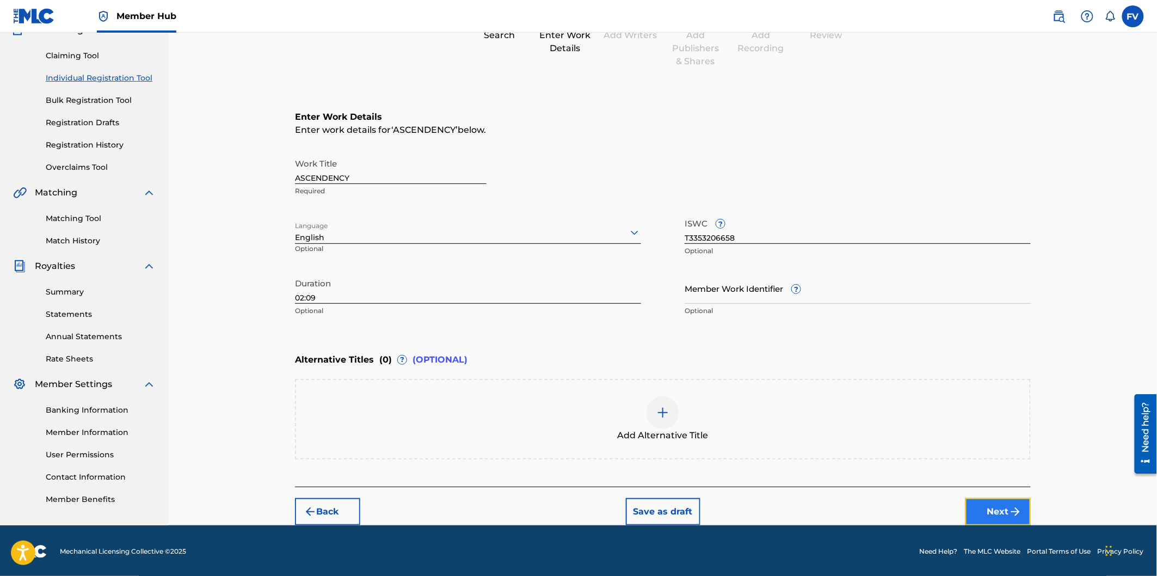
click at [986, 512] on button "Next" at bounding box center [998, 511] width 65 height 27
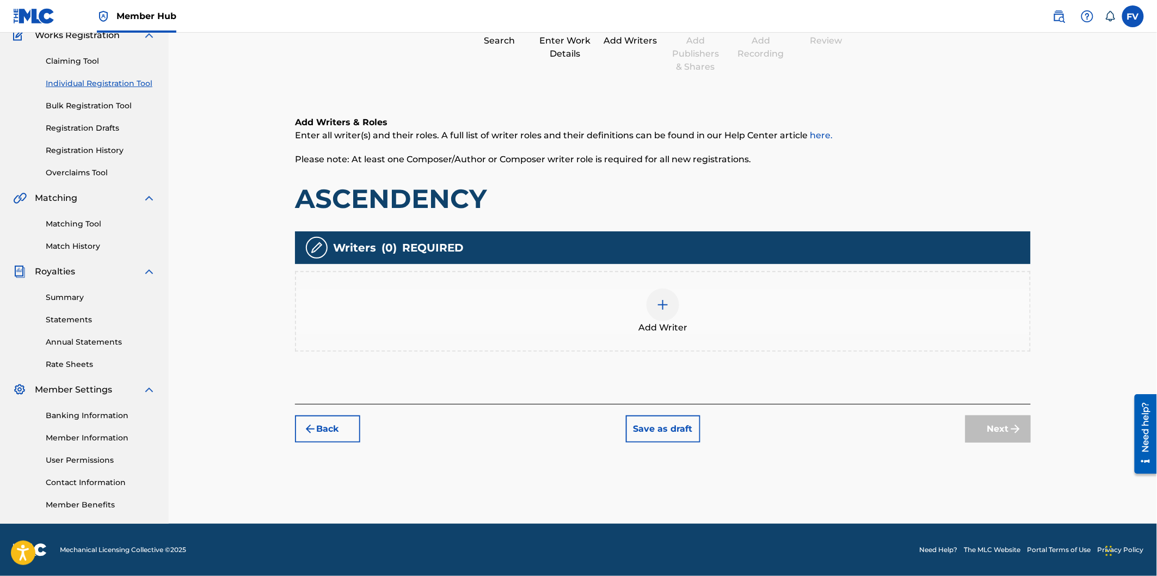
scroll to position [49, 0]
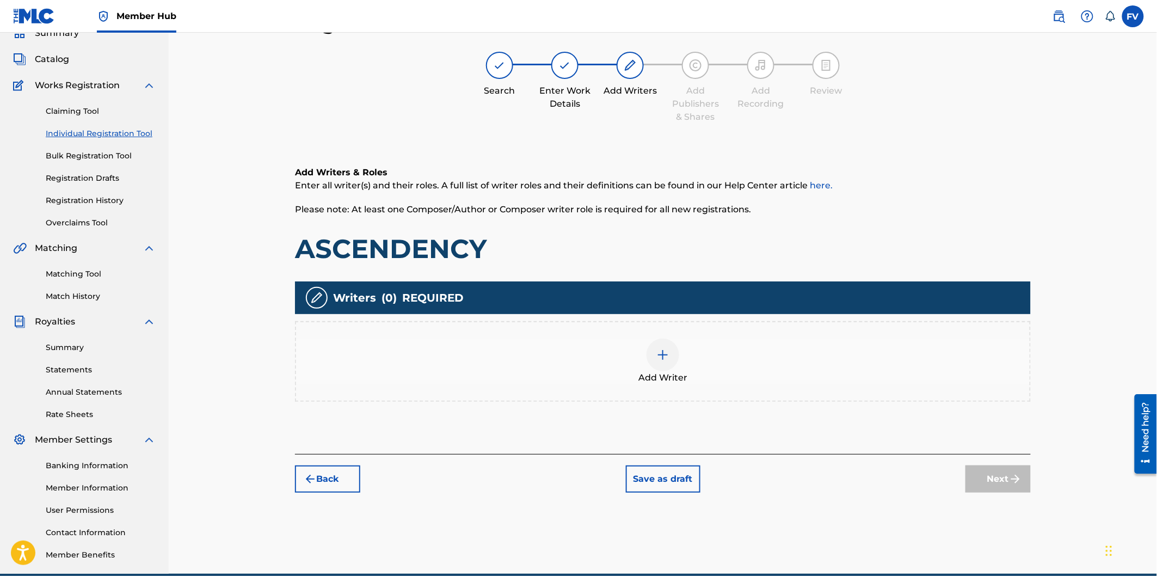
click at [664, 351] on img at bounding box center [662, 354] width 13 height 13
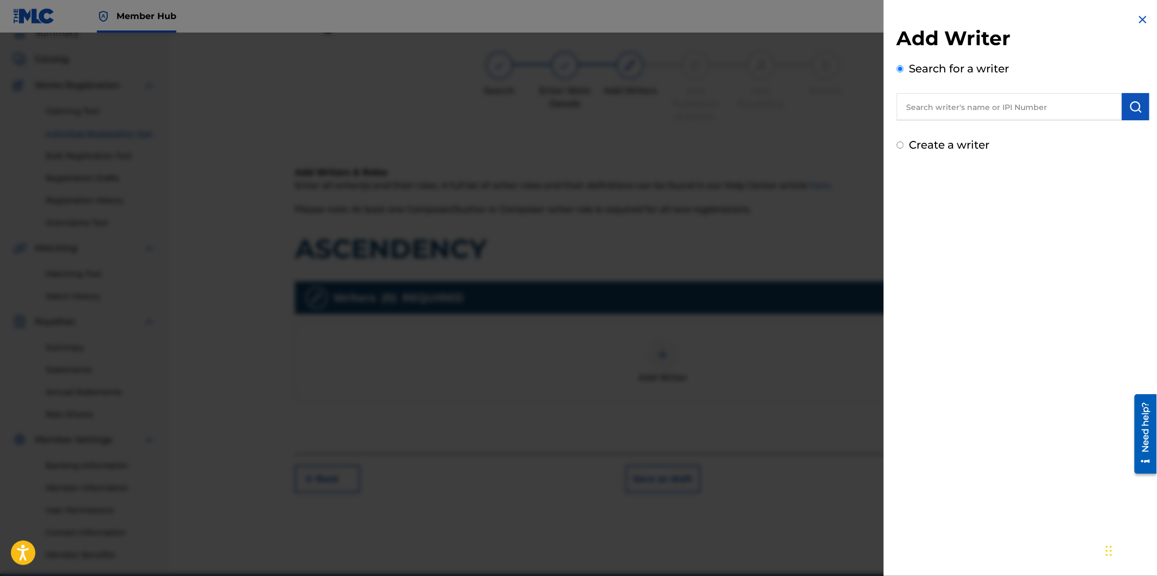
click at [954, 102] on input "text" at bounding box center [1009, 106] width 225 height 27
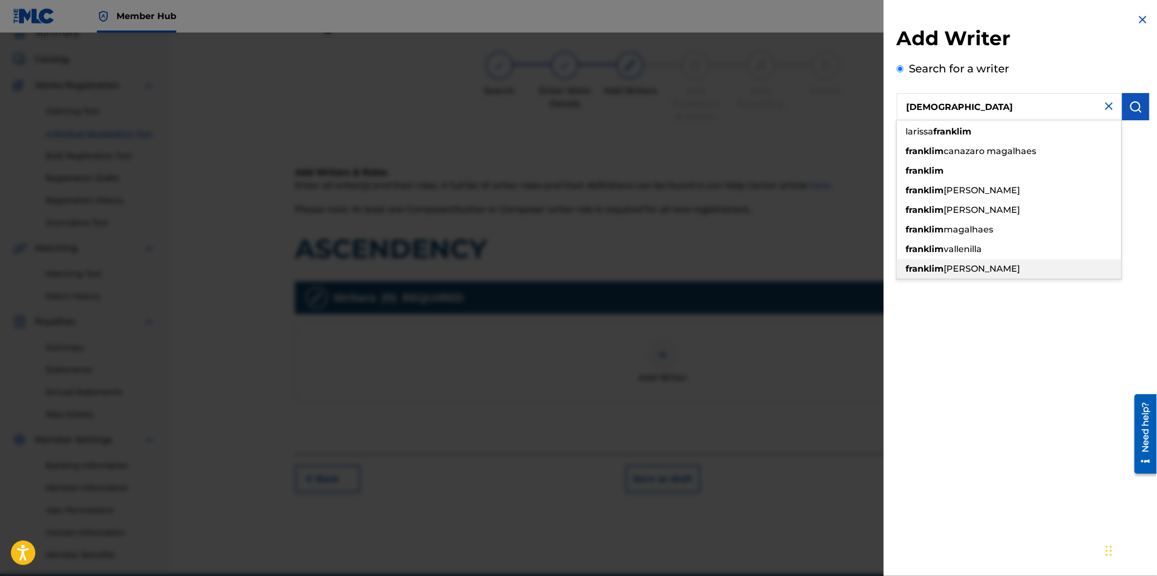
click at [977, 269] on span "[PERSON_NAME]" at bounding box center [982, 268] width 76 height 10
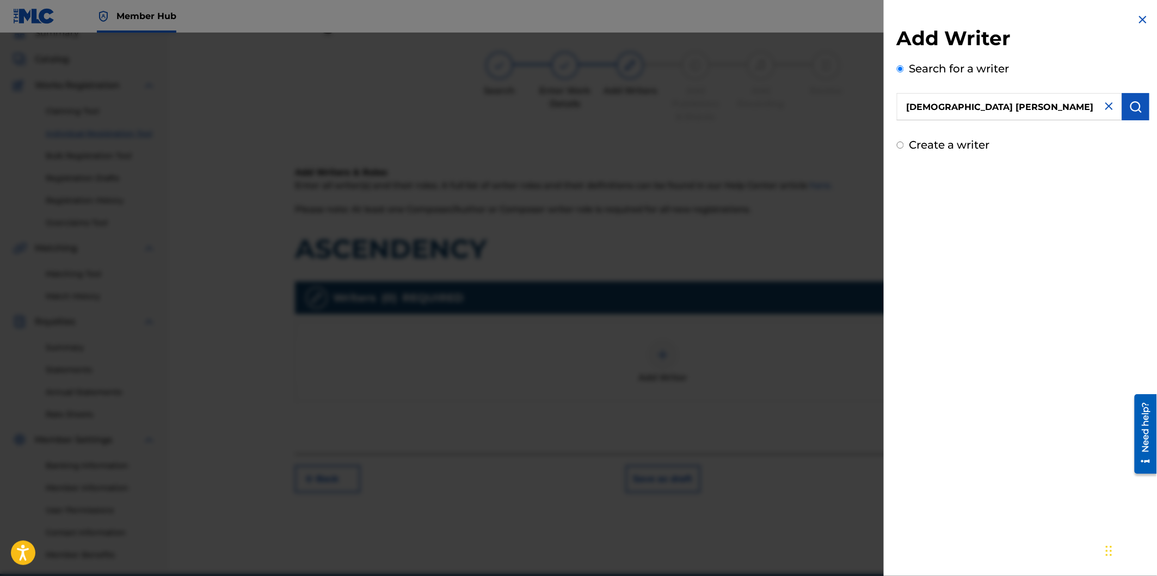
drag, startPoint x: 1047, startPoint y: 106, endPoint x: 709, endPoint y: 99, distance: 338.1
click at [709, 99] on div "Add Writer Search for a writer [DEMOGRAPHIC_DATA] [PERSON_NAME] Create a writer" at bounding box center [578, 304] width 1157 height 543
type input "[DEMOGRAPHIC_DATA] [PERSON_NAME]"
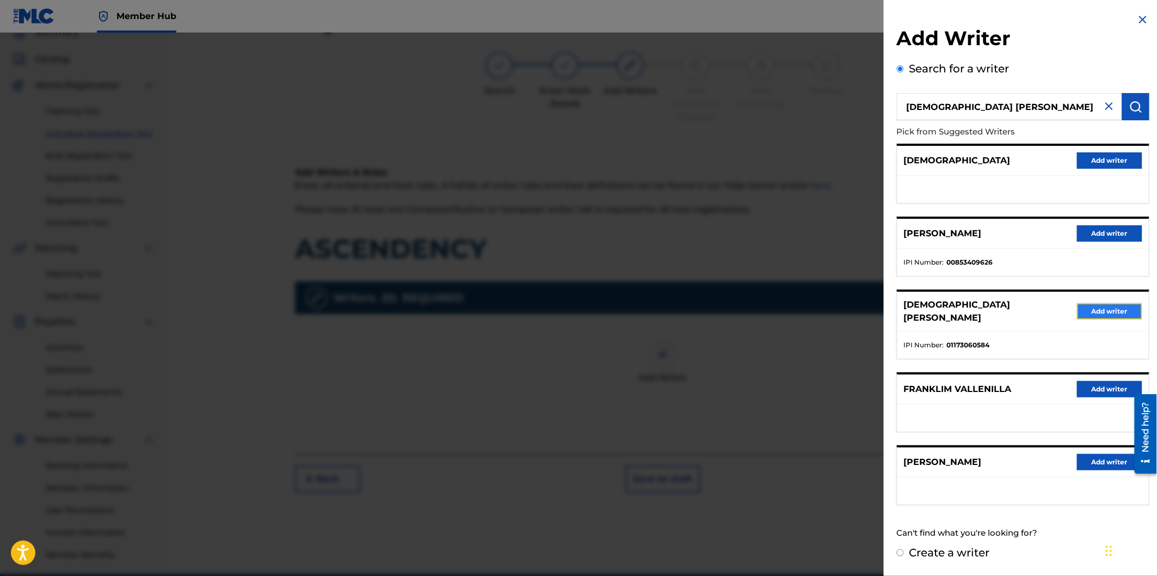
click at [1116, 311] on button "Add writer" at bounding box center [1109, 311] width 65 height 16
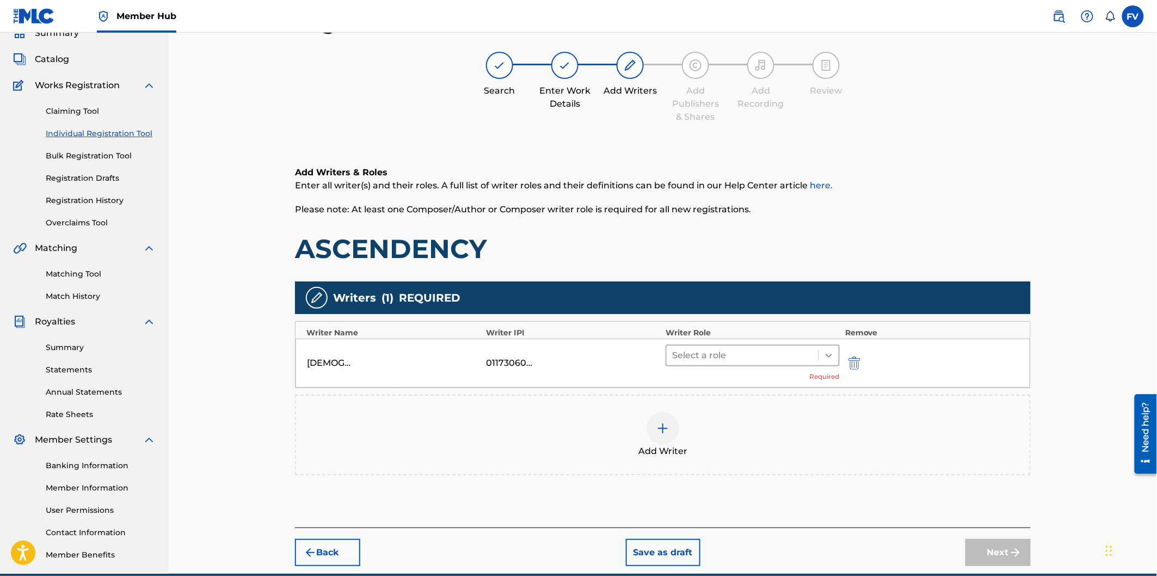
click at [826, 357] on icon at bounding box center [829, 355] width 11 height 11
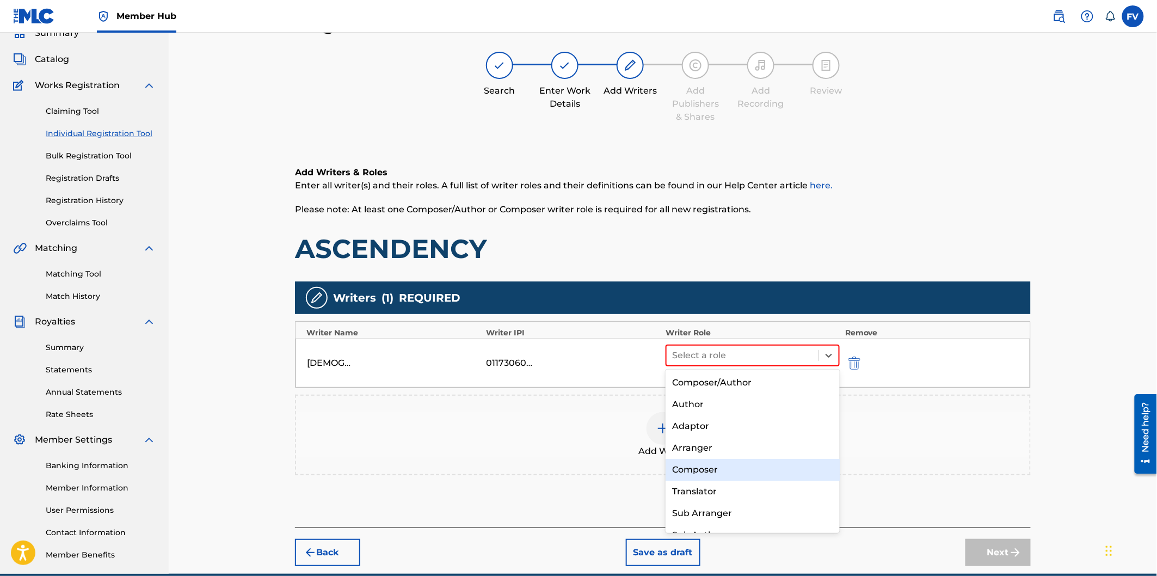
click at [721, 471] on div "Composer" at bounding box center [753, 470] width 174 height 22
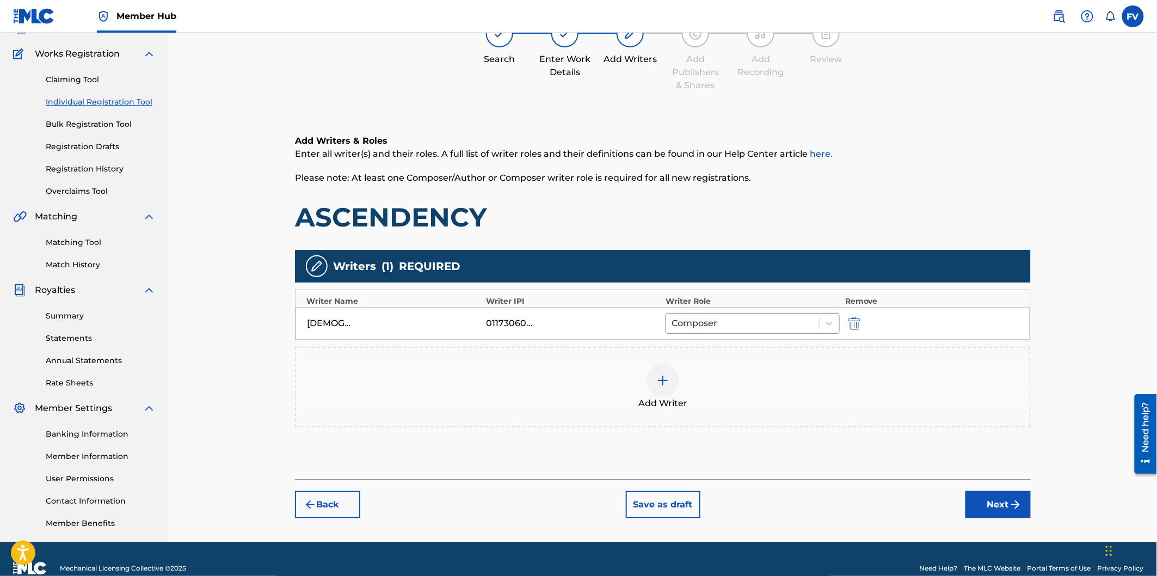
scroll to position [99, 0]
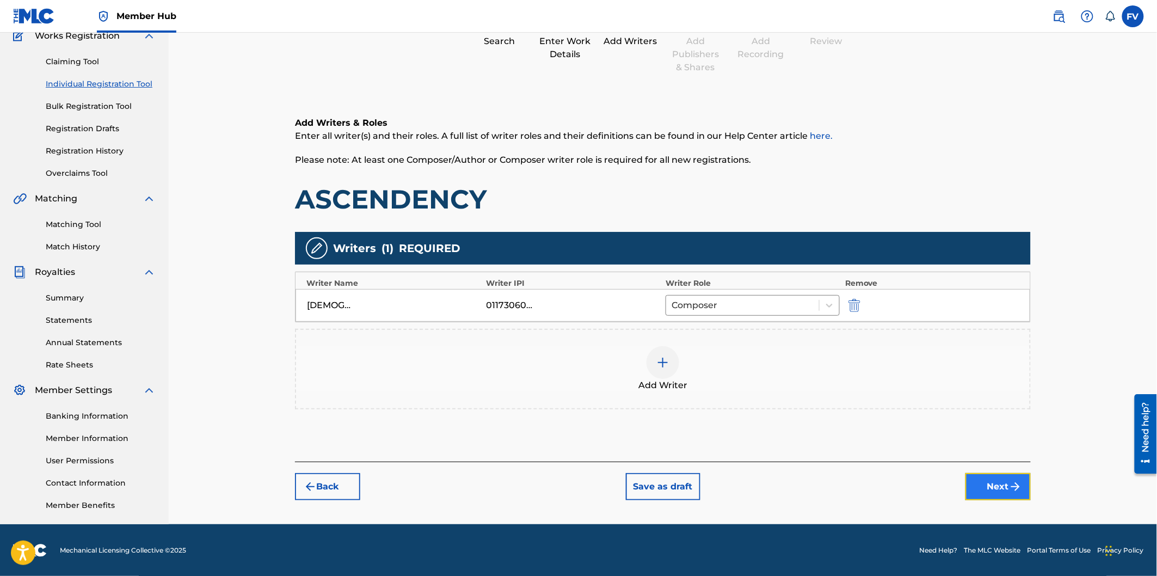
click at [998, 480] on button "Next" at bounding box center [998, 486] width 65 height 27
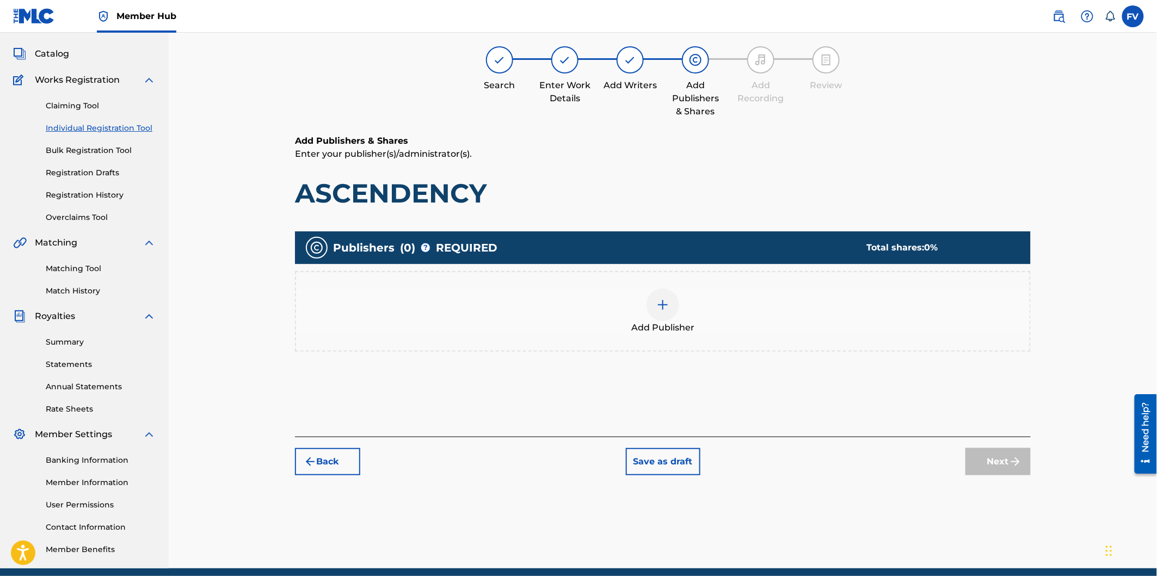
scroll to position [49, 0]
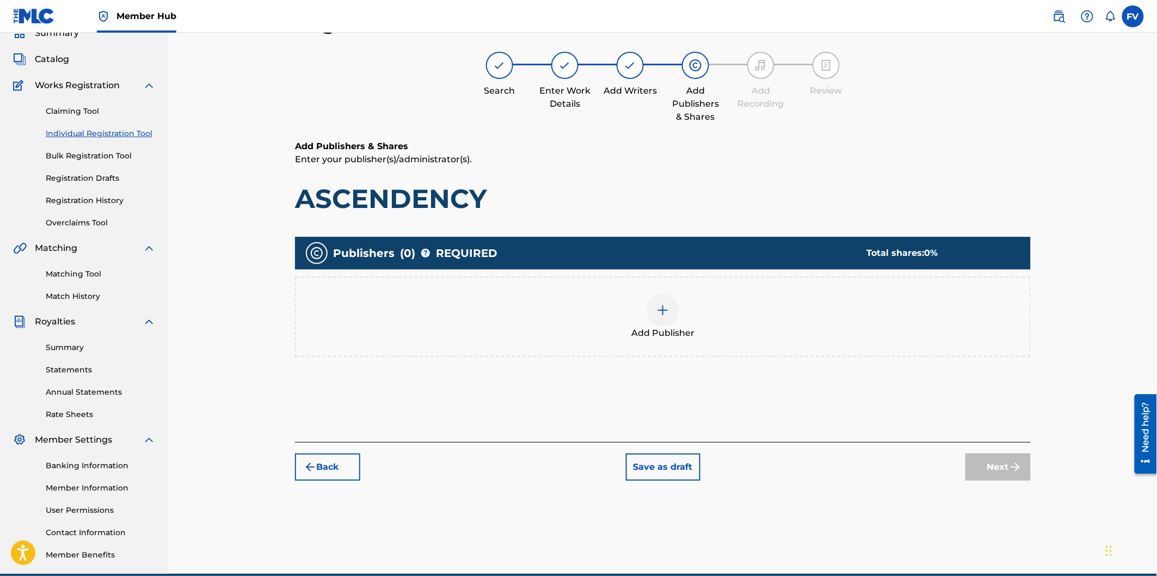
click at [659, 309] on img at bounding box center [662, 310] width 13 height 13
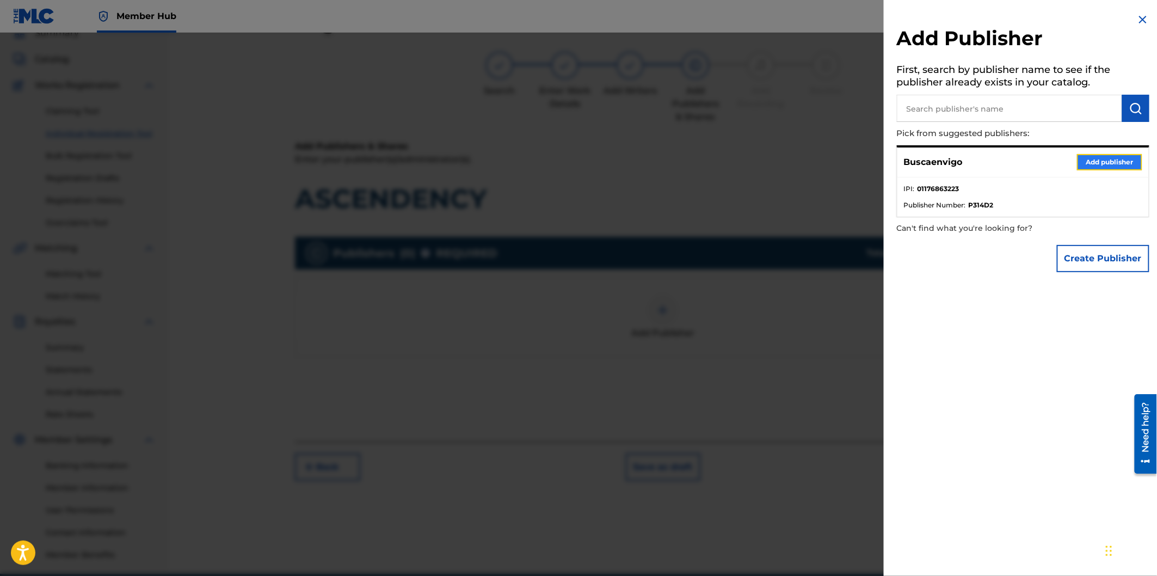
click at [1114, 159] on button "Add publisher" at bounding box center [1109, 162] width 65 height 16
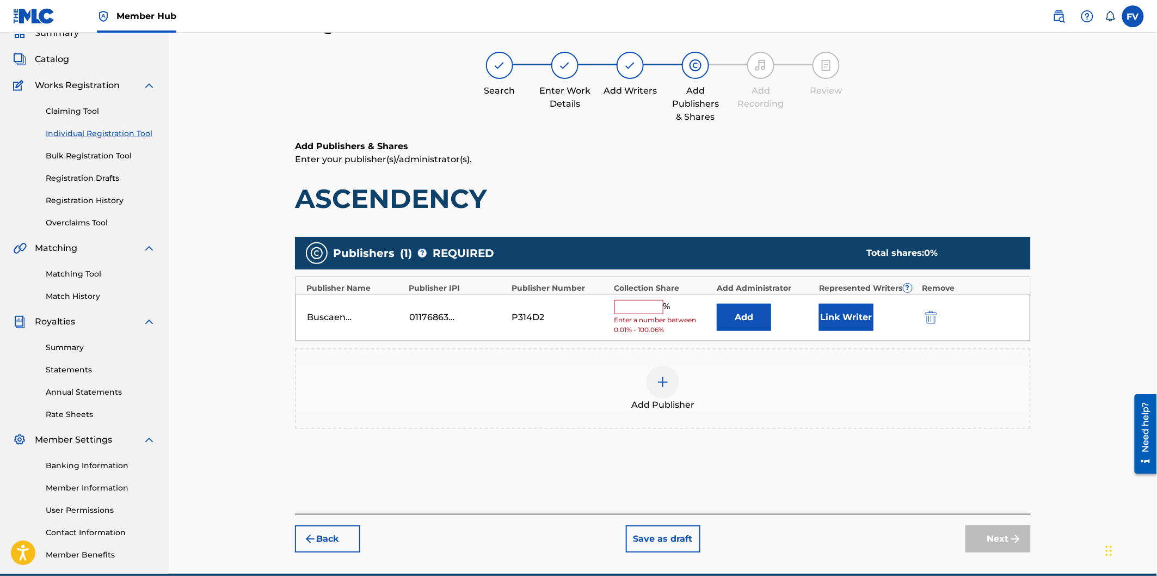
click at [624, 303] on input "text" at bounding box center [639, 307] width 49 height 14
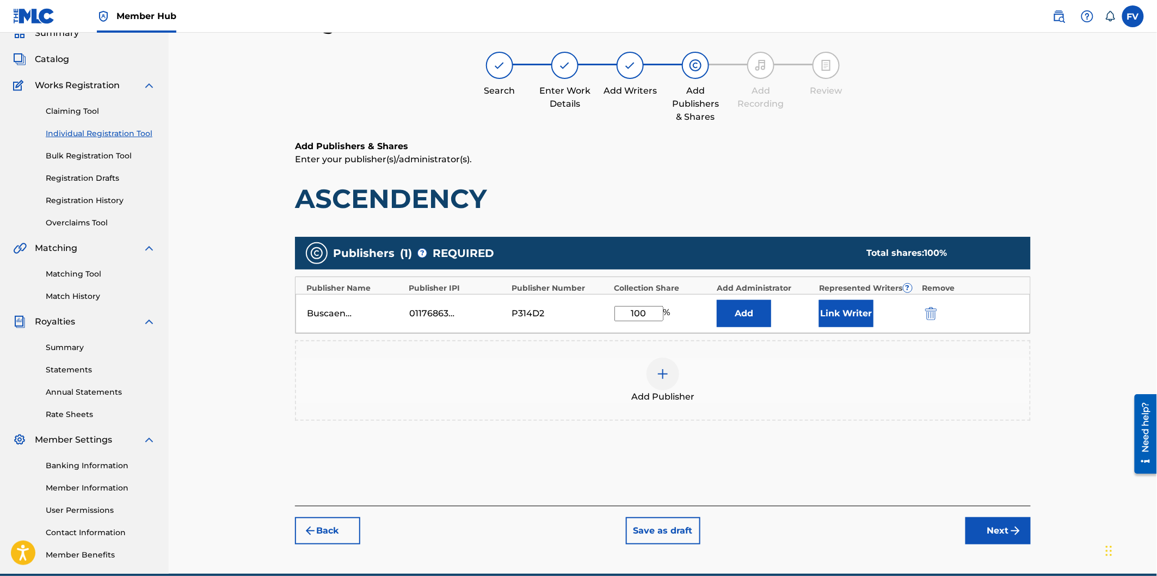
type input "100"
click at [753, 371] on div "Add Publisher" at bounding box center [663, 381] width 734 height 46
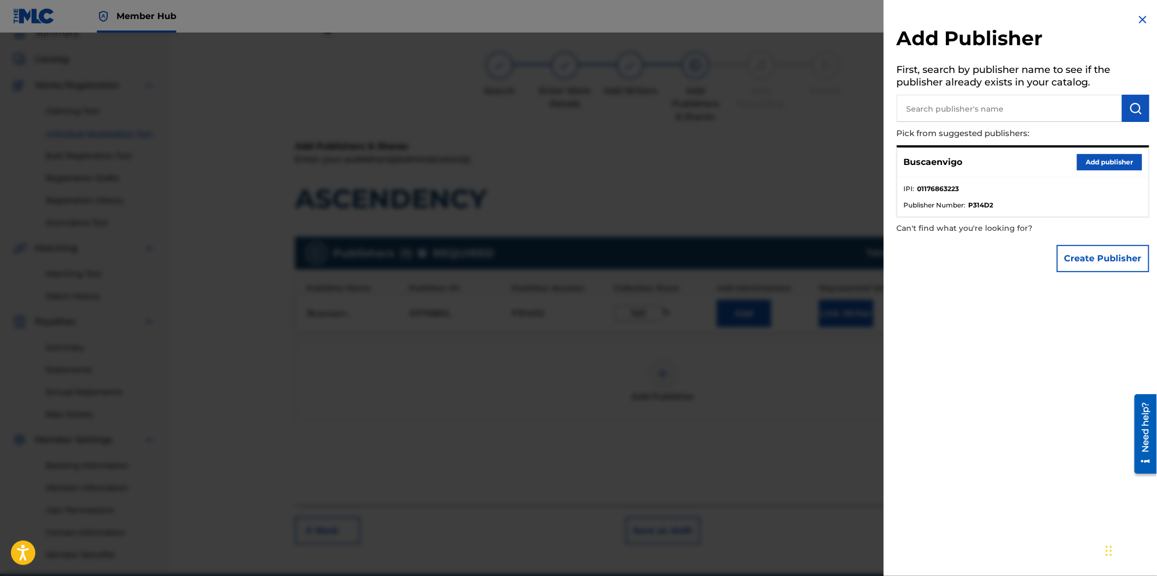
click at [833, 406] on div at bounding box center [578, 321] width 1157 height 576
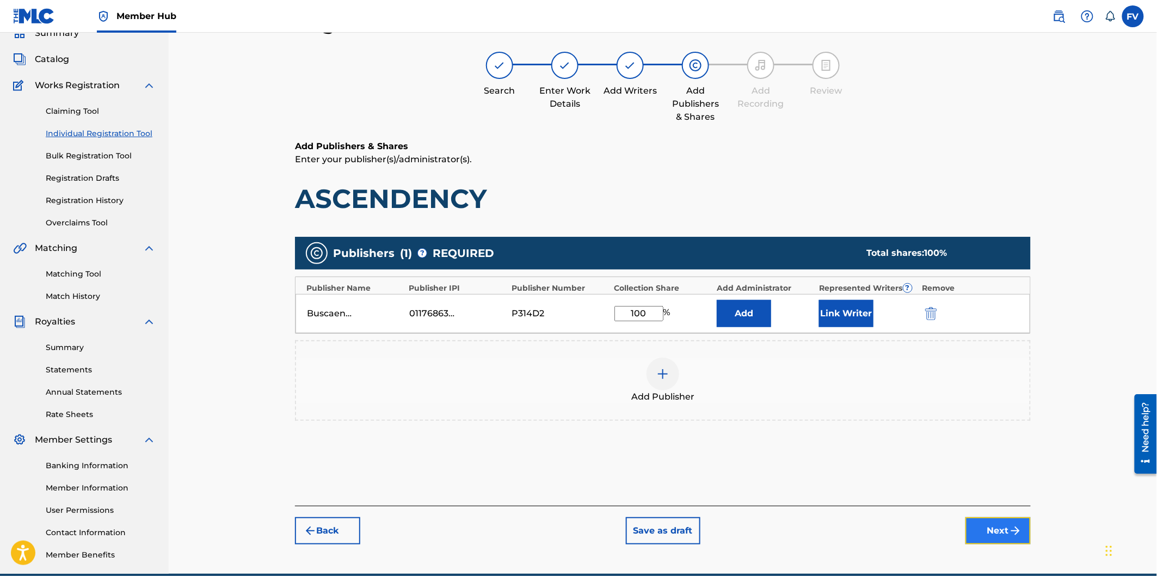
click at [998, 536] on button "Next" at bounding box center [998, 530] width 65 height 27
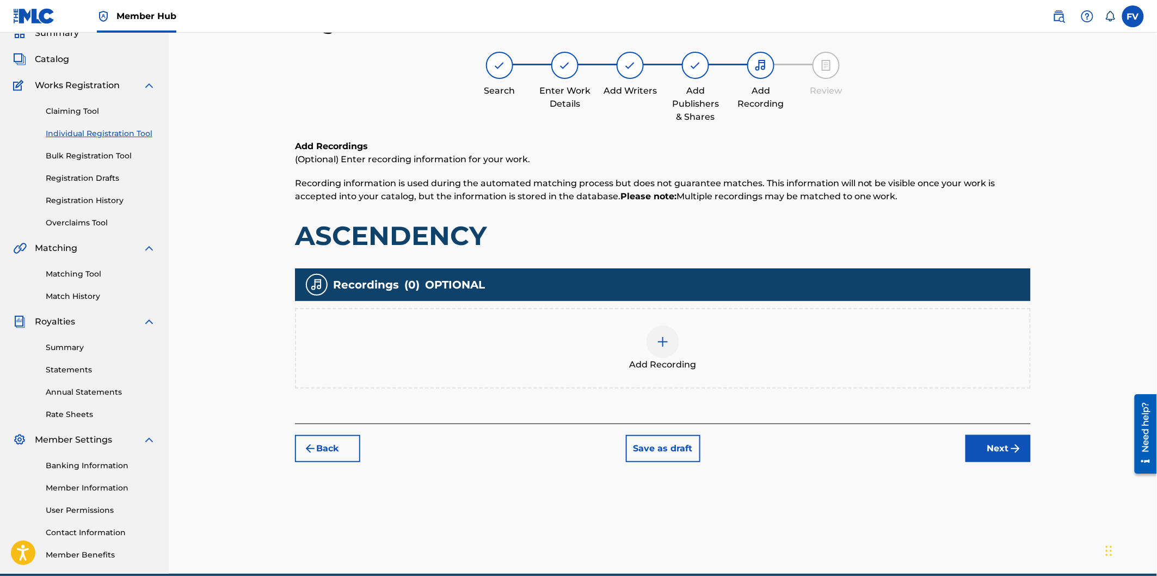
click at [666, 340] on img at bounding box center [662, 341] width 13 height 13
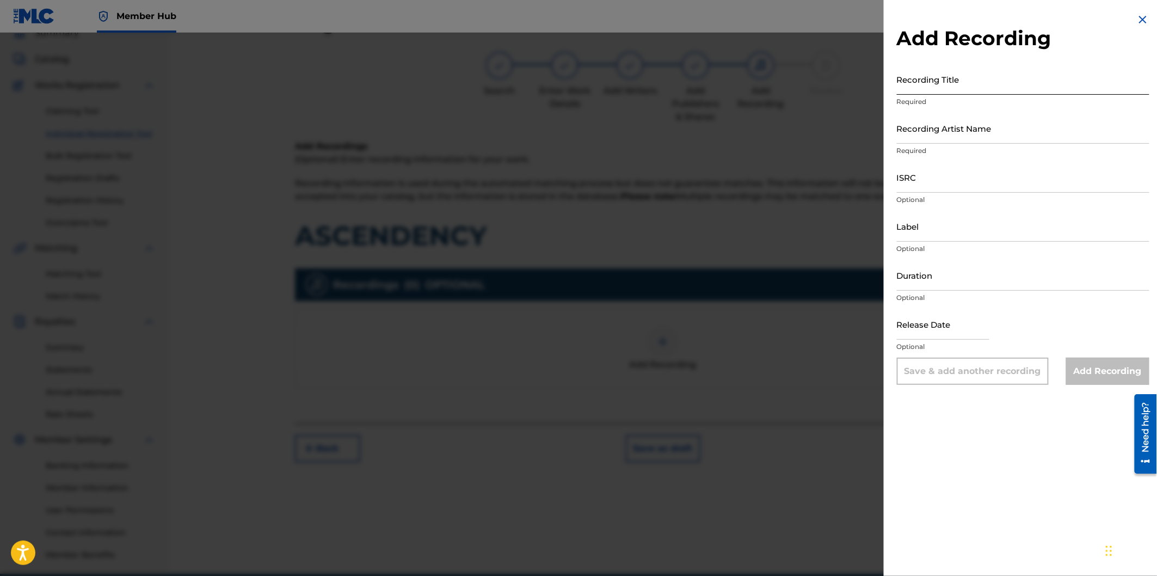
click at [968, 89] on input "Recording Title" at bounding box center [1023, 79] width 253 height 31
type input "ASCENDENCY"
click at [969, 137] on input "Recording Artist Name" at bounding box center [1023, 128] width 253 height 31
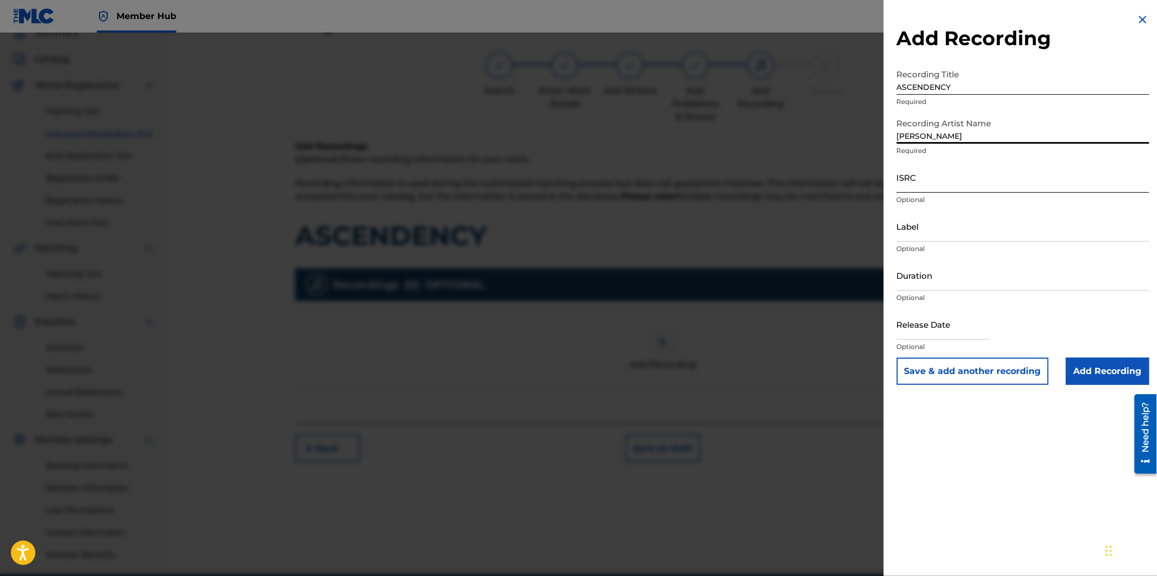
type input "[PERSON_NAME]"
click at [961, 180] on input "ISRC" at bounding box center [1023, 177] width 253 height 31
paste input "QT3EY2514515"
type input "QT3EY2514515"
click at [969, 232] on input "Label" at bounding box center [1023, 226] width 253 height 31
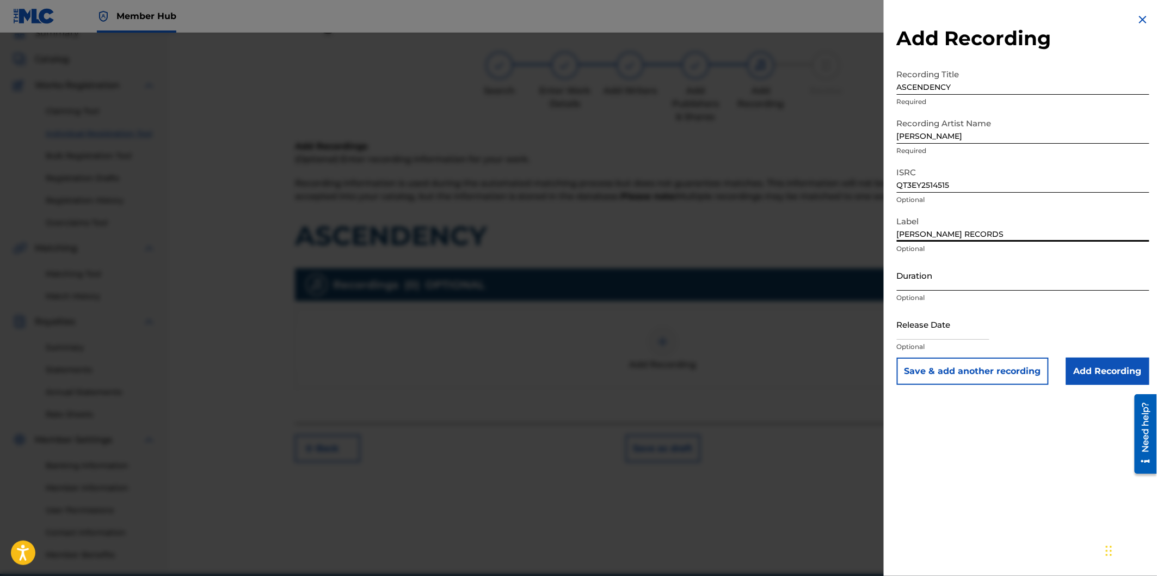
type input "[PERSON_NAME] RECORDS"
click at [967, 285] on input "Duration" at bounding box center [1023, 275] width 253 height 31
type input "02:09"
click at [957, 326] on input "text" at bounding box center [943, 324] width 93 height 31
select select "8"
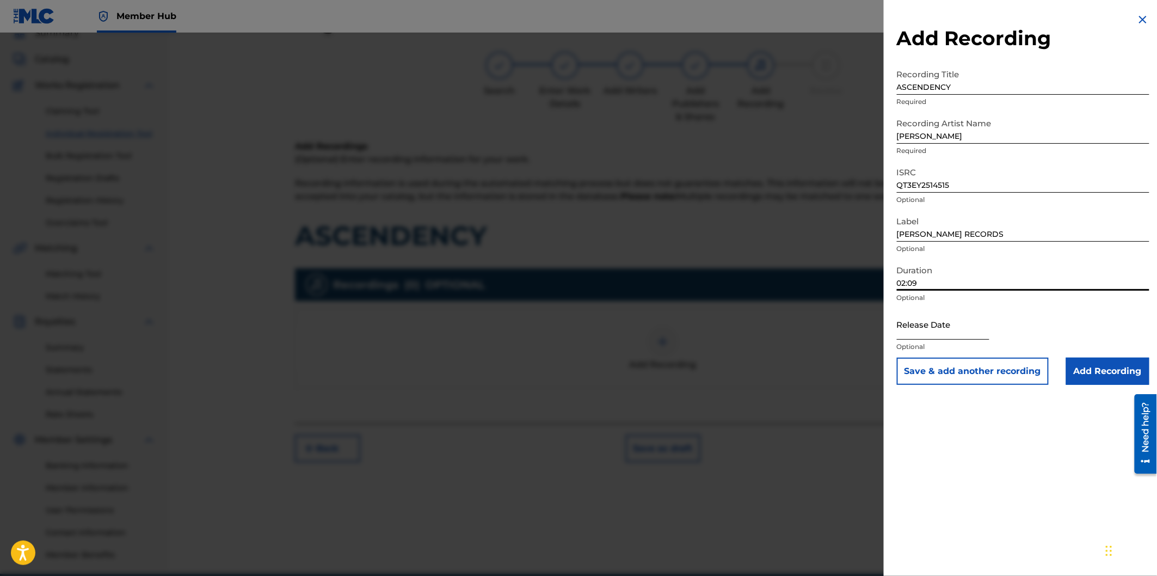
select select "2025"
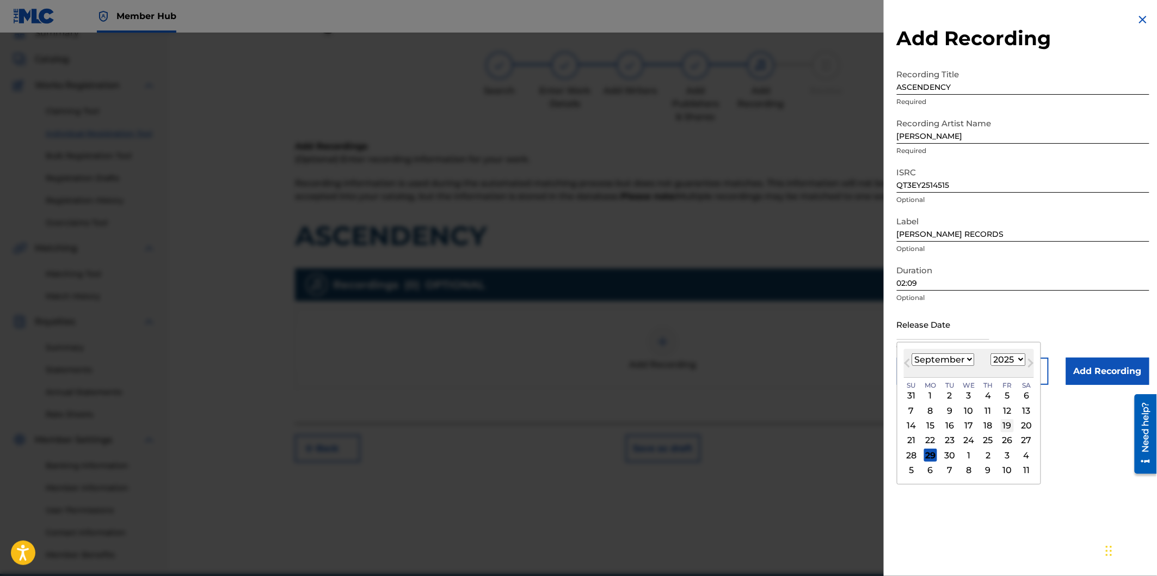
click at [1011, 425] on div "19" at bounding box center [1007, 425] width 13 height 13
type input "[DATE]"
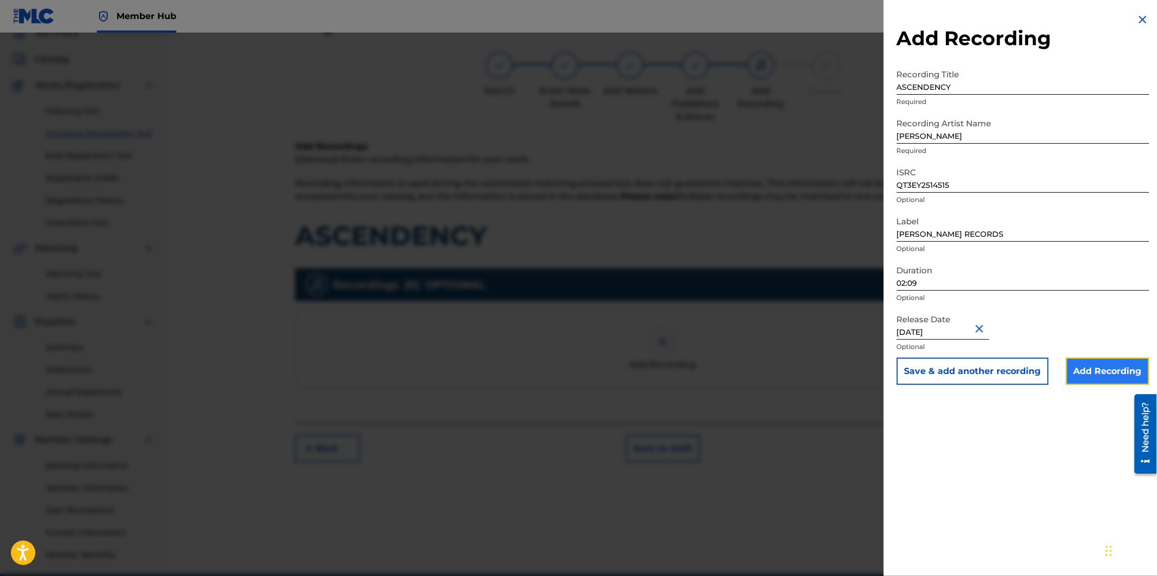
click at [1079, 369] on input "Add Recording" at bounding box center [1107, 371] width 83 height 27
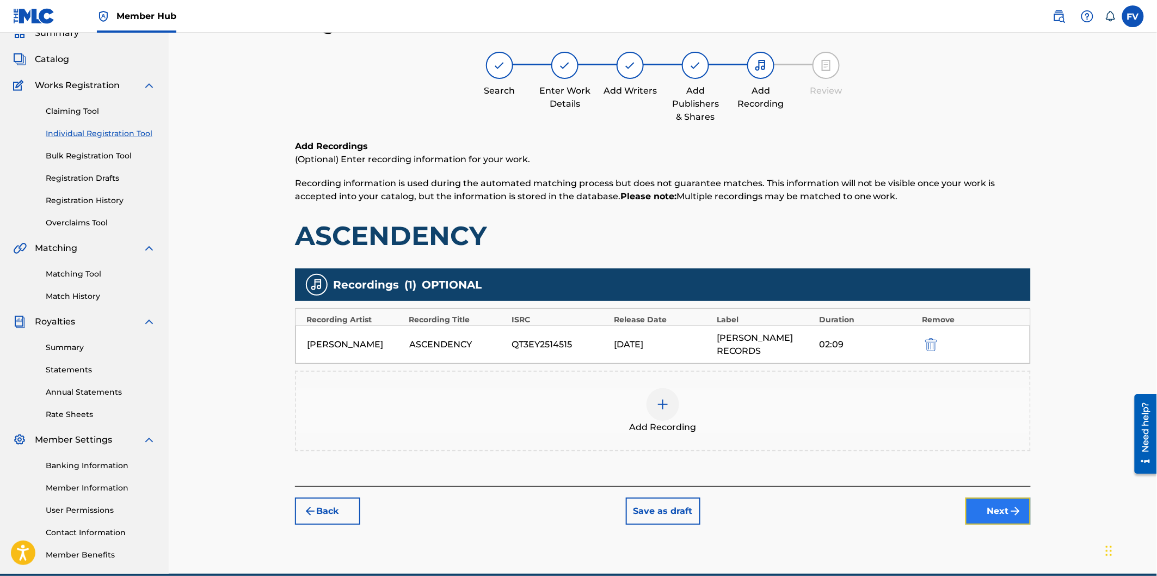
click at [991, 498] on button "Next" at bounding box center [998, 511] width 65 height 27
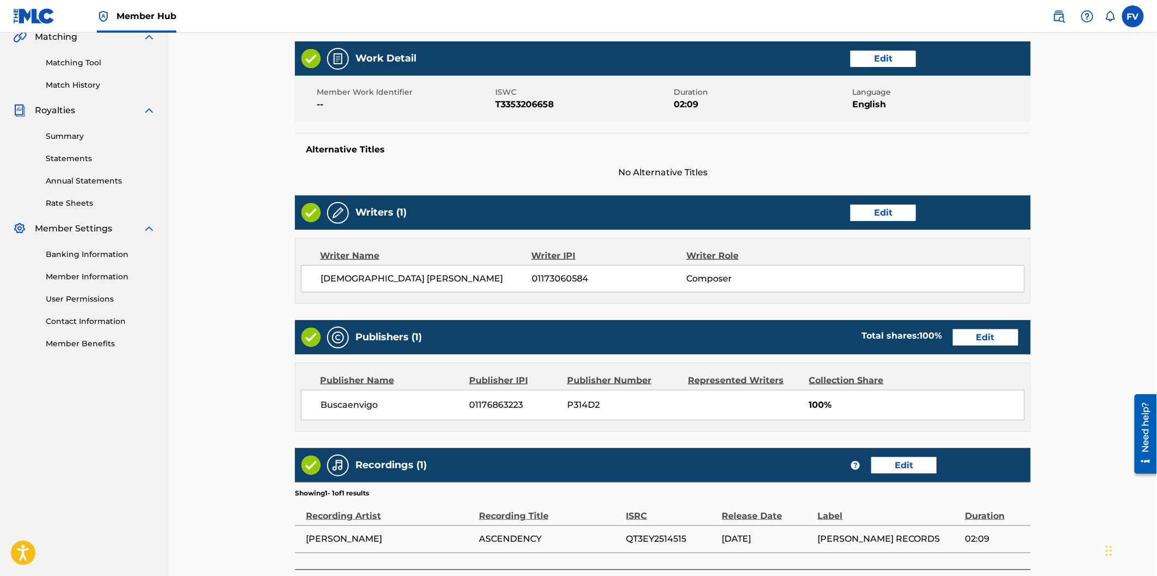
scroll to position [284, 0]
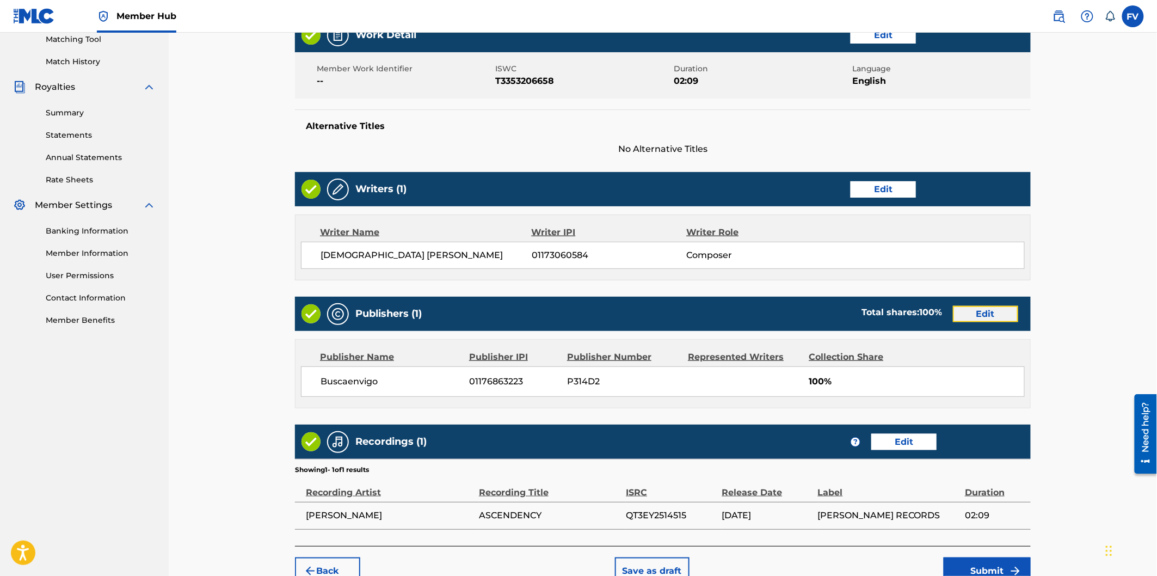
click at [973, 316] on button "Edit" at bounding box center [985, 314] width 65 height 16
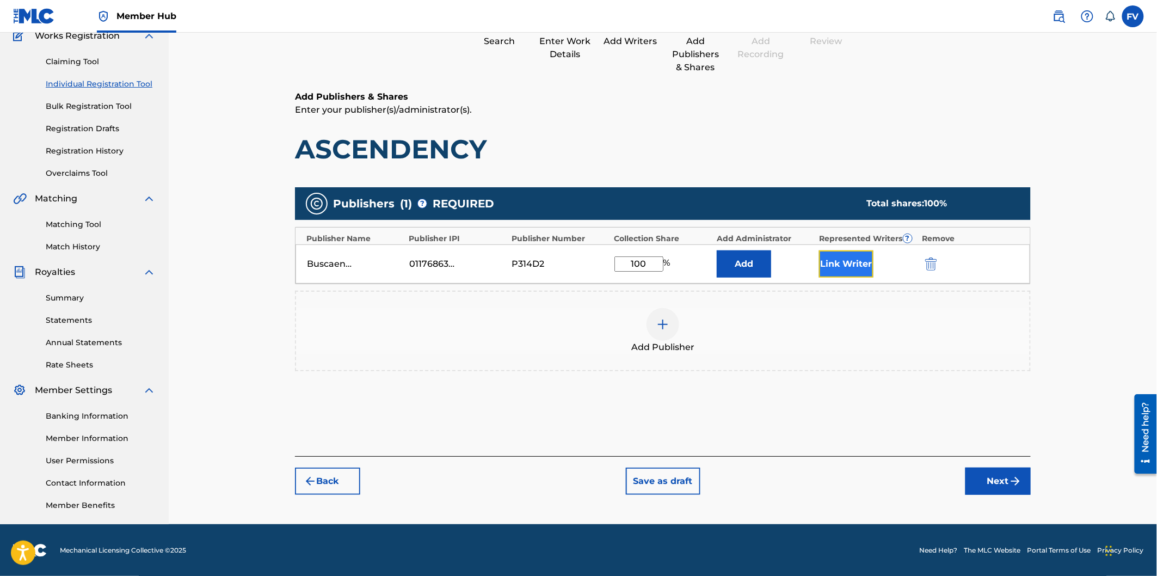
click at [873, 268] on button "Link Writer" at bounding box center [846, 263] width 54 height 27
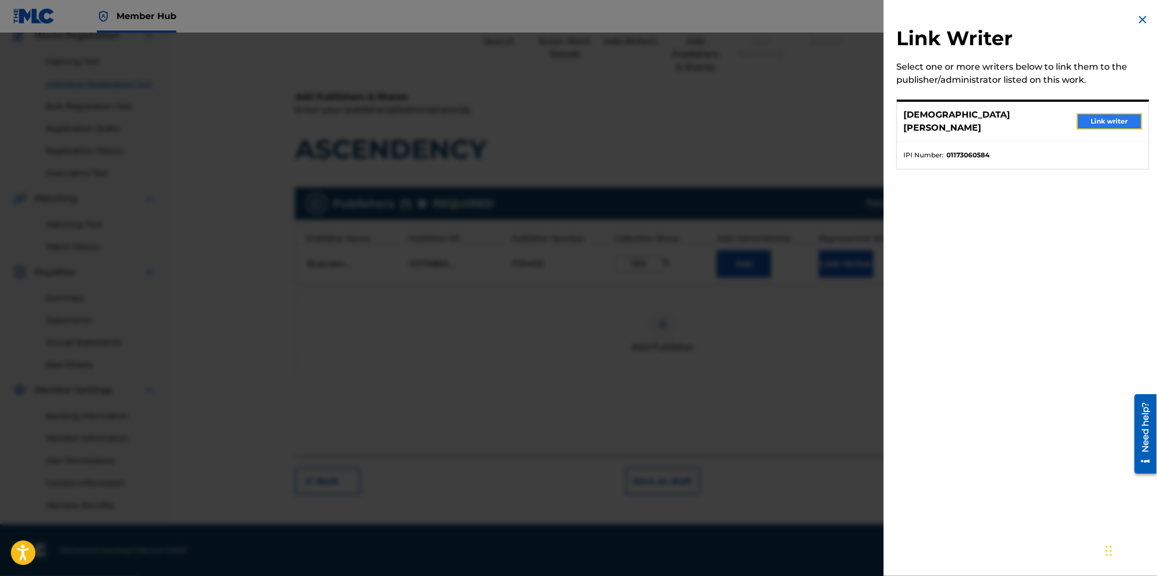
click at [1093, 121] on button "Link writer" at bounding box center [1109, 121] width 65 height 16
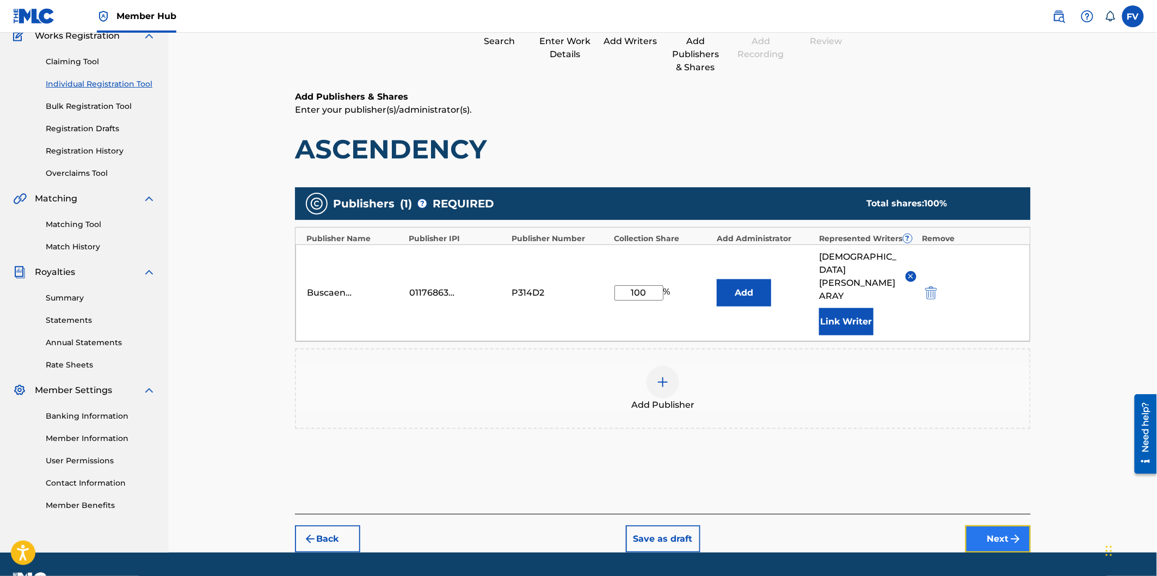
click at [994, 535] on button "Next" at bounding box center [998, 538] width 65 height 27
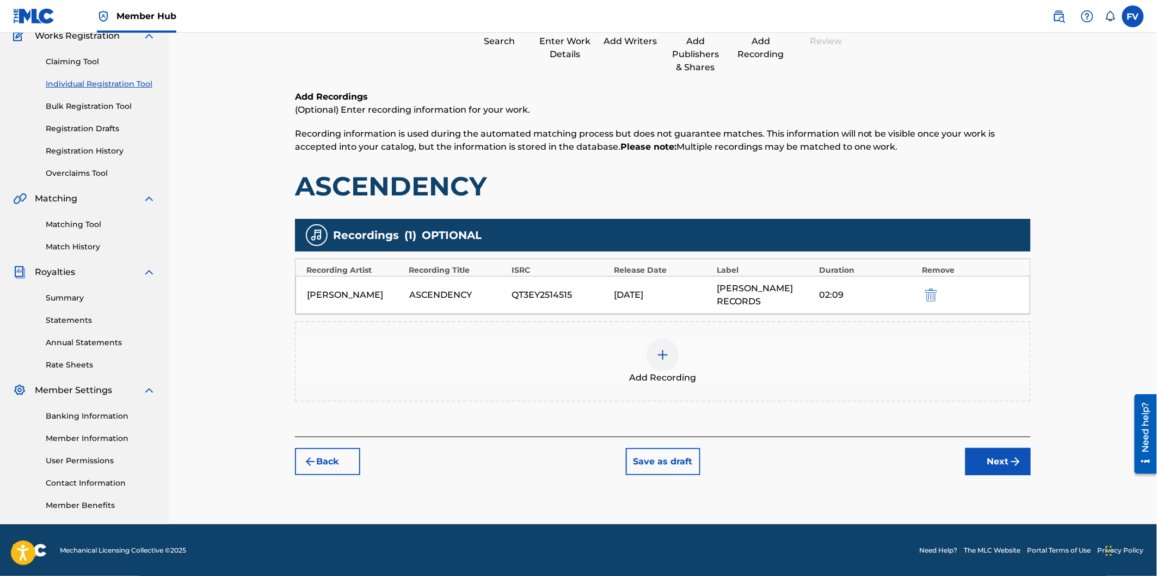
scroll to position [49, 0]
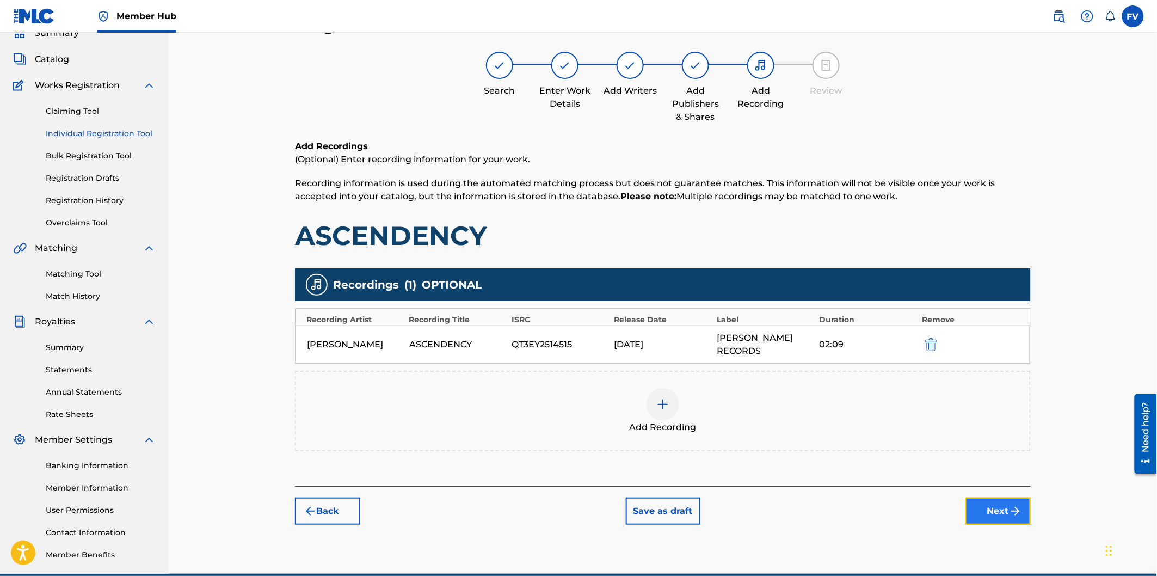
click at [998, 500] on button "Next" at bounding box center [998, 511] width 65 height 27
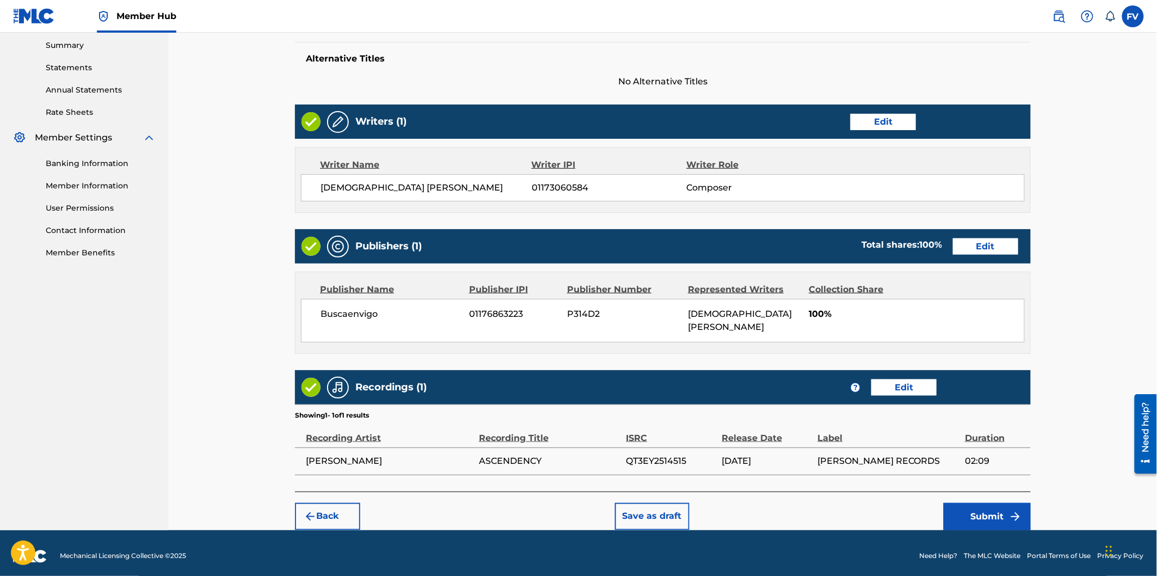
scroll to position [357, 0]
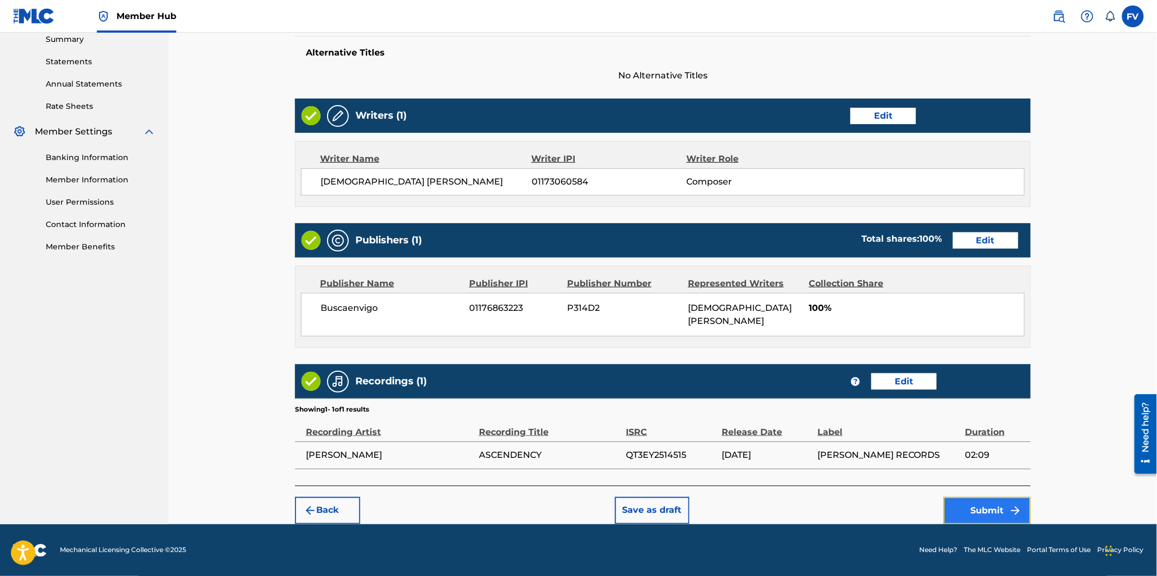
click at [975, 509] on button "Submit" at bounding box center [987, 510] width 87 height 27
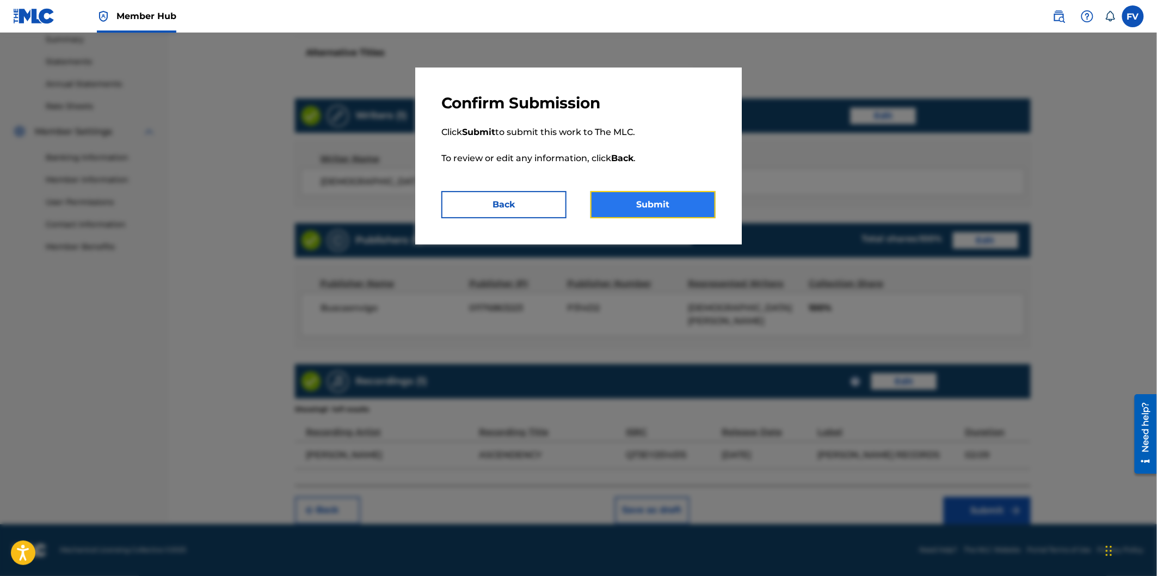
click at [677, 207] on button "Submit" at bounding box center [653, 204] width 125 height 27
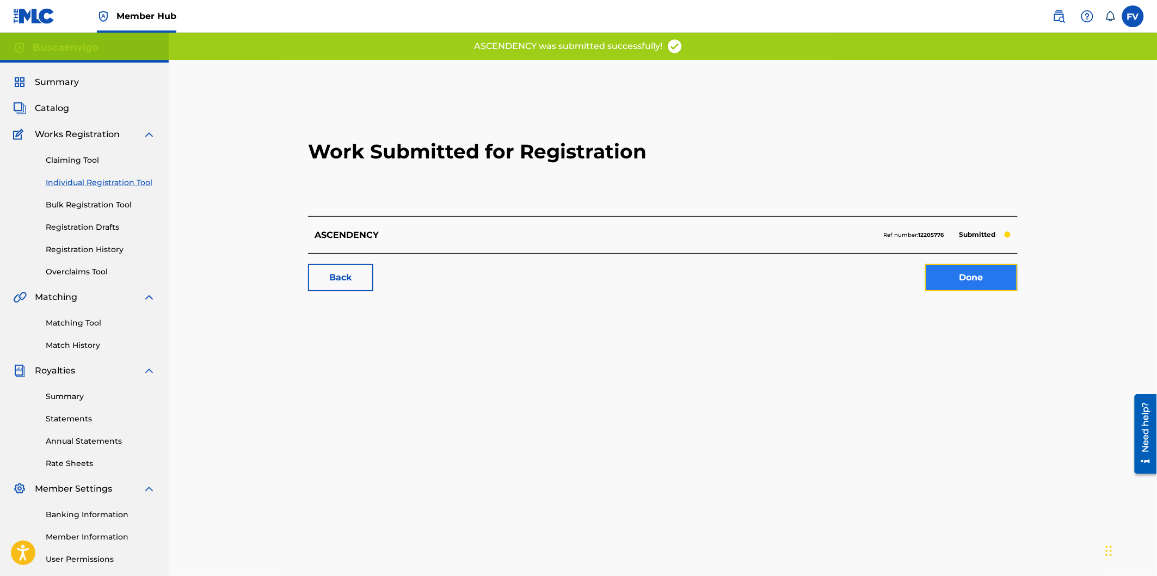
click at [964, 287] on link "Done" at bounding box center [971, 277] width 93 height 27
